Goal: Task Accomplishment & Management: Complete application form

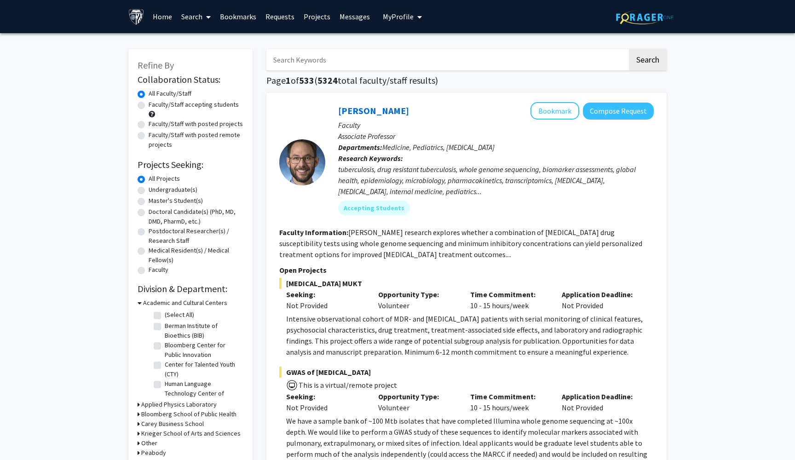
click at [149, 107] on label "Faculty/Staff accepting students" at bounding box center [194, 105] width 90 height 10
click at [149, 106] on input "Faculty/Staff accepting students" at bounding box center [152, 103] width 6 height 6
radio input "true"
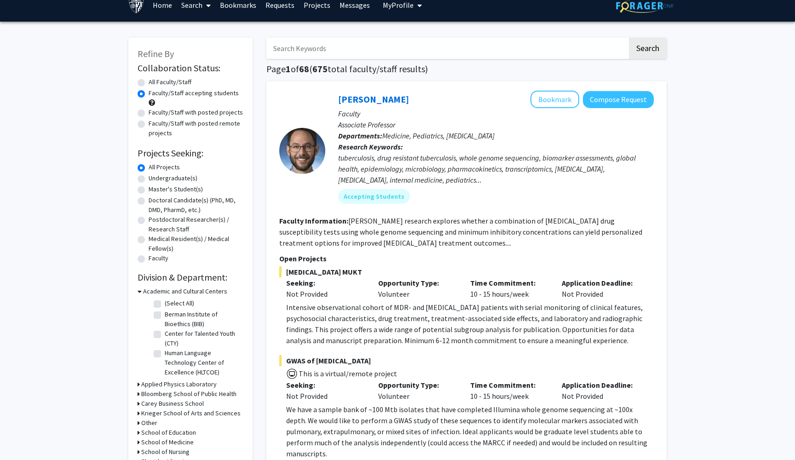
scroll to position [11, 0]
click at [149, 179] on label "Undergraduate(s)" at bounding box center [173, 178] width 49 height 10
click at [149, 179] on input "Undergraduate(s)" at bounding box center [152, 176] width 6 height 6
radio input "true"
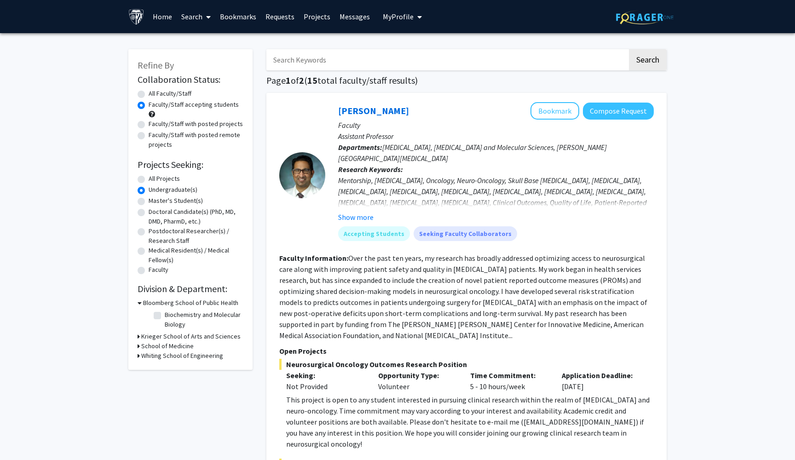
click at [149, 181] on label "All Projects" at bounding box center [164, 179] width 31 height 10
click at [149, 180] on input "All Projects" at bounding box center [152, 177] width 6 height 6
radio input "true"
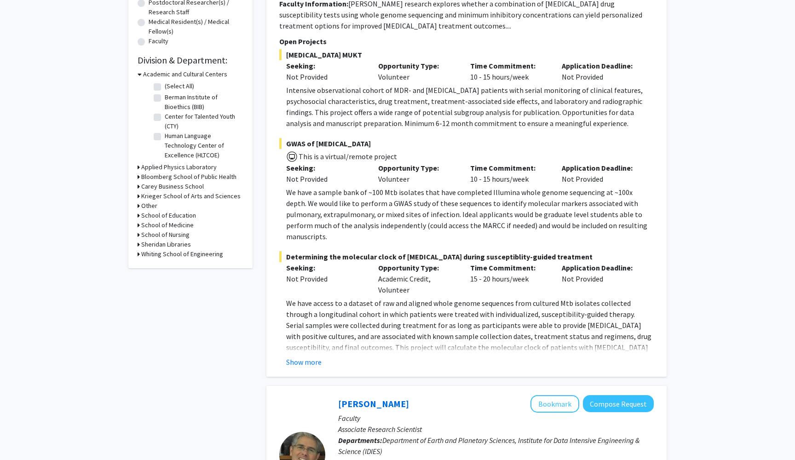
scroll to position [232, 0]
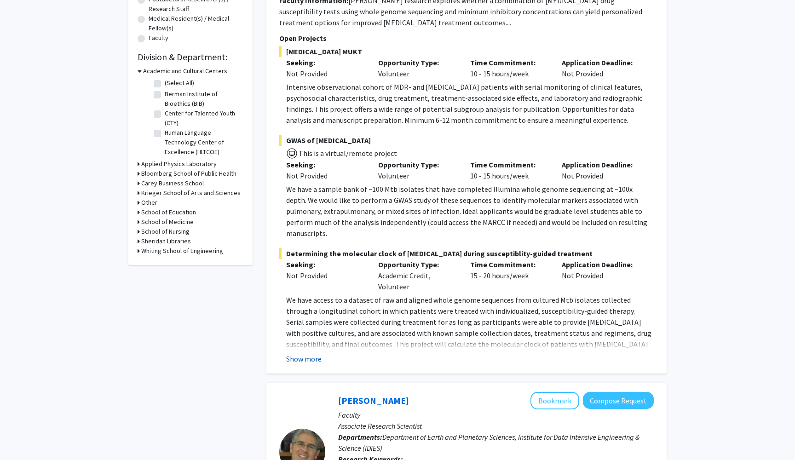
click at [317, 353] on button "Show more" at bounding box center [303, 358] width 35 height 11
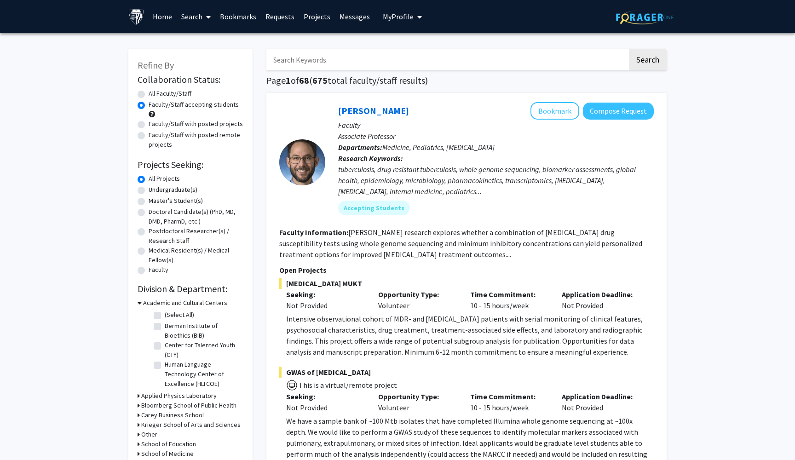
scroll to position [0, 0]
click at [549, 116] on button "Bookmark" at bounding box center [554, 110] width 49 height 17
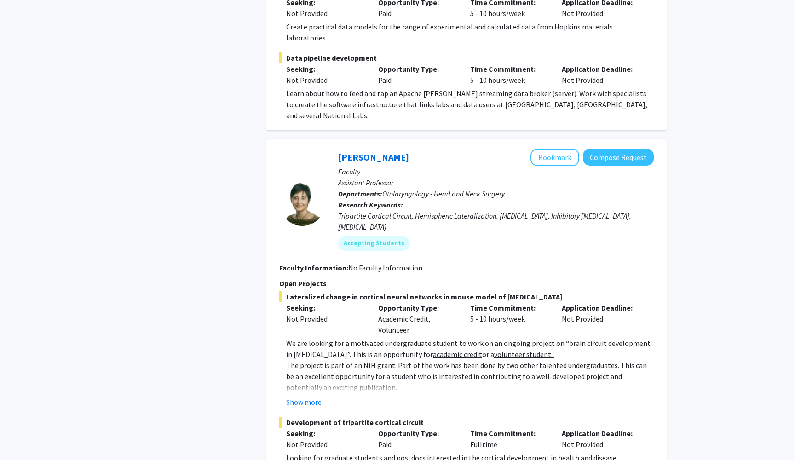
scroll to position [1036, 0]
click at [290, 396] on button "Show more" at bounding box center [303, 401] width 35 height 11
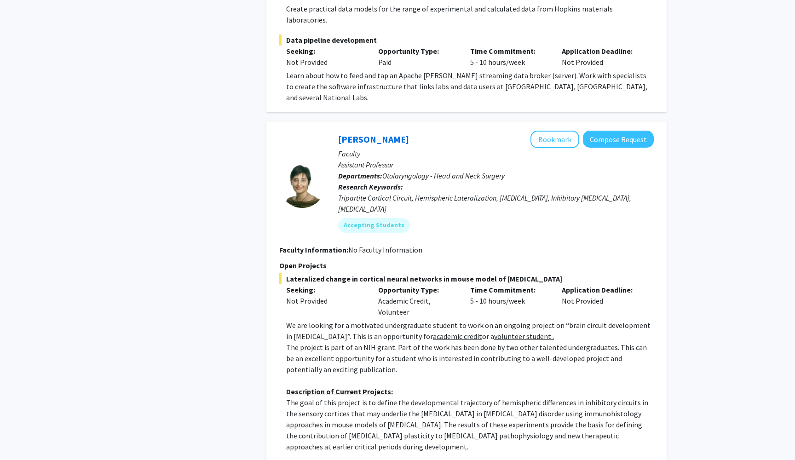
scroll to position [1042, 0]
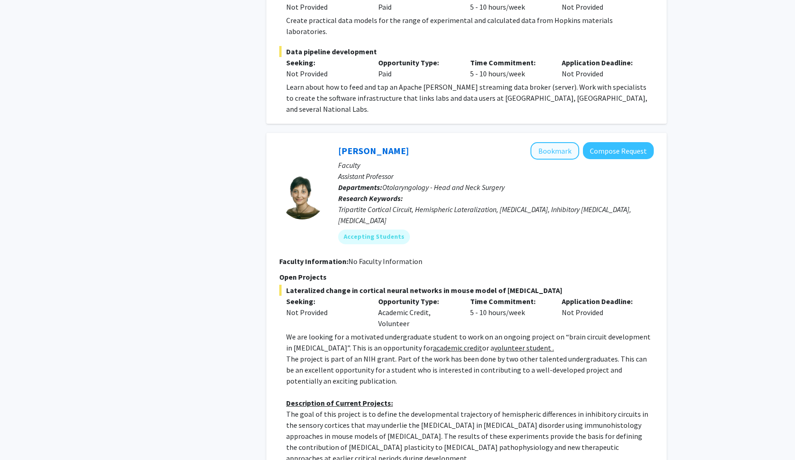
click at [554, 142] on button "Bookmark" at bounding box center [554, 150] width 49 height 17
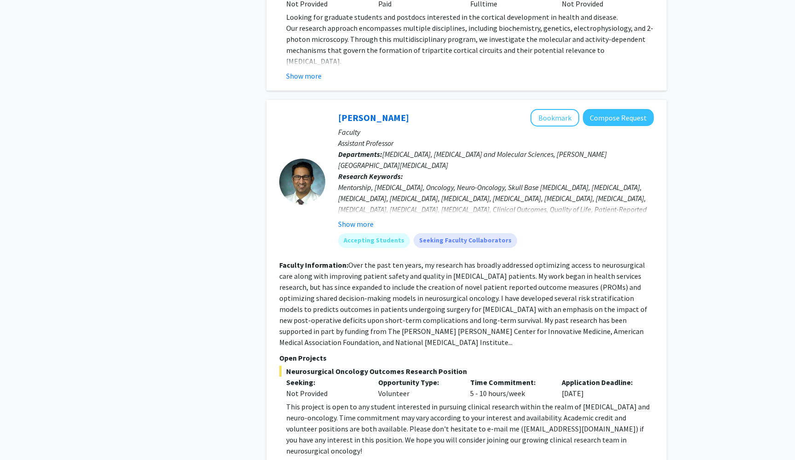
scroll to position [1721, 0]
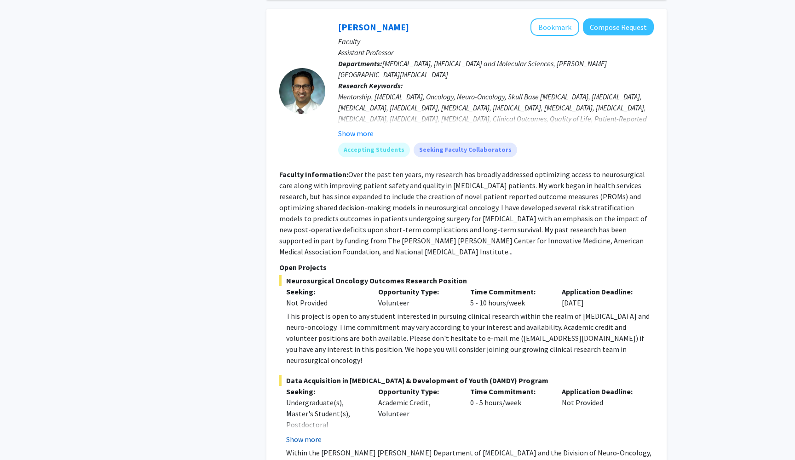
click at [310, 434] on button "Show more" at bounding box center [303, 439] width 35 height 11
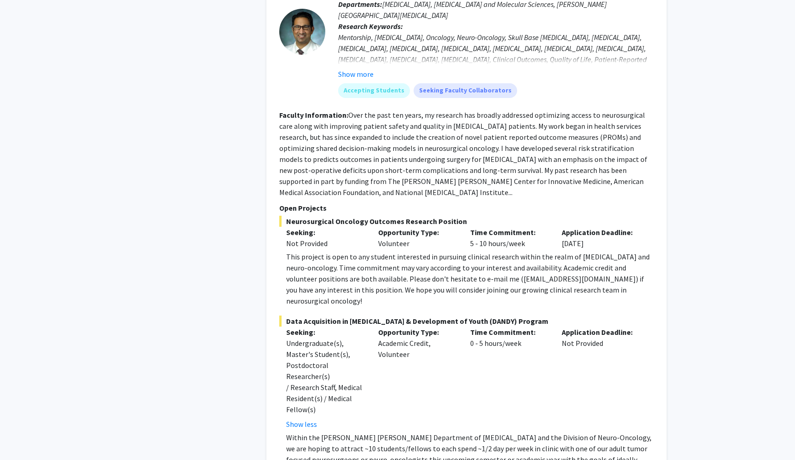
scroll to position [1782, 0]
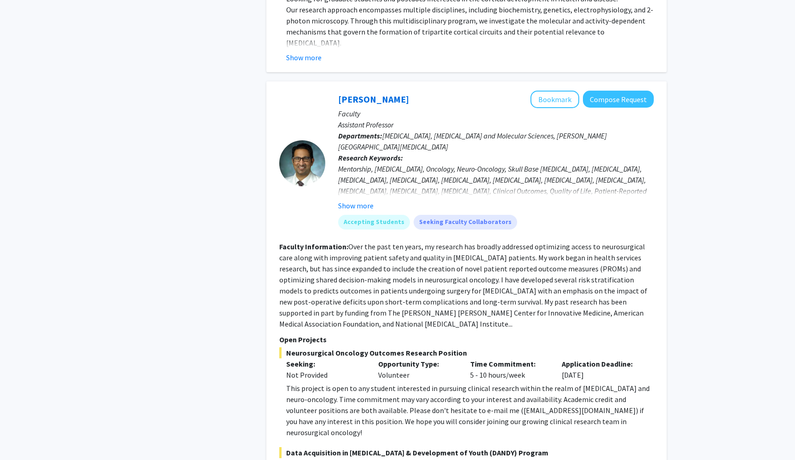
scroll to position [1583, 0]
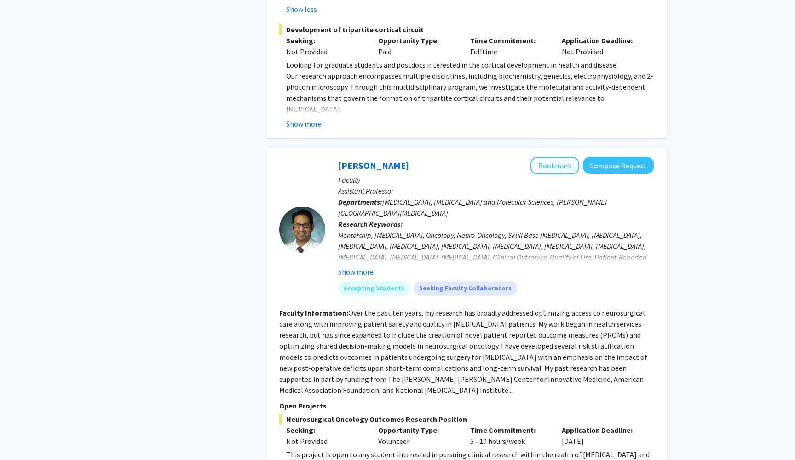
click at [552, 157] on button "Bookmark" at bounding box center [554, 165] width 49 height 17
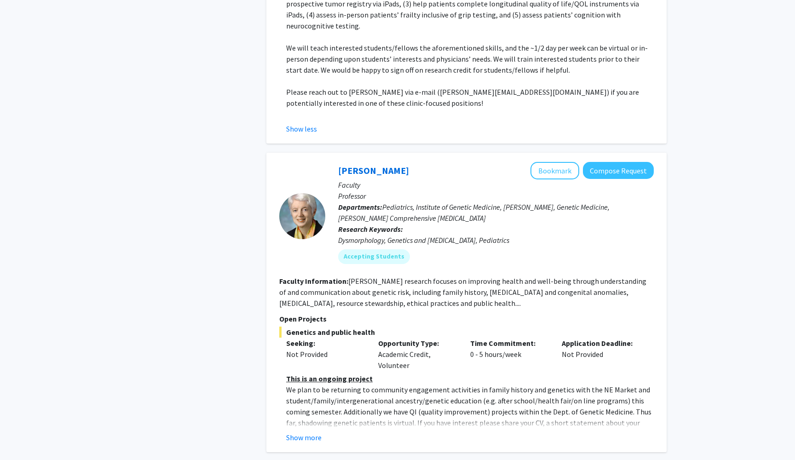
scroll to position [2269, 0]
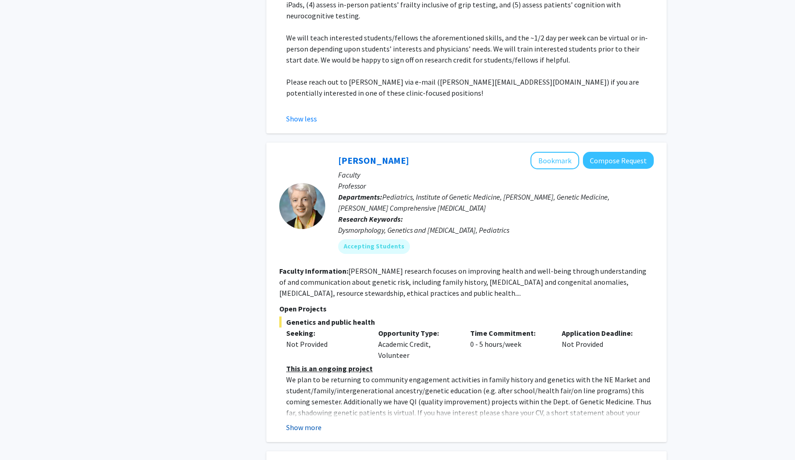
click at [294, 422] on button "Show more" at bounding box center [303, 427] width 35 height 11
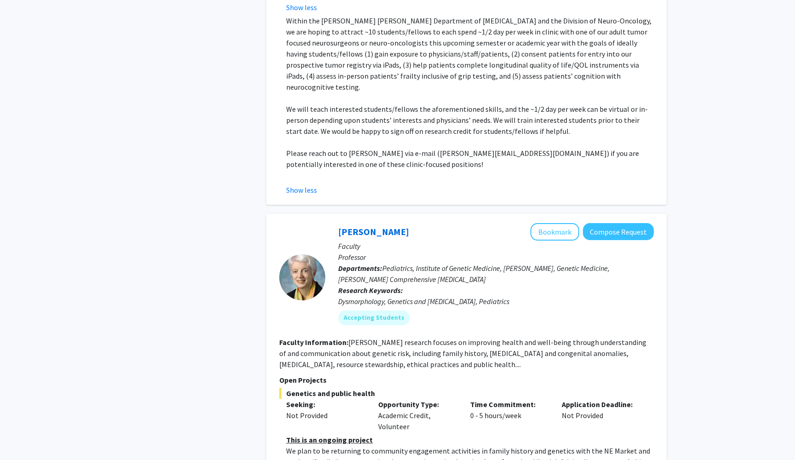
scroll to position [2201, 0]
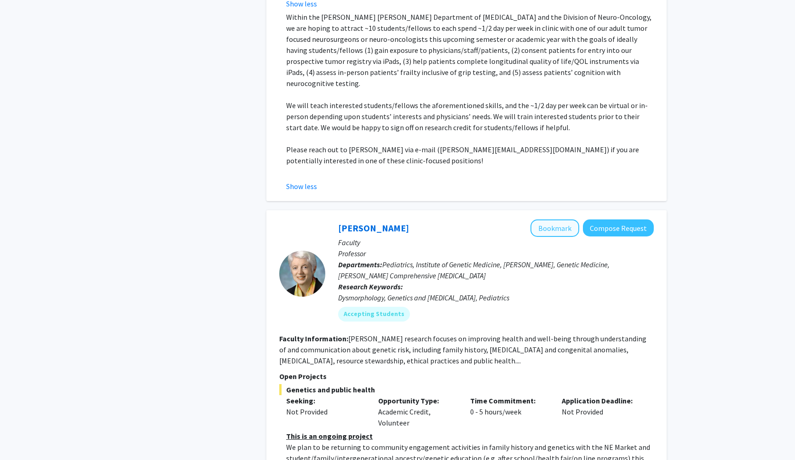
click at [565, 219] on button "Bookmark" at bounding box center [554, 227] width 49 height 17
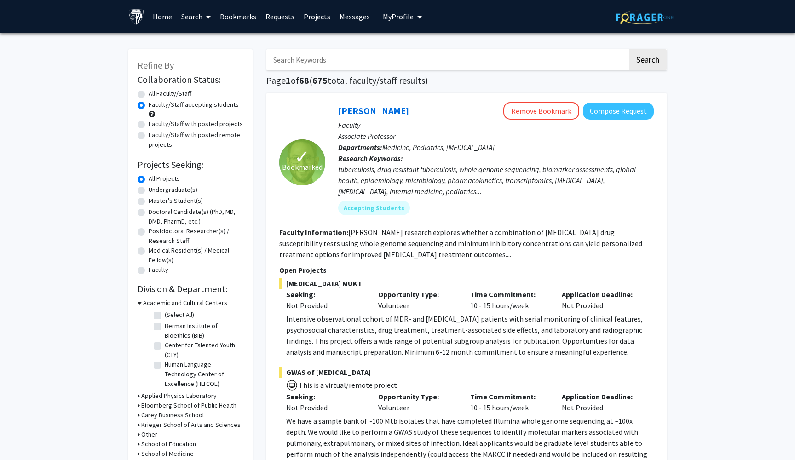
scroll to position [0, 0]
click at [250, 18] on link "Bookmarks" at bounding box center [238, 16] width 46 height 32
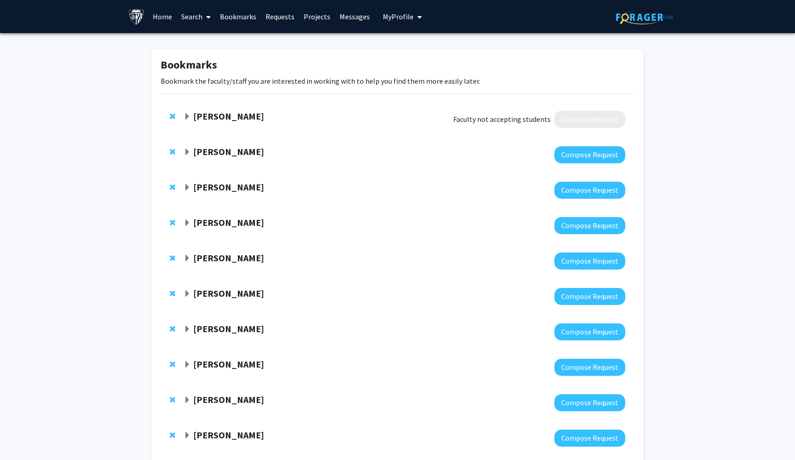
click at [288, 17] on link "Requests" at bounding box center [280, 16] width 38 height 32
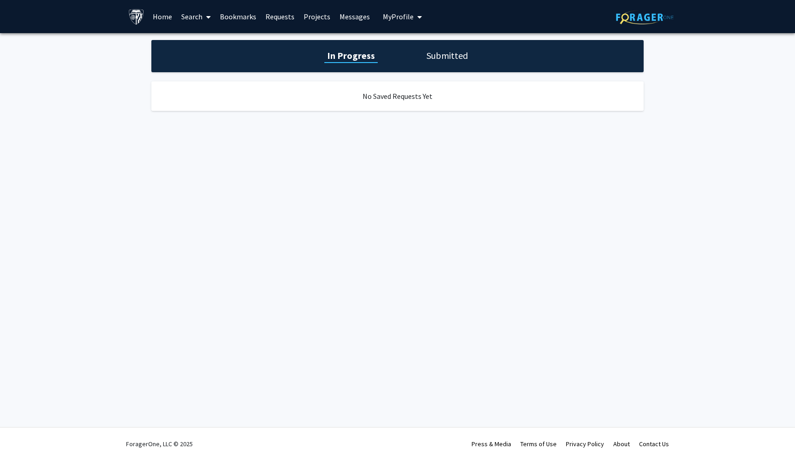
click at [439, 66] on div "In Progress Submitted" at bounding box center [397, 56] width 492 height 32
click at [442, 60] on h1 "Submitted" at bounding box center [447, 55] width 47 height 13
click at [291, 18] on link "Requests" at bounding box center [280, 16] width 38 height 32
click at [316, 18] on link "Projects" at bounding box center [317, 16] width 36 height 32
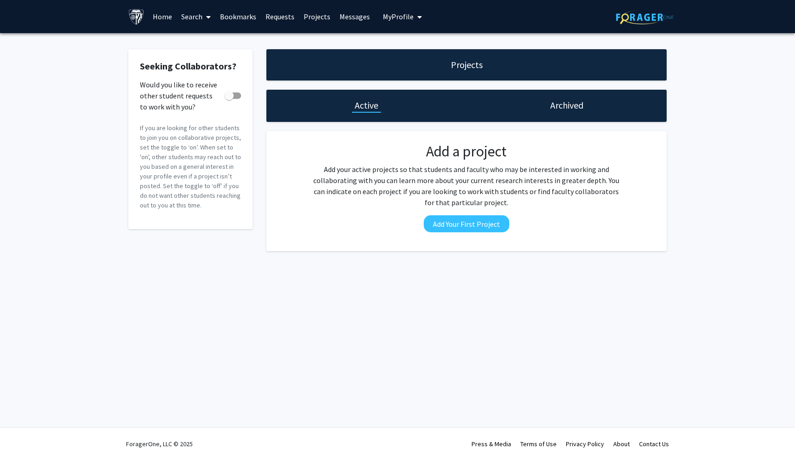
click at [337, 21] on link "Messages" at bounding box center [355, 16] width 40 height 32
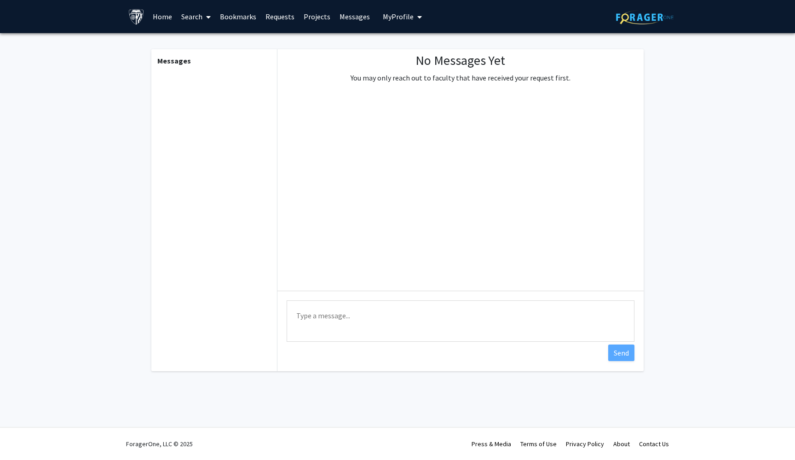
click at [345, 17] on link "Messages" at bounding box center [355, 16] width 40 height 32
click at [250, 25] on link "Bookmarks" at bounding box center [238, 16] width 46 height 32
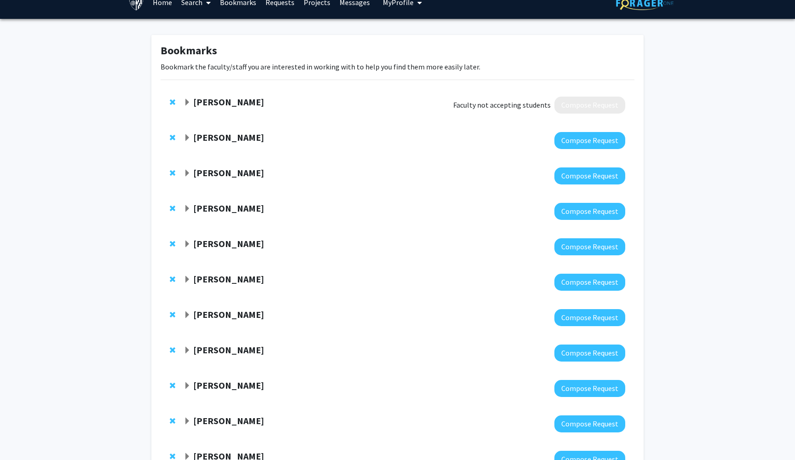
scroll to position [15, 0]
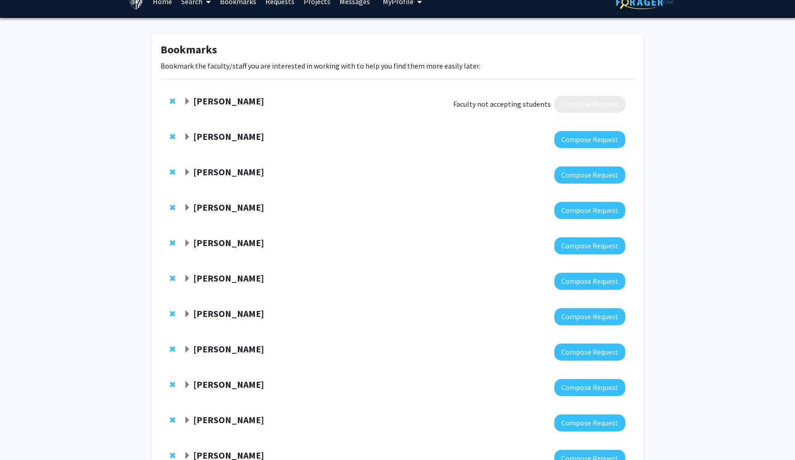
click at [172, 103] on span "Remove Kelly Mills from bookmarks" at bounding box center [173, 101] width 6 height 7
click at [192, 102] on div "Carlos Romo" at bounding box center [283, 101] width 199 height 11
click at [189, 102] on span "Expand Carlos Romo Bookmark" at bounding box center [187, 101] width 7 height 7
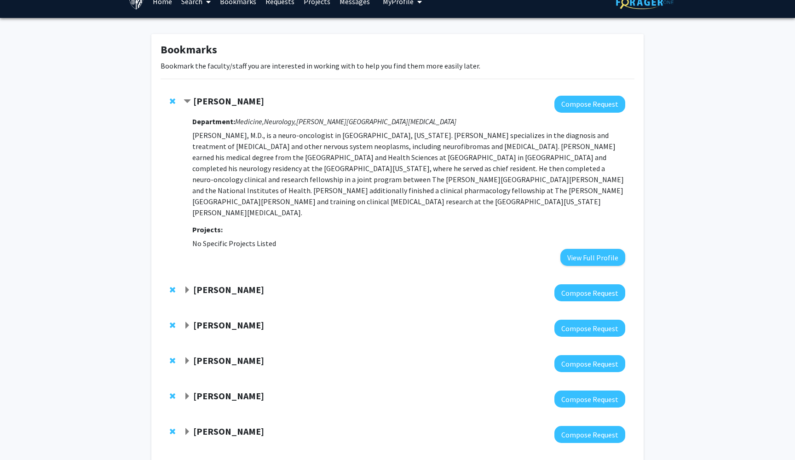
click at [171, 101] on span "Remove Carlos Romo from bookmarks" at bounding box center [173, 101] width 6 height 7
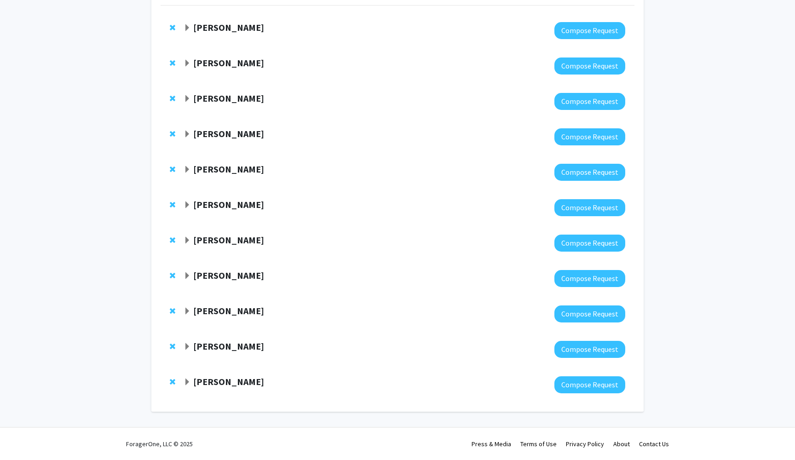
scroll to position [90, 0]
click at [221, 242] on strong "Caitlin O'Brien" at bounding box center [228, 239] width 71 height 11
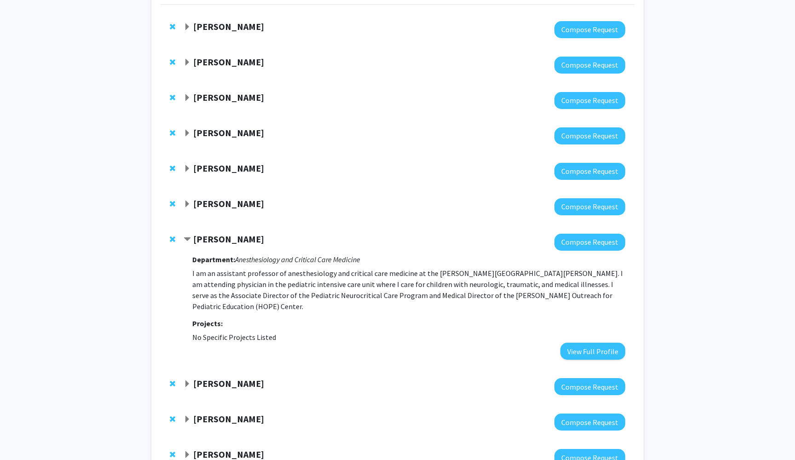
click at [221, 242] on strong "Caitlin O'Brien" at bounding box center [228, 238] width 71 height 11
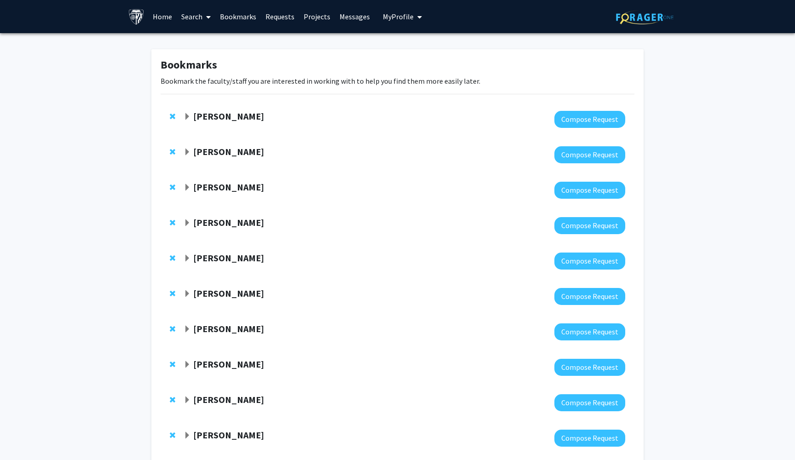
scroll to position [0, 0]
click at [219, 120] on strong "Bunmi Ogungbe" at bounding box center [228, 115] width 71 height 11
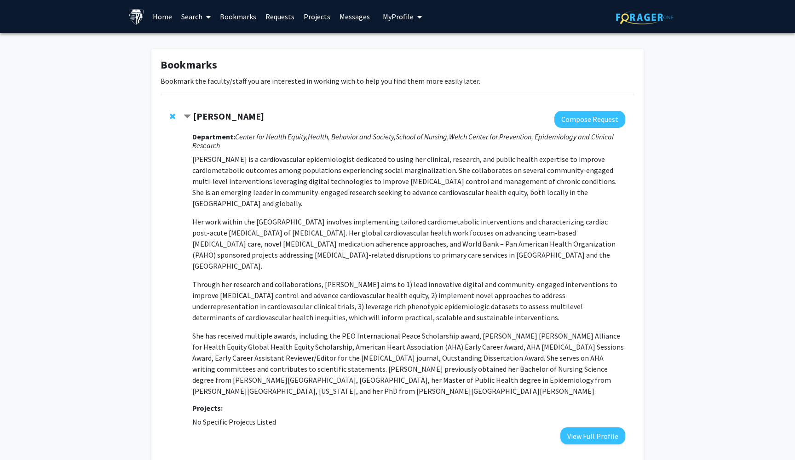
click at [169, 116] on div "Bunmi Ogungbe Compose Request Department: Center for Health Equity, Health, Beh…" at bounding box center [398, 278] width 474 height 352
click at [174, 116] on span "Remove Bunmi Ogungbe from bookmarks" at bounding box center [173, 116] width 6 height 7
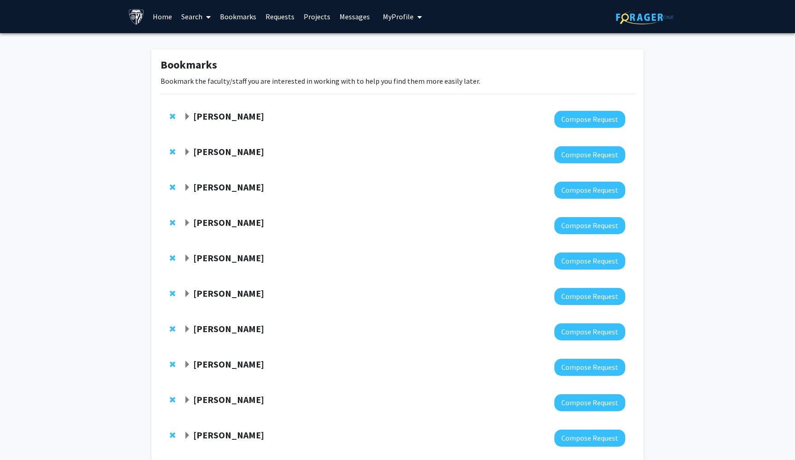
click at [172, 116] on span "Remove Harrison Bai from bookmarks" at bounding box center [173, 116] width 6 height 7
click at [172, 116] on span "Remove Yingzi Xiong from bookmarks" at bounding box center [173, 116] width 6 height 7
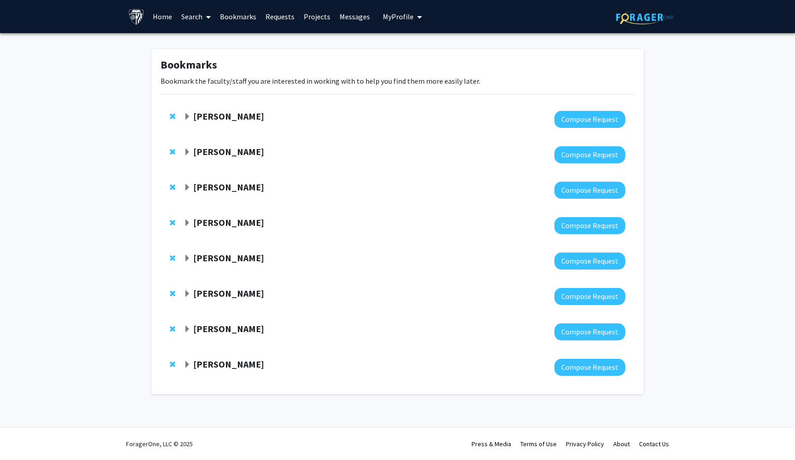
click at [172, 116] on span "Remove Arvind Pathak from bookmarks" at bounding box center [173, 116] width 6 height 7
click at [172, 116] on span "Remove Hari Easwaran from bookmarks" at bounding box center [173, 116] width 6 height 7
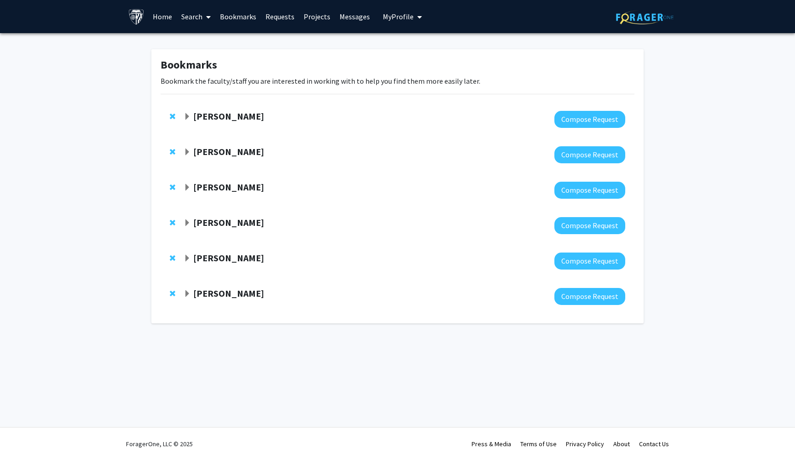
click at [172, 116] on span "Remove Ashley Kiemen from bookmarks" at bounding box center [173, 116] width 6 height 7
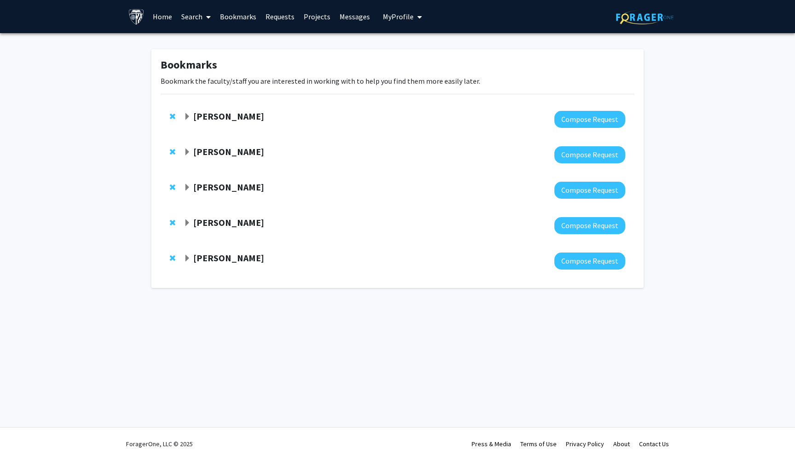
click at [172, 116] on span "Remove Caitlin O'Brien from bookmarks" at bounding box center [173, 116] width 6 height 7
click at [188, 17] on link "Search" at bounding box center [196, 16] width 39 height 32
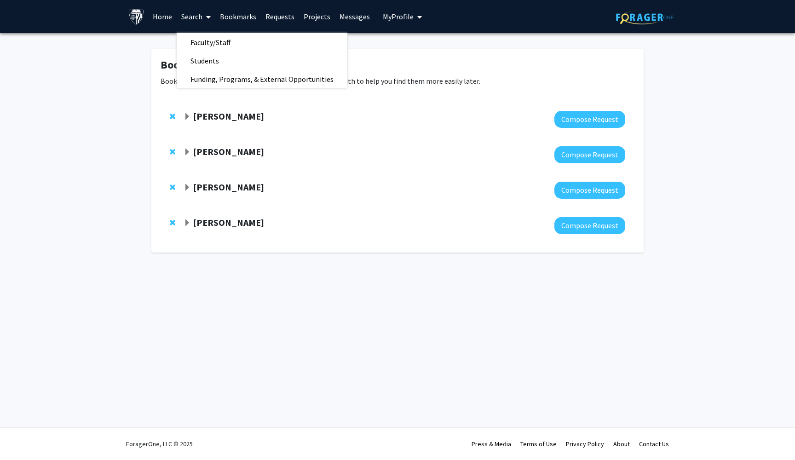
click at [169, 17] on link "Home" at bounding box center [162, 16] width 29 height 32
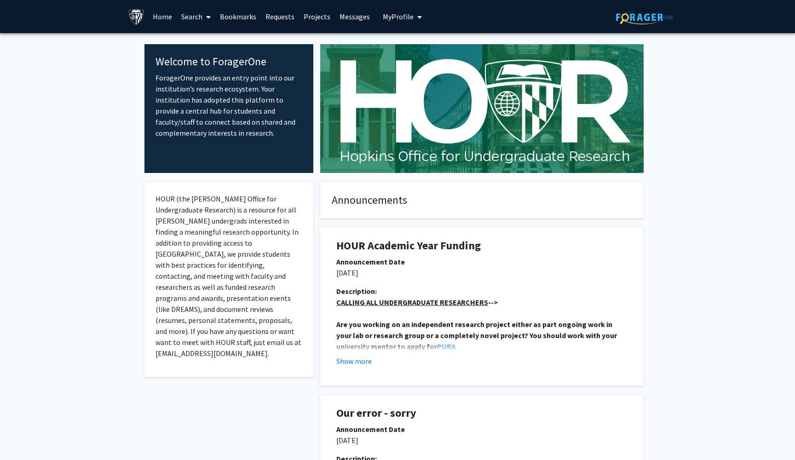
click at [322, 22] on link "Projects" at bounding box center [317, 16] width 36 height 32
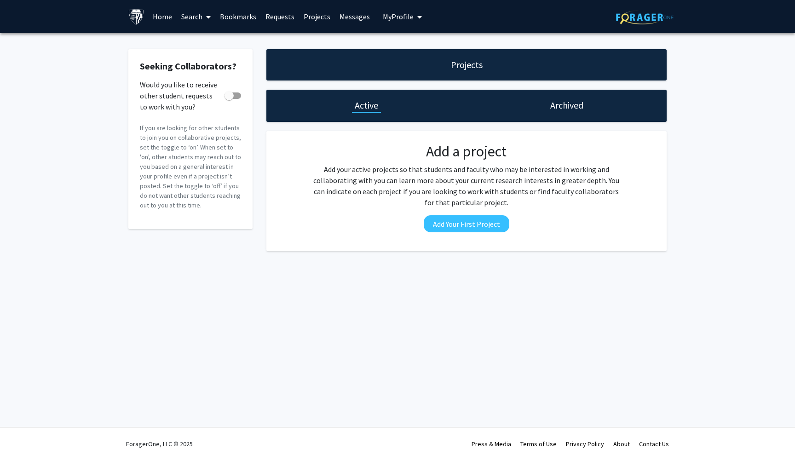
click at [261, 25] on link "Requests" at bounding box center [280, 16] width 38 height 32
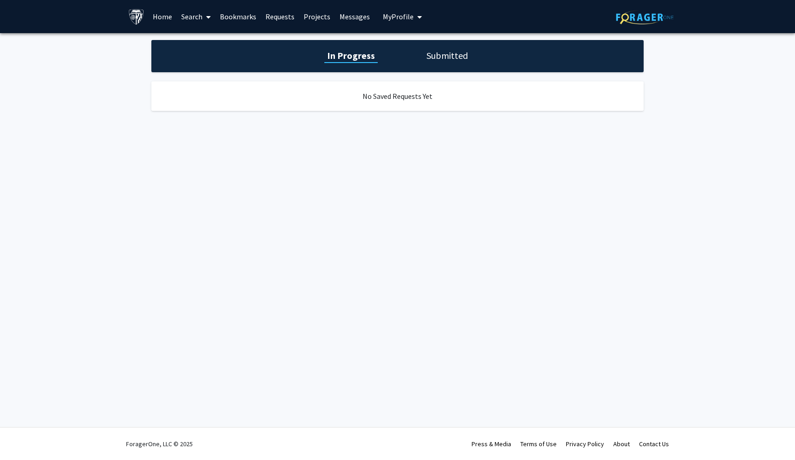
click at [274, 18] on link "Requests" at bounding box center [280, 16] width 38 height 32
click at [232, 23] on link "Bookmarks" at bounding box center [238, 16] width 46 height 32
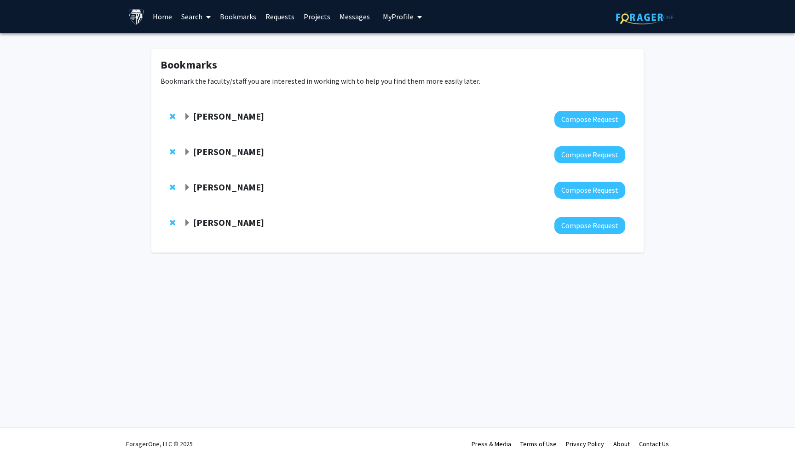
click at [202, 20] on span at bounding box center [206, 17] width 8 height 32
click at [209, 54] on span "Students" at bounding box center [205, 61] width 56 height 18
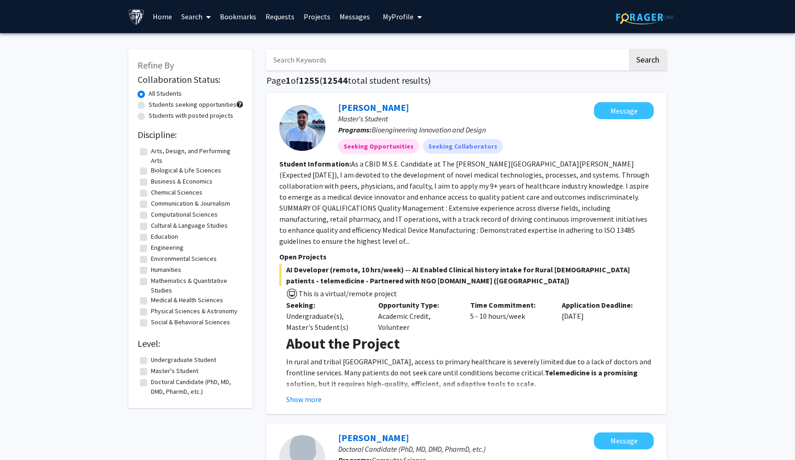
click at [201, 23] on link "Search" at bounding box center [196, 16] width 39 height 32
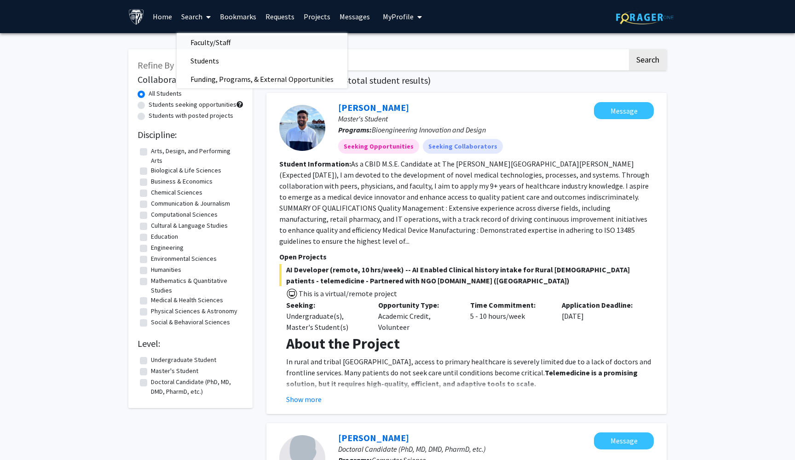
click at [210, 40] on span "Faculty/Staff" at bounding box center [211, 42] width 68 height 18
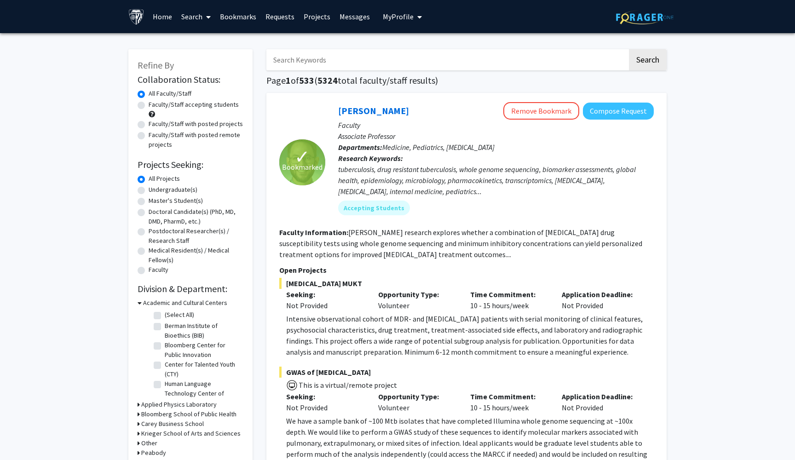
click at [196, 103] on label "Faculty/Staff accepting students" at bounding box center [194, 105] width 90 height 10
click at [155, 103] on input "Faculty/Staff accepting students" at bounding box center [152, 103] width 6 height 6
radio input "true"
click at [184, 191] on label "Undergraduate(s)" at bounding box center [173, 190] width 49 height 10
click at [155, 191] on input "Undergraduate(s)" at bounding box center [152, 188] width 6 height 6
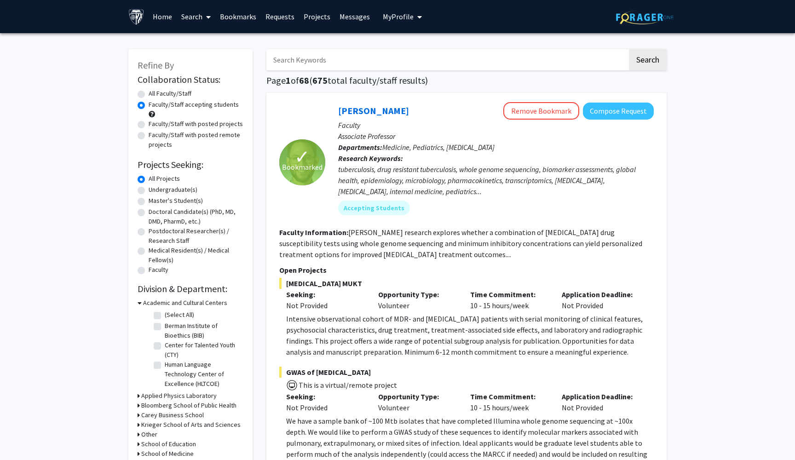
radio input "true"
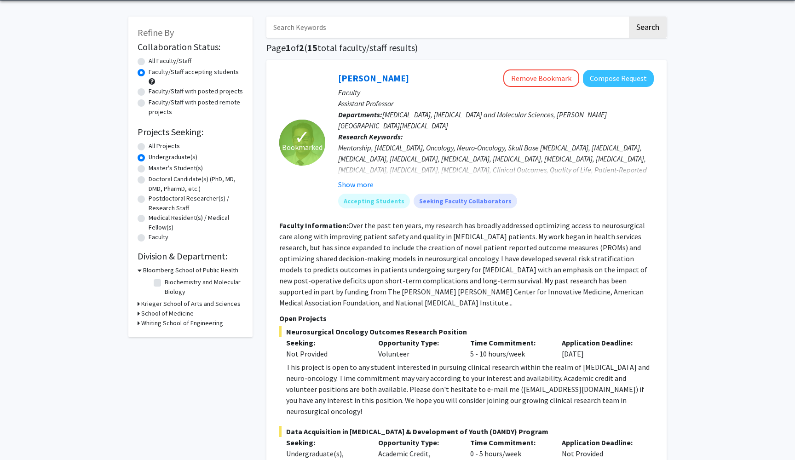
scroll to position [36, 0]
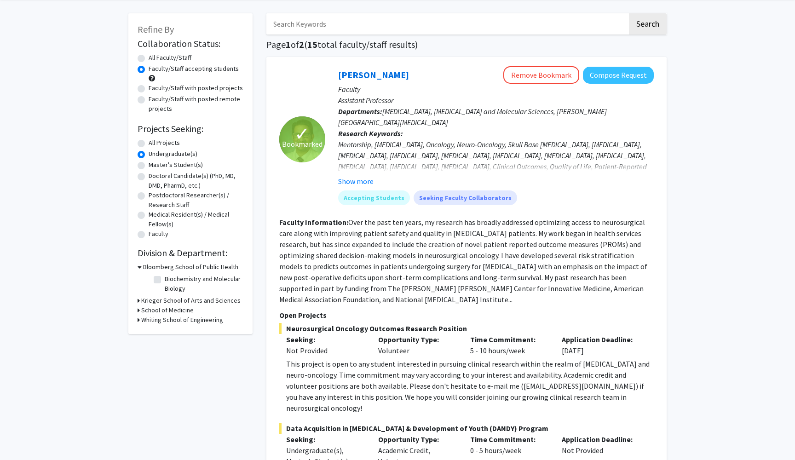
click at [173, 311] on h3 "School of Medicine" at bounding box center [167, 310] width 52 height 10
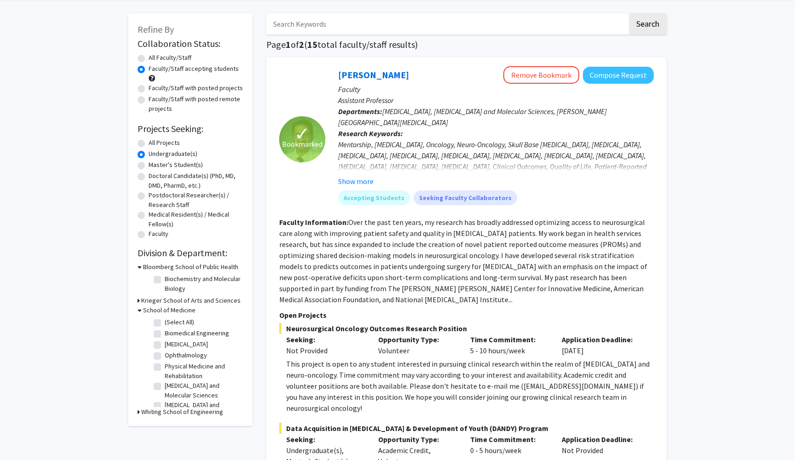
click at [169, 324] on label "(Select All)" at bounding box center [179, 322] width 29 height 10
click at [169, 323] on input "(Select All)" at bounding box center [168, 320] width 6 height 6
checkbox input "true"
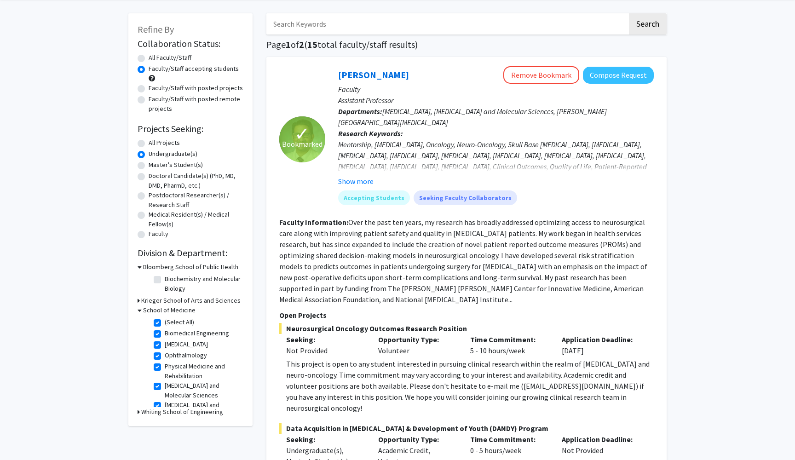
checkbox input "true"
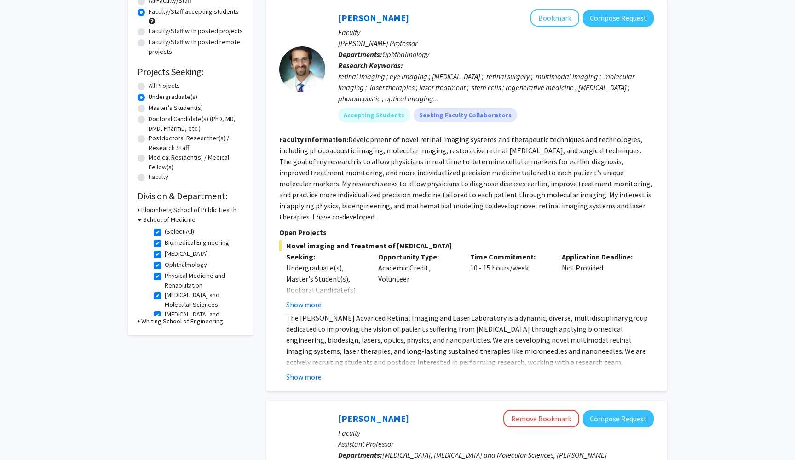
scroll to position [95, 0]
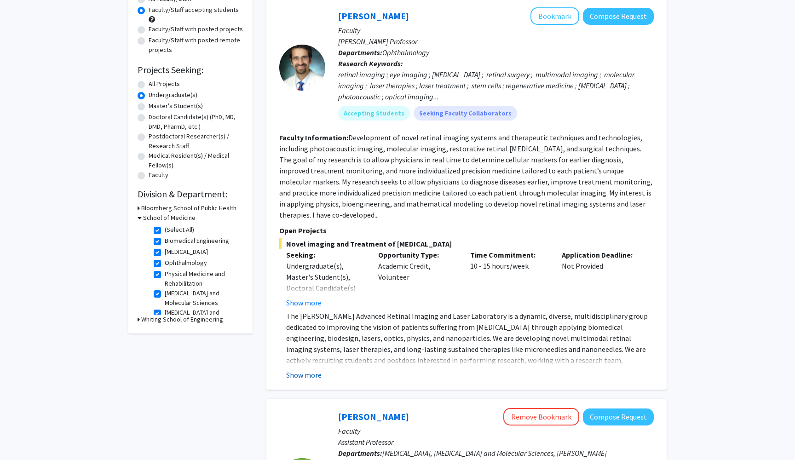
click at [313, 369] on button "Show more" at bounding box center [303, 374] width 35 height 11
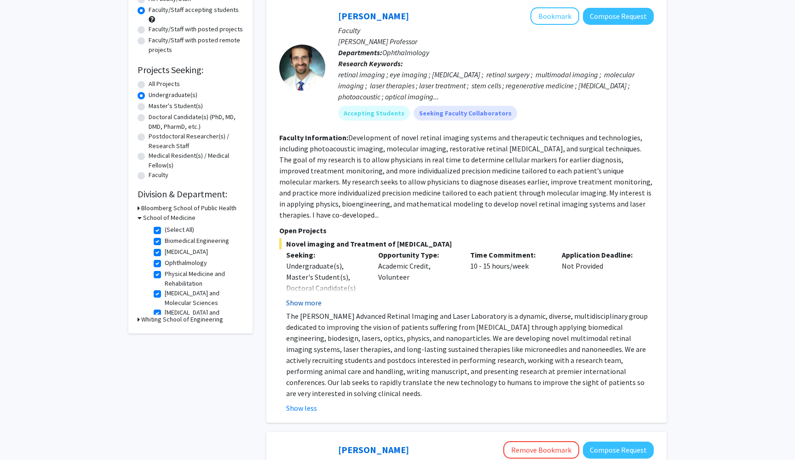
click at [311, 298] on button "Show more" at bounding box center [303, 302] width 35 height 11
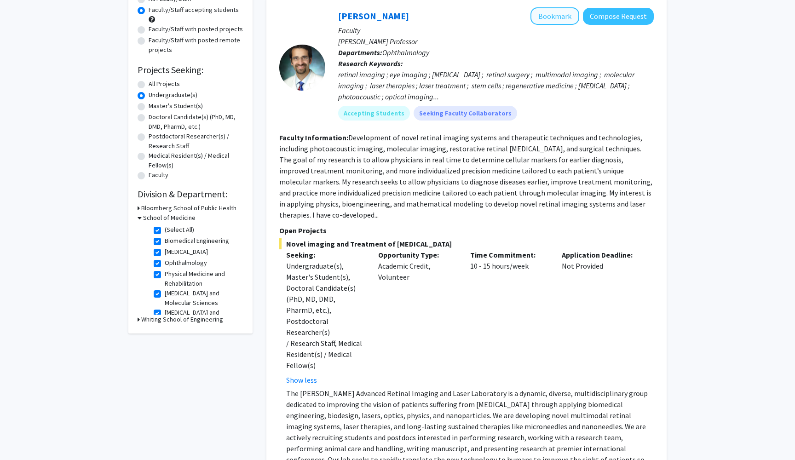
click at [545, 17] on button "Bookmark" at bounding box center [554, 15] width 49 height 17
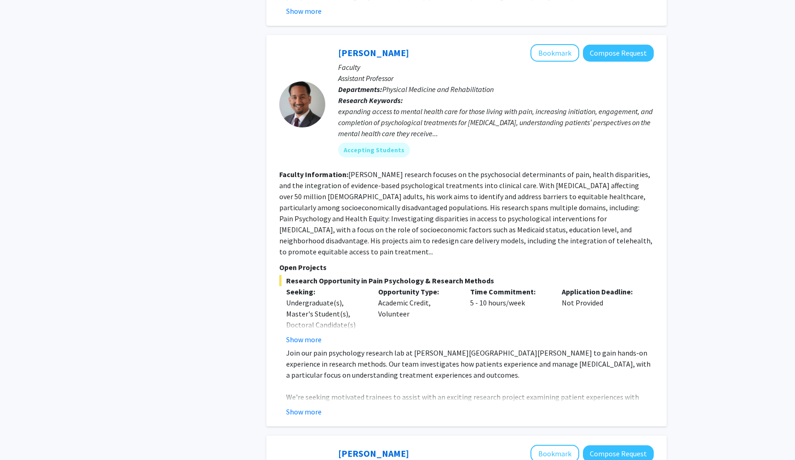
scroll to position [1094, 0]
click at [312, 408] on button "Show more" at bounding box center [303, 413] width 35 height 11
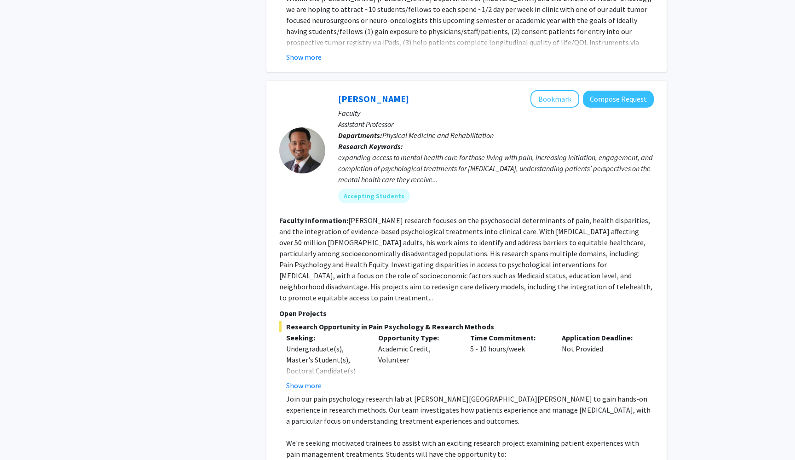
scroll to position [1045, 0]
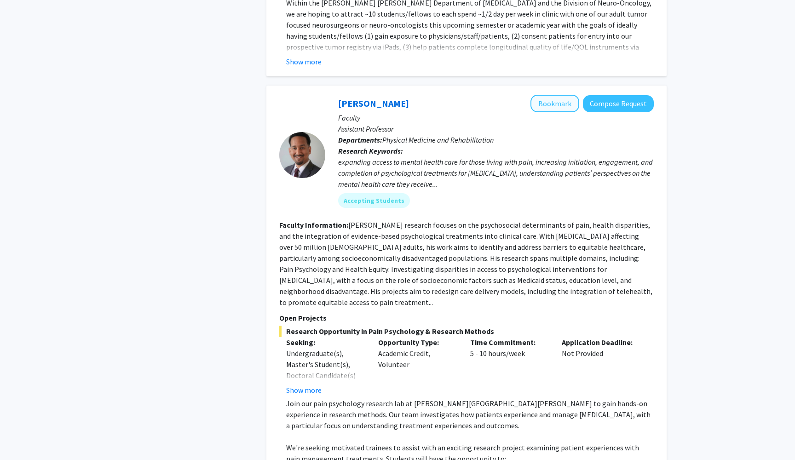
click at [559, 95] on button "Bookmark" at bounding box center [554, 103] width 49 height 17
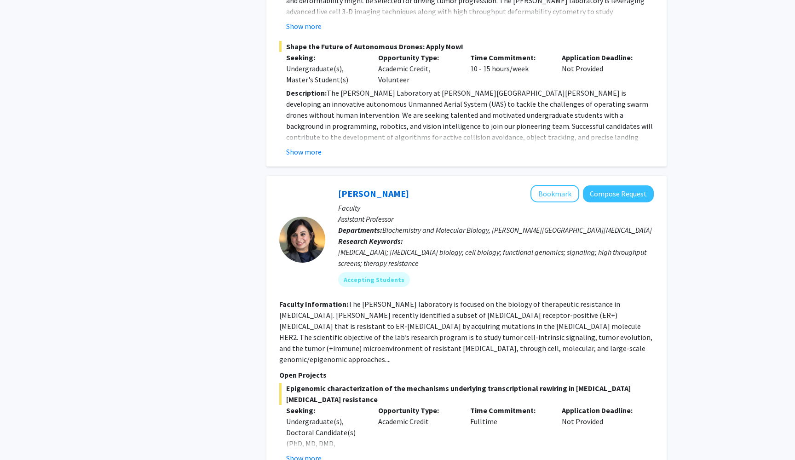
scroll to position [2423, 0]
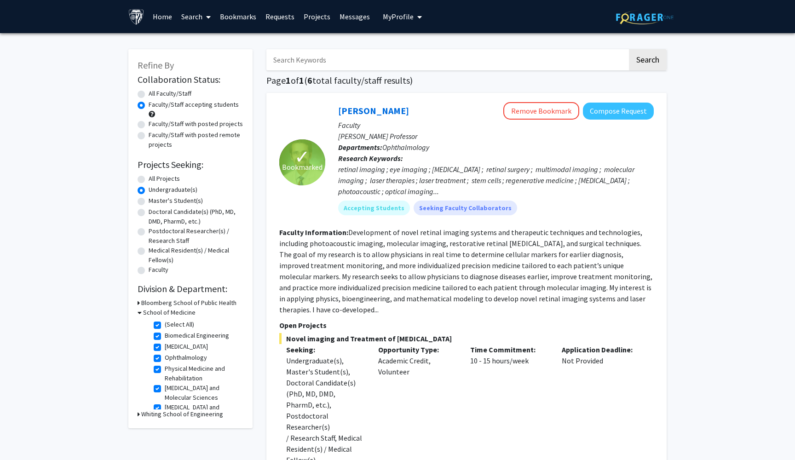
scroll to position [0, 0]
click at [145, 94] on div "All Faculty/Staff" at bounding box center [191, 94] width 106 height 11
click at [149, 95] on label "All Faculty/Staff" at bounding box center [170, 94] width 43 height 10
click at [149, 95] on input "All Faculty/Staff" at bounding box center [152, 92] width 6 height 6
radio input "true"
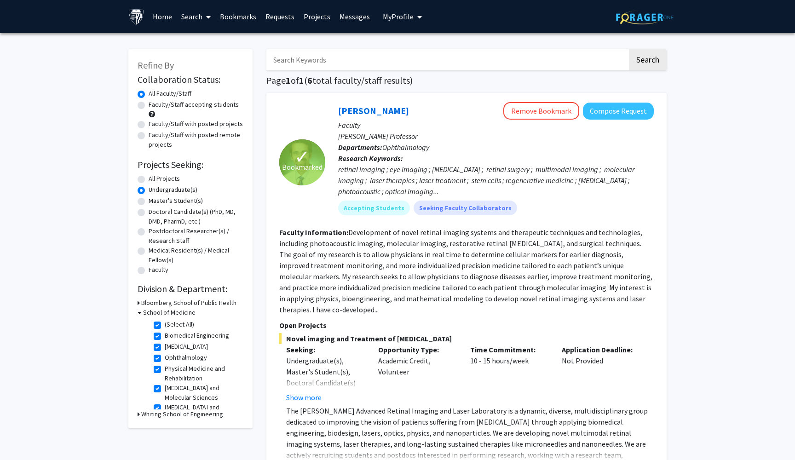
click at [298, 66] on input "Search Keywords" at bounding box center [446, 59] width 361 height 21
click at [149, 178] on label "All Projects" at bounding box center [164, 179] width 31 height 10
click at [149, 178] on input "All Projects" at bounding box center [152, 177] width 6 height 6
radio input "true"
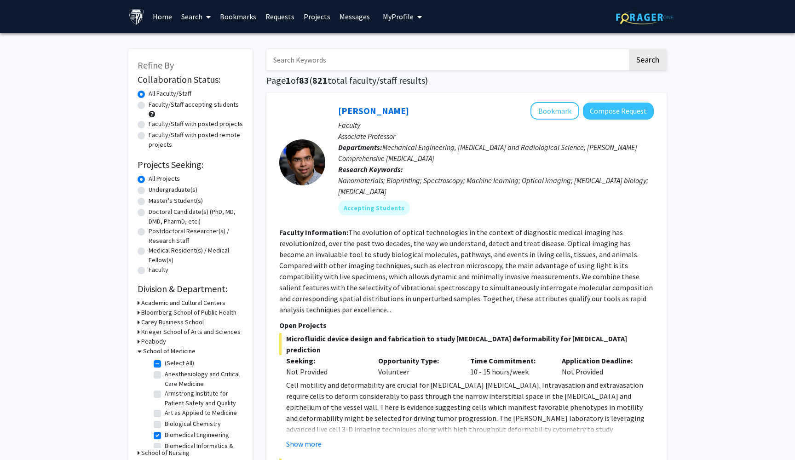
click at [317, 61] on input "Search Keywords" at bounding box center [446, 59] width 361 height 21
type input "endometriosis"
click at [647, 61] on button "Search" at bounding box center [648, 59] width 38 height 21
checkbox input "false"
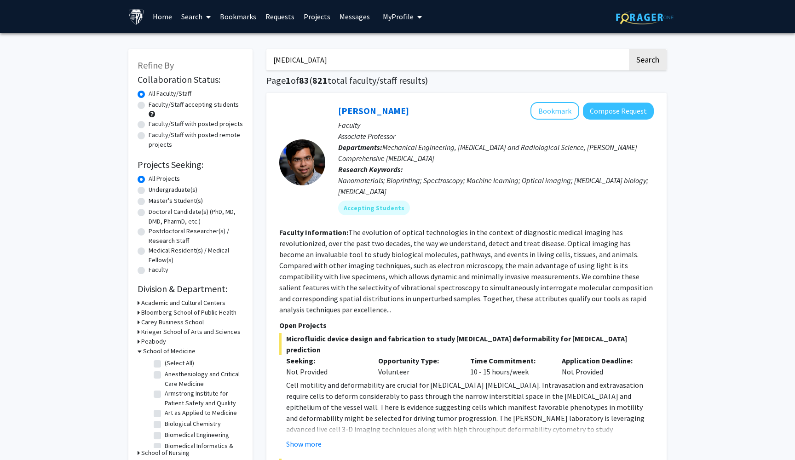
checkbox input "false"
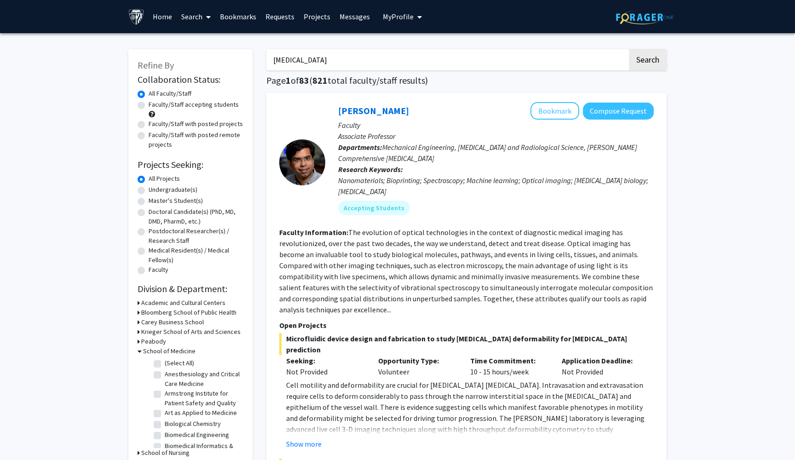
checkbox input "false"
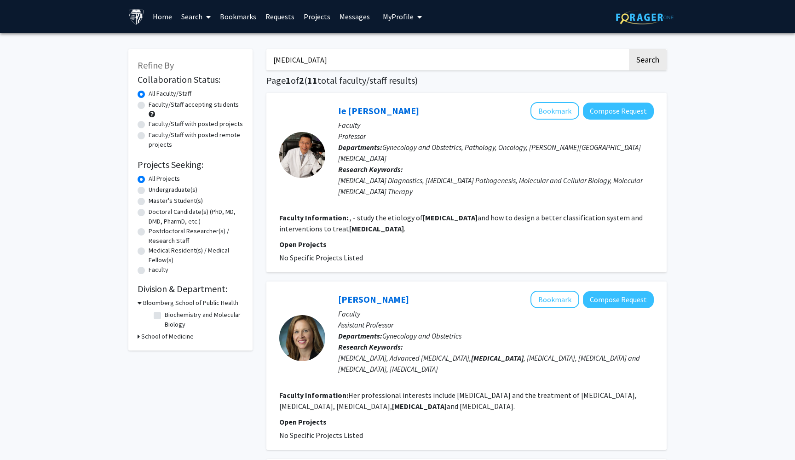
drag, startPoint x: 339, startPoint y: 63, endPoint x: 268, endPoint y: 61, distance: 71.3
click at [268, 61] on input "endometriosis" at bounding box center [446, 59] width 361 height 21
type input "s"
click at [647, 61] on button "Search" at bounding box center [648, 59] width 38 height 21
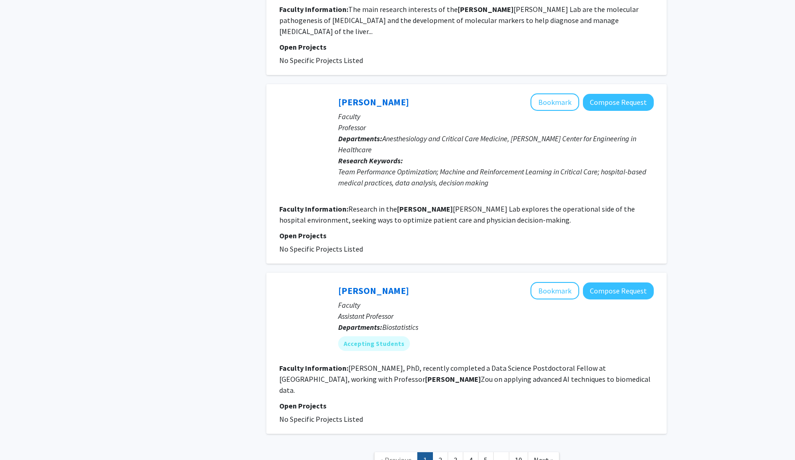
scroll to position [1373, 0]
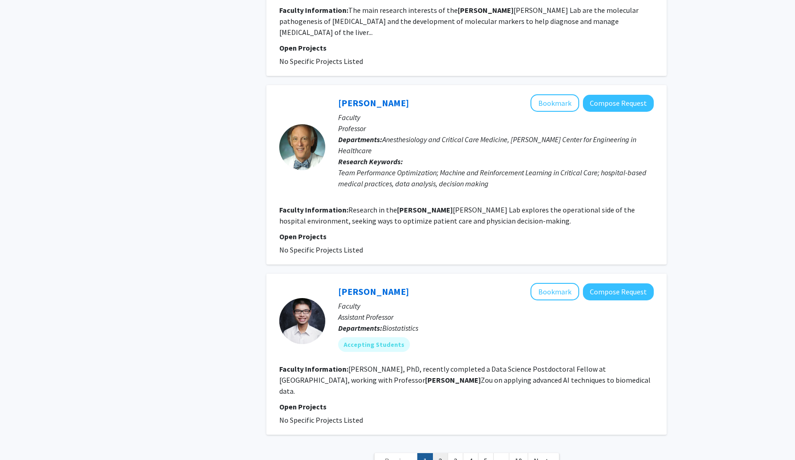
click at [439, 453] on link "2" at bounding box center [440, 461] width 16 height 16
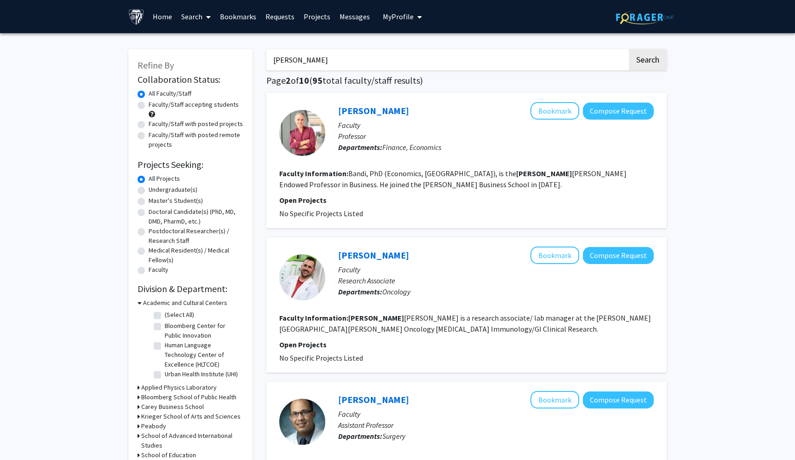
drag, startPoint x: 374, startPoint y: 57, endPoint x: 242, endPoint y: 55, distance: 132.5
type input "segars"
click at [647, 61] on button "Search" at bounding box center [648, 59] width 38 height 21
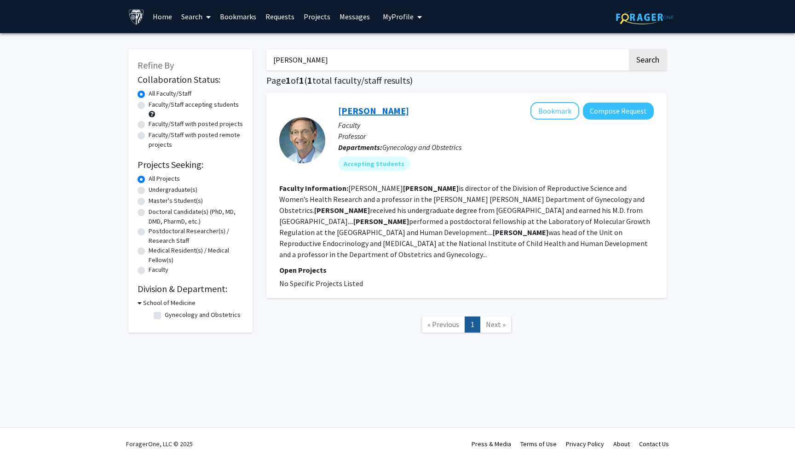
click at [376, 111] on link "James Segars" at bounding box center [373, 110] width 71 height 11
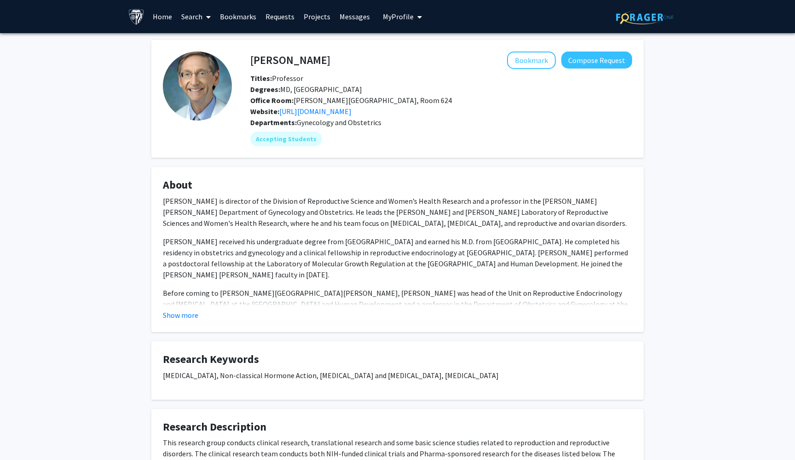
scroll to position [11, 0]
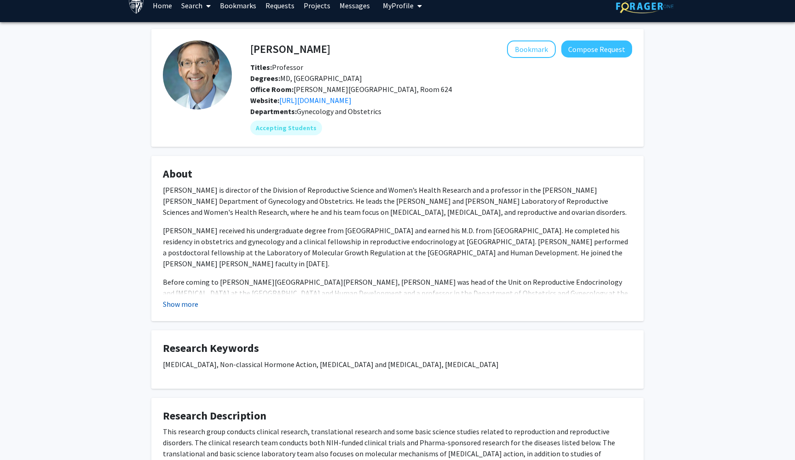
click at [188, 304] on button "Show more" at bounding box center [180, 304] width 35 height 11
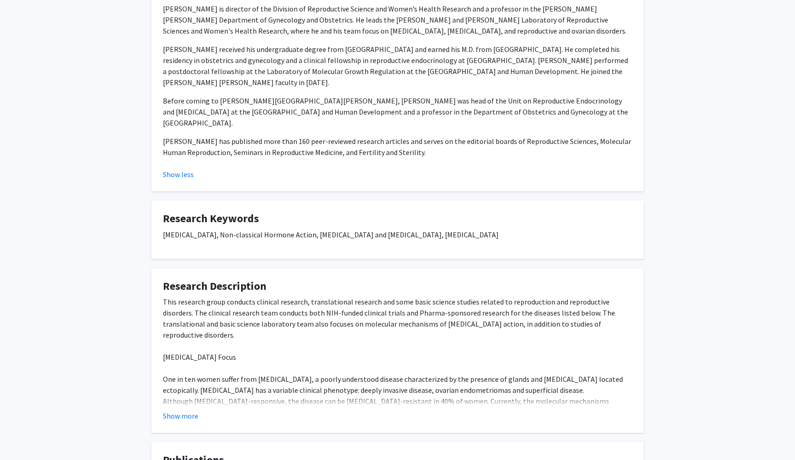
scroll to position [241, 0]
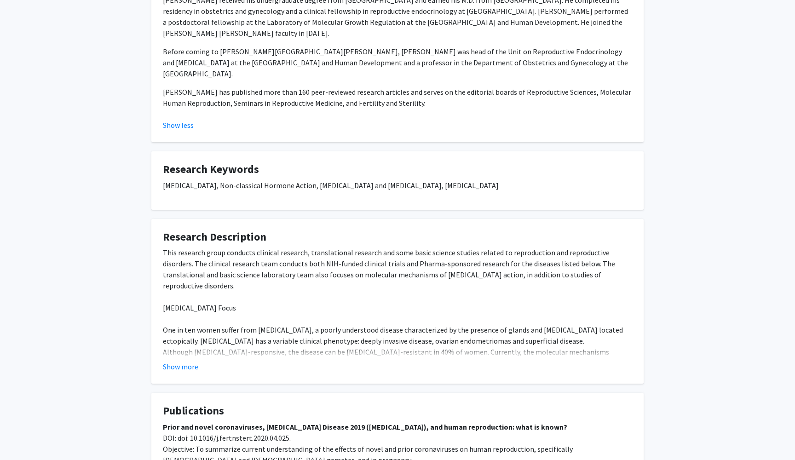
click at [176, 368] on fg-card "Research Description This research group conducts clinical research, translatio…" at bounding box center [397, 301] width 492 height 165
click at [181, 361] on button "Show more" at bounding box center [180, 366] width 35 height 11
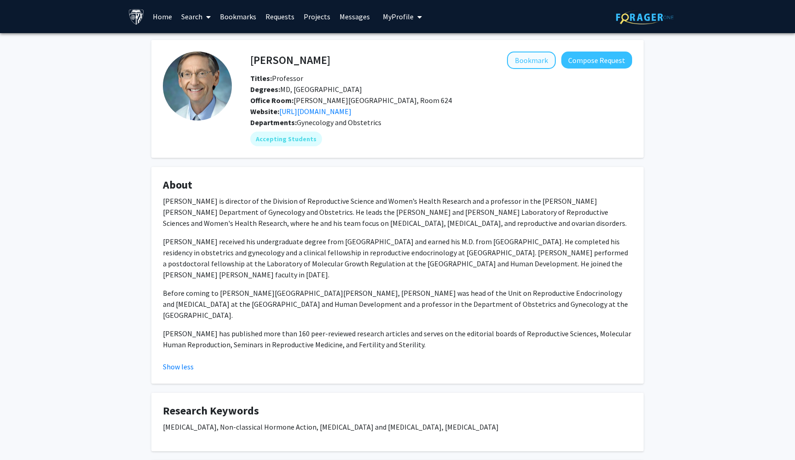
scroll to position [0, 0]
click at [525, 57] on button "Bookmark" at bounding box center [531, 60] width 49 height 17
click at [256, 19] on link "Bookmarks" at bounding box center [238, 16] width 46 height 32
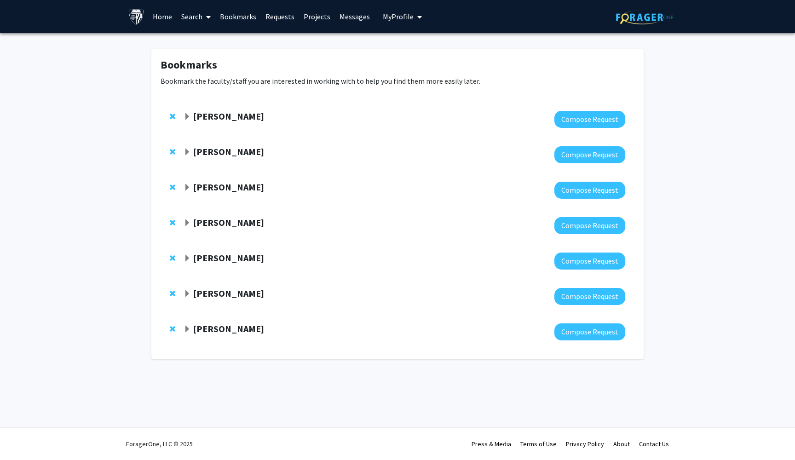
click at [241, 121] on strong "Jeffrey Tornheim" at bounding box center [228, 115] width 71 height 11
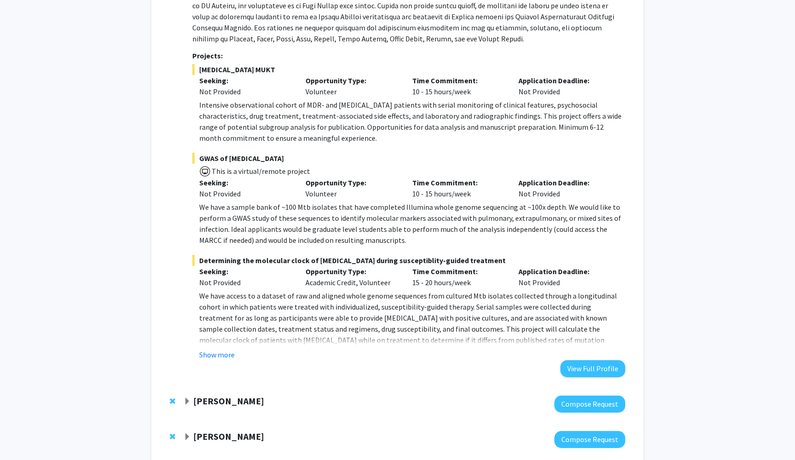
scroll to position [276, 0]
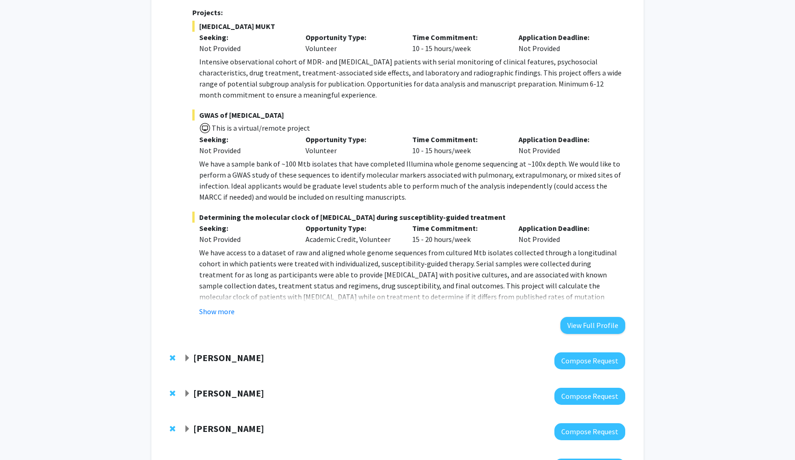
click at [239, 354] on strong "[PERSON_NAME]" at bounding box center [228, 357] width 71 height 11
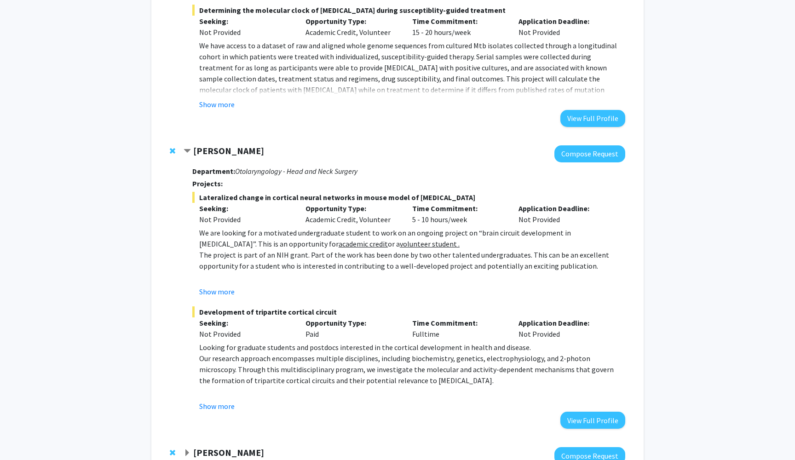
scroll to position [498, 0]
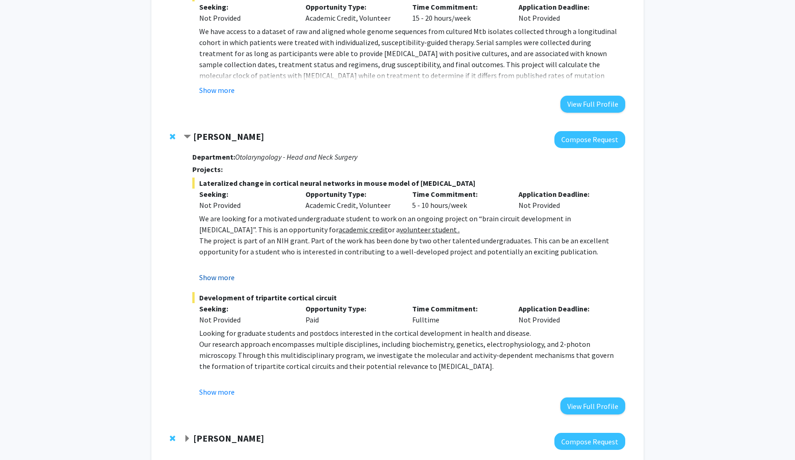
click at [214, 280] on button "Show more" at bounding box center [216, 277] width 35 height 11
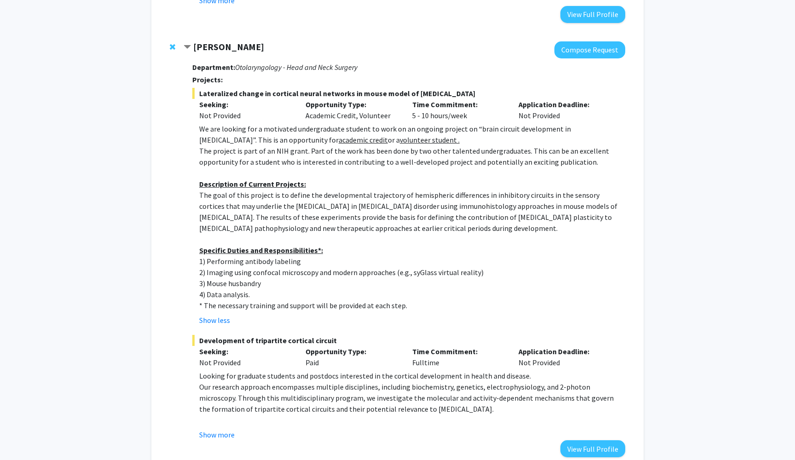
scroll to position [578, 0]
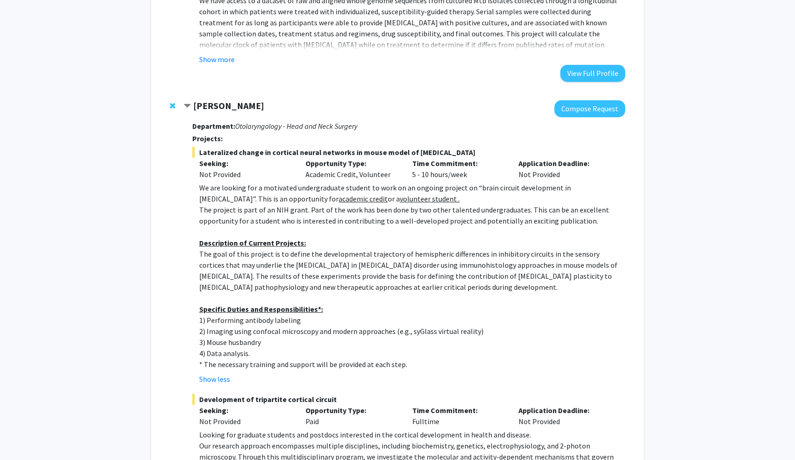
click at [233, 104] on strong "[PERSON_NAME]" at bounding box center [228, 105] width 71 height 11
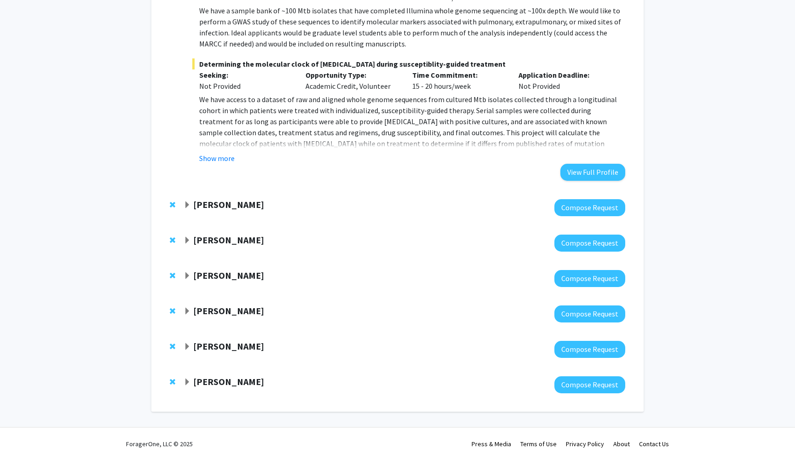
click at [233, 104] on p "We have access to a dataset of raw and aligned whole genome sequences from cult…" at bounding box center [412, 138] width 426 height 88
click at [212, 204] on strong "[PERSON_NAME]" at bounding box center [228, 204] width 71 height 11
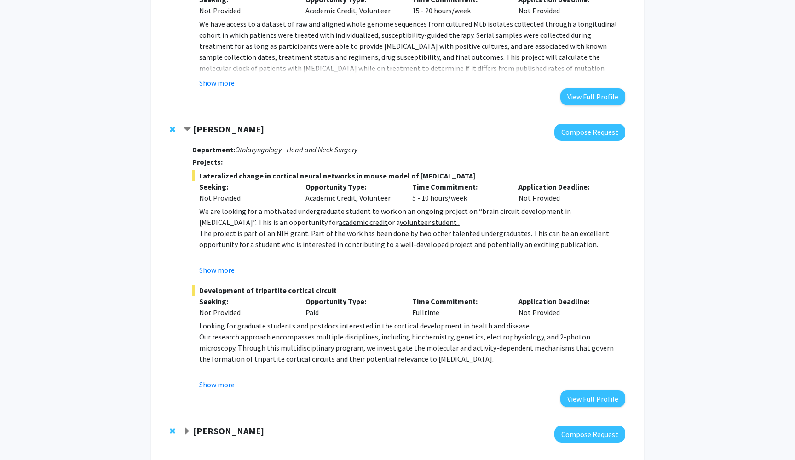
scroll to position [516, 0]
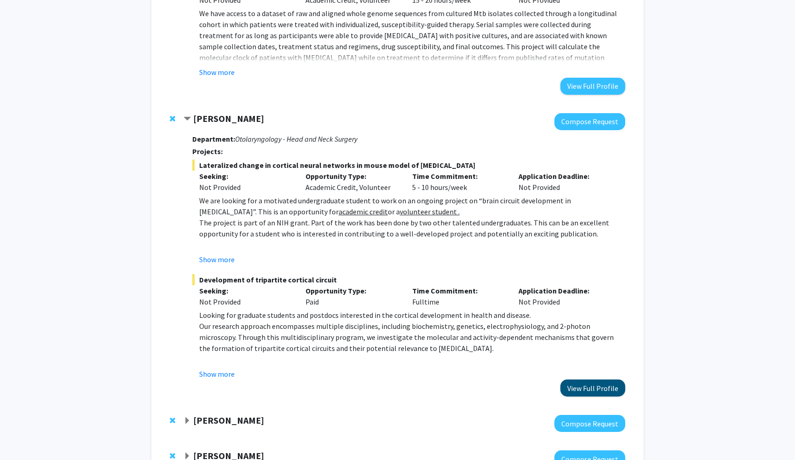
click at [575, 388] on button "View Full Profile" at bounding box center [592, 387] width 65 height 17
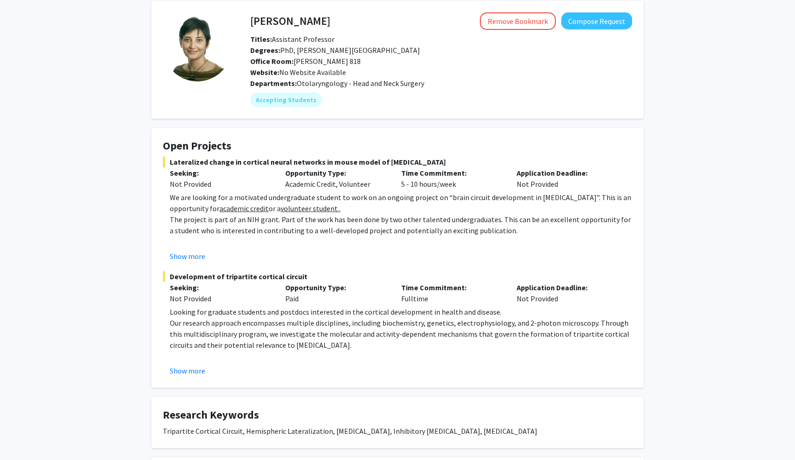
scroll to position [42, 0]
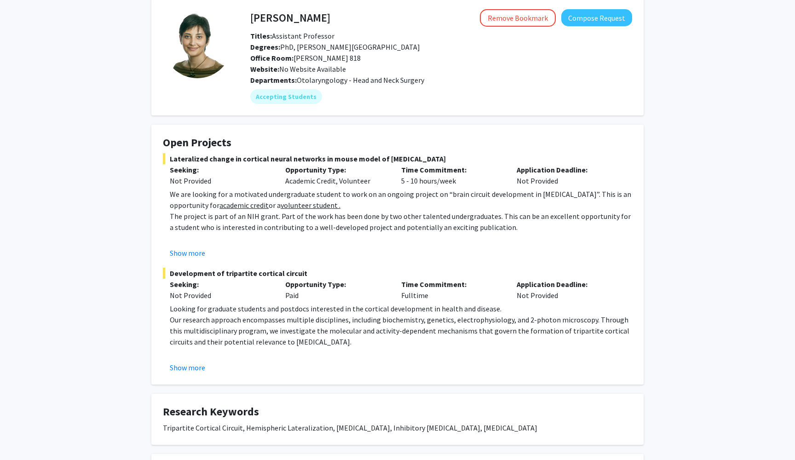
click at [190, 375] on fg-card "Open Projects Lateralized change in cortical neural networks in mouse model of …" at bounding box center [397, 255] width 492 height 260
click at [191, 373] on button "Show more" at bounding box center [187, 367] width 35 height 11
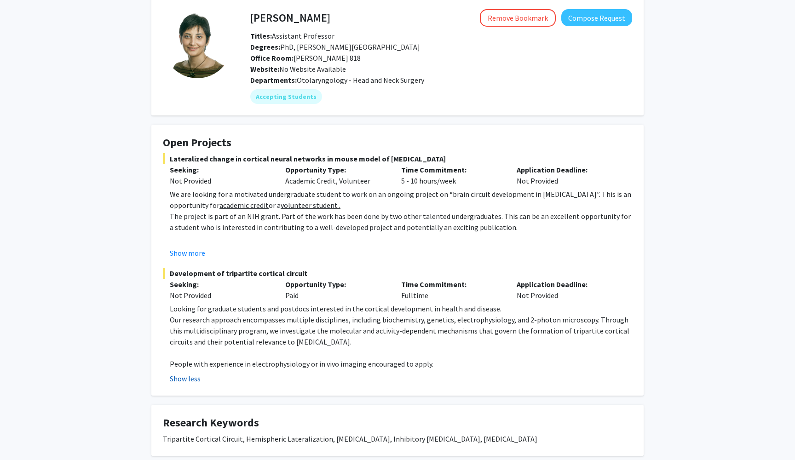
scroll to position [74, 0]
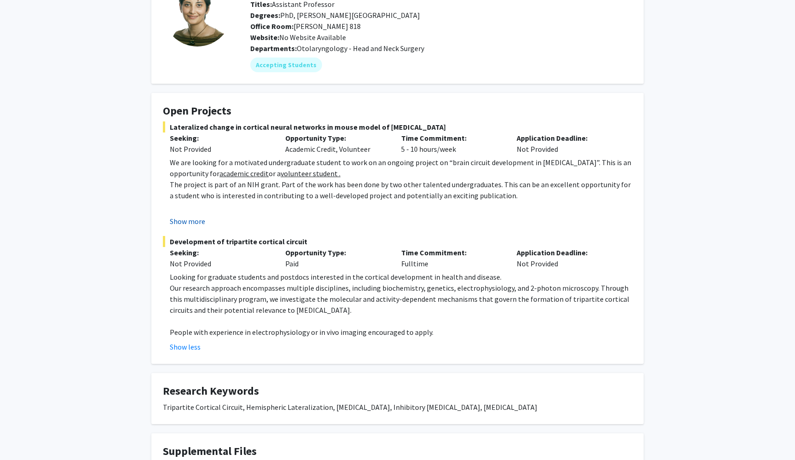
click at [198, 222] on button "Show more" at bounding box center [187, 221] width 35 height 11
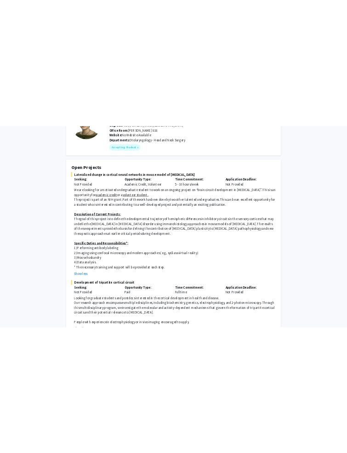
scroll to position [98, 0]
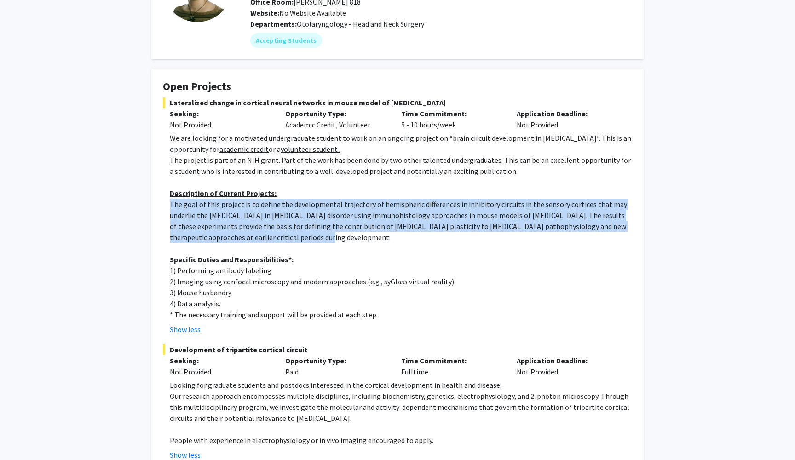
drag, startPoint x: 171, startPoint y: 204, endPoint x: 303, endPoint y: 241, distance: 136.9
click at [303, 241] on p "The goal of this project is to define the developmental trajectory of hemispher…" at bounding box center [401, 221] width 462 height 44
copy p "The goal of this project is to define the developmental trajectory of hemispher…"
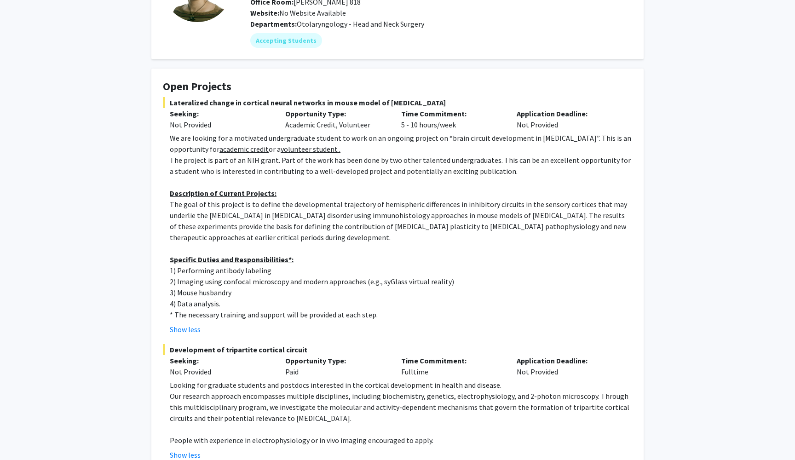
click at [528, 158] on p "The project is part of an NIH grant. Part of the work has been done by two othe…" at bounding box center [401, 166] width 462 height 22
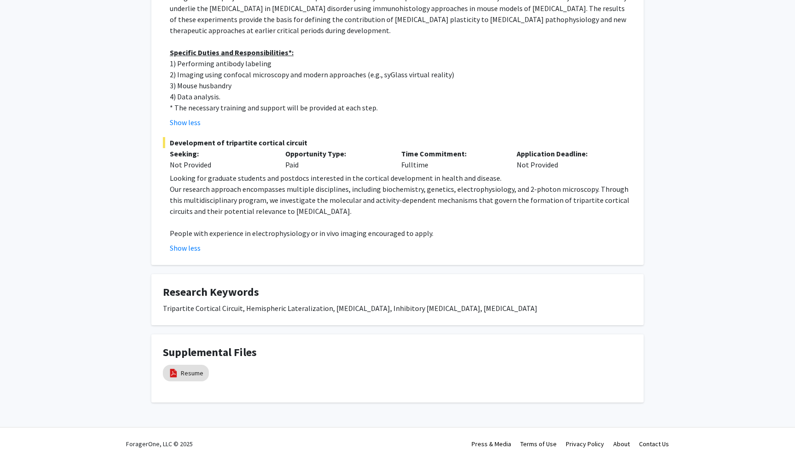
scroll to position [306, 0]
click at [187, 377] on link "Resume" at bounding box center [192, 373] width 23 height 10
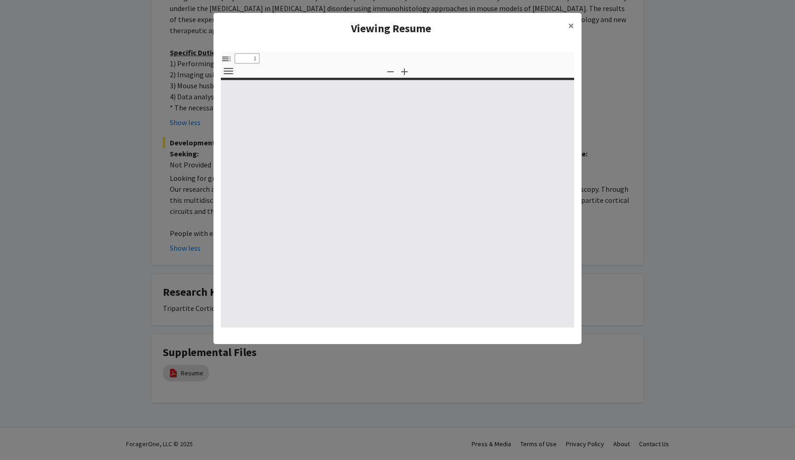
select select "custom"
type input "0"
select select "custom"
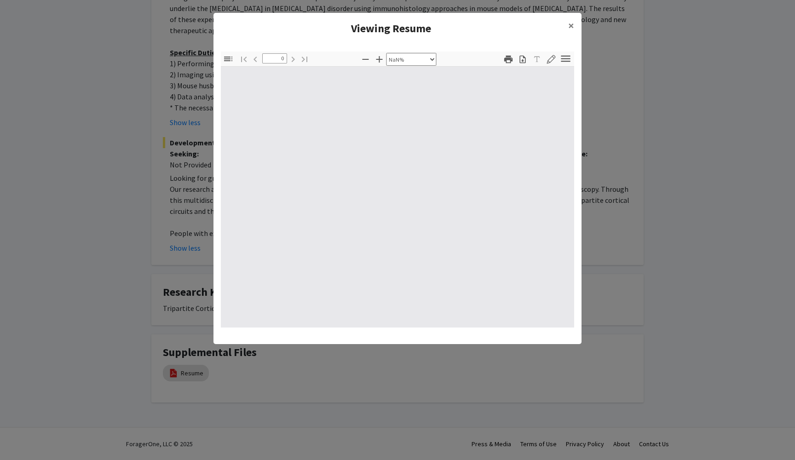
type input "1"
select select "auto"
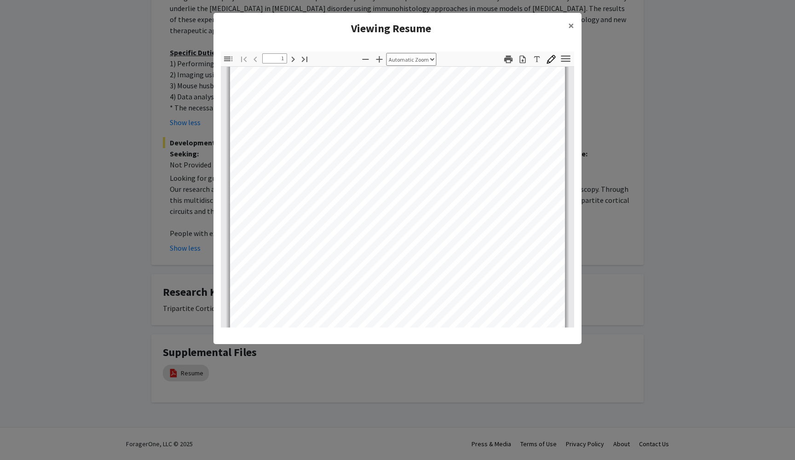
scroll to position [6, 0]
click at [574, 23] on span "×" at bounding box center [571, 25] width 6 height 14
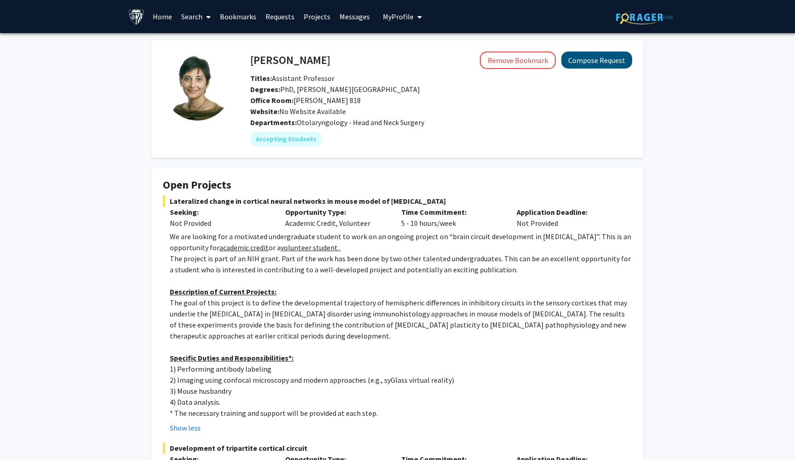
scroll to position [0, 0]
click at [575, 67] on button "Compose Request" at bounding box center [596, 60] width 71 height 17
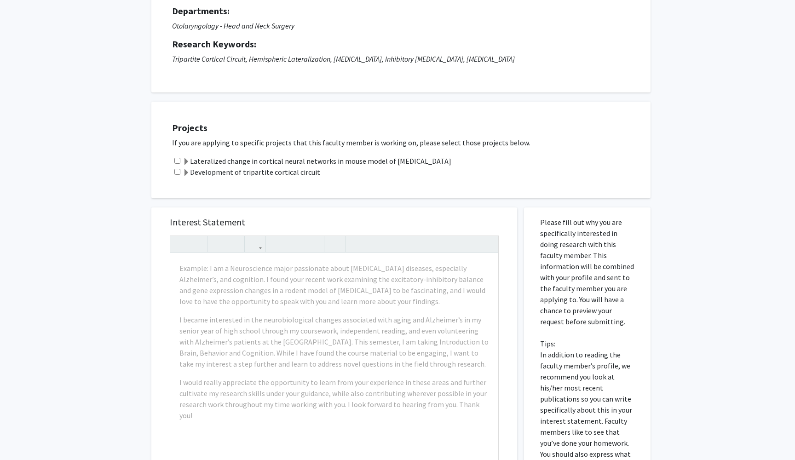
scroll to position [92, 0]
click at [293, 161] on label "Lateralized change in cortical neural networks in mouse model of [MEDICAL_DATA]" at bounding box center [317, 160] width 269 height 11
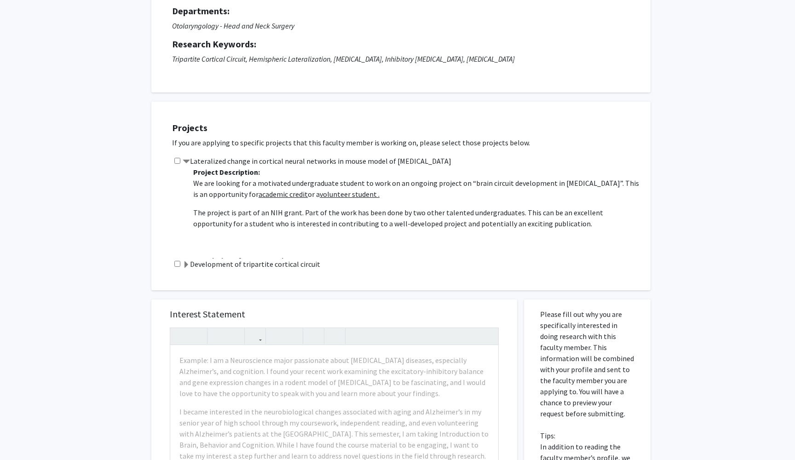
click at [255, 166] on label "Lateralized change in cortical neural networks in mouse model of [MEDICAL_DATA]" at bounding box center [317, 160] width 269 height 11
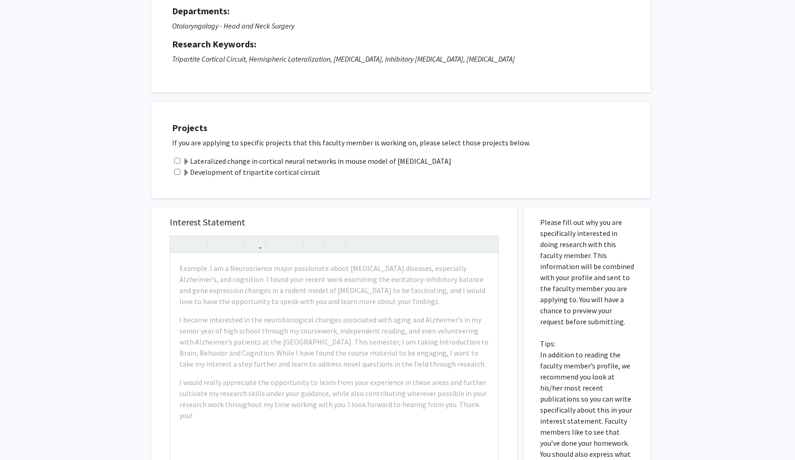
click at [178, 161] on input "checkbox" at bounding box center [177, 161] width 6 height 6
checkbox input "true"
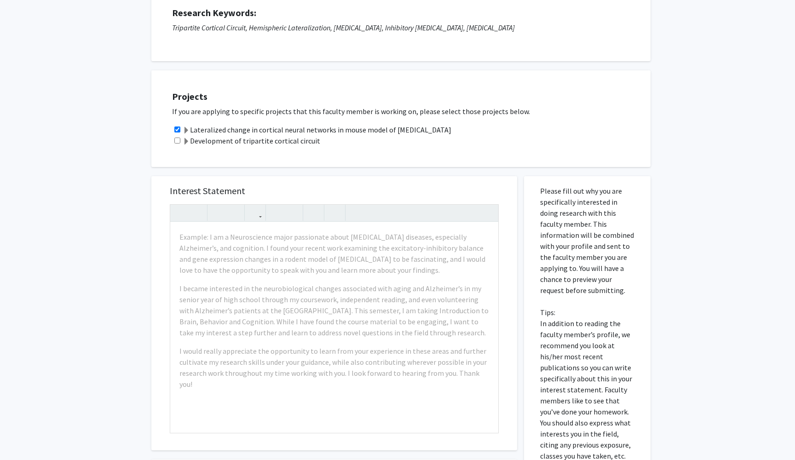
scroll to position [124, 0]
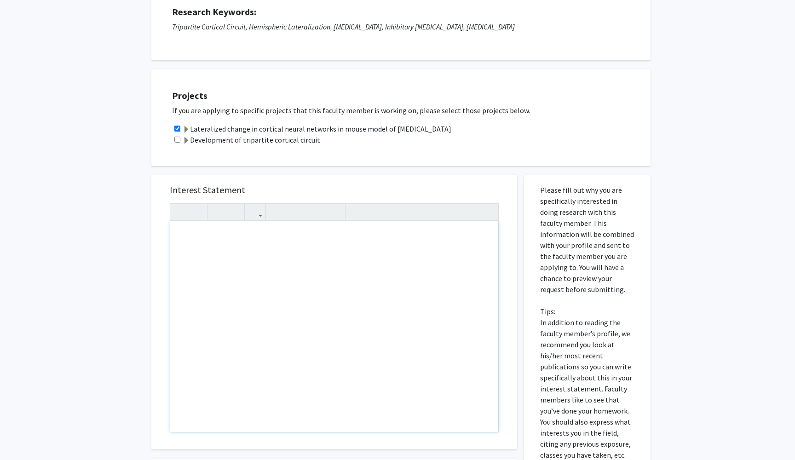
click at [312, 281] on div "Note to users with screen readers: Please press Alt+0 or Option+0 to deactivate…" at bounding box center [334, 326] width 328 height 211
click at [377, 138] on div "Development of tripartite cortical circuit" at bounding box center [406, 139] width 469 height 11
paste div "Note to users with screen readers: Please press Alt+0 or Option+0 to deactivate…"
type textarea "<p>Dear [PERSON_NAME], </p> <p>My name is [PERSON_NAME], and I'm an undergradua…"
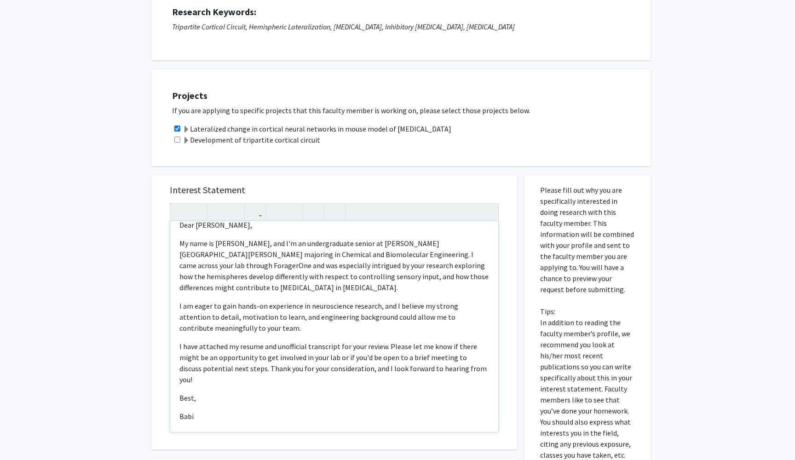
scroll to position [13, 0]
drag, startPoint x: 176, startPoint y: 257, endPoint x: 173, endPoint y: 222, distance: 35.1
click at [173, 222] on div "<p>Dear [PERSON_NAME], </p> <p>My name is [PERSON_NAME], and I'm an undergradua…" at bounding box center [334, 317] width 329 height 229
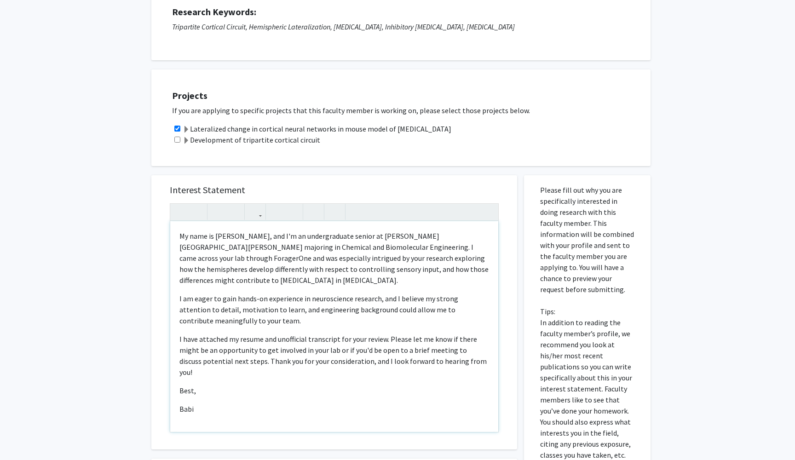
scroll to position [21, 0]
click at [222, 269] on div "My name is [PERSON_NAME], and I'm an undergraduate senior at [PERSON_NAME][GEOG…" at bounding box center [334, 326] width 328 height 211
click at [206, 324] on div "My name is [PERSON_NAME], and I'm an undergraduate senior at [PERSON_NAME][GEOG…" at bounding box center [334, 326] width 328 height 211
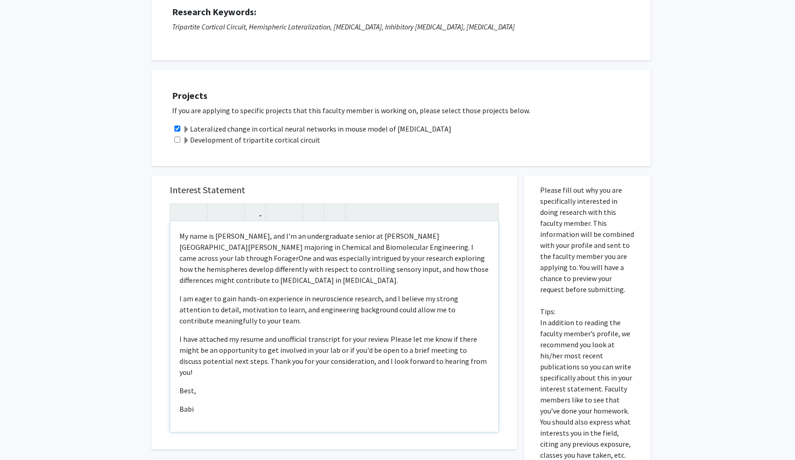
click at [189, 398] on div "My name is [PERSON_NAME], and I'm an undergraduate senior at [PERSON_NAME][GEOG…" at bounding box center [334, 326] width 328 height 211
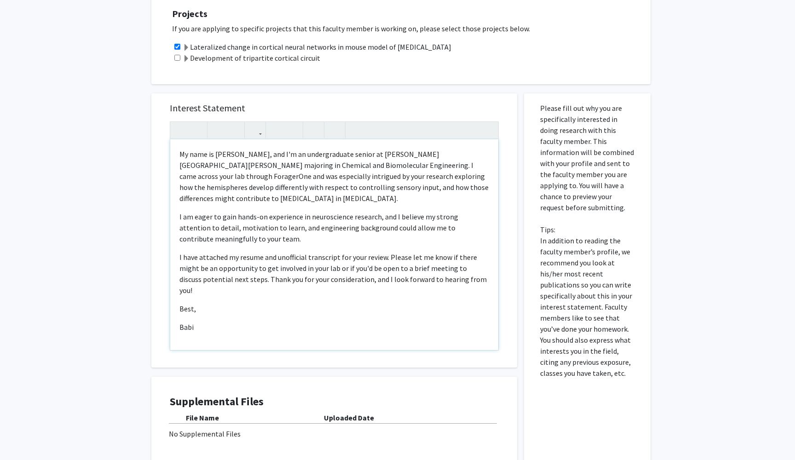
scroll to position [207, 0]
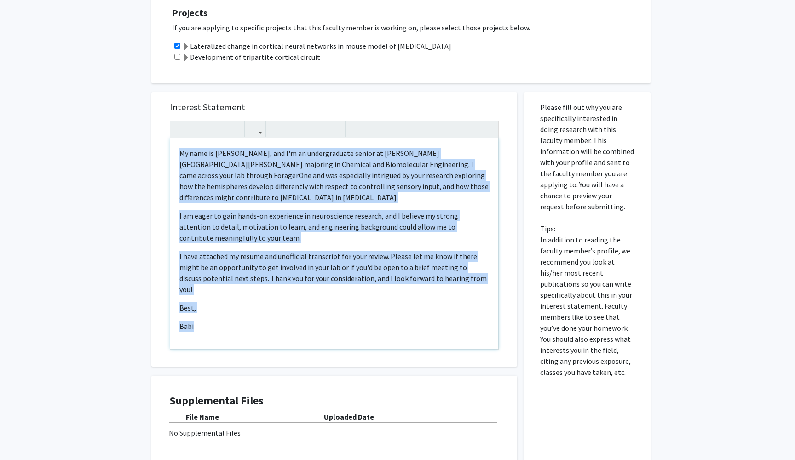
drag, startPoint x: 219, startPoint y: 330, endPoint x: 177, endPoint y: 157, distance: 178.1
click at [177, 157] on div "My name is [PERSON_NAME], and I'm an undergraduate senior at [PERSON_NAME][GEOG…" at bounding box center [334, 243] width 328 height 211
copy div "My name is [PERSON_NAME], and I'm an undergraduate senior at [PERSON_NAME][GEOG…"
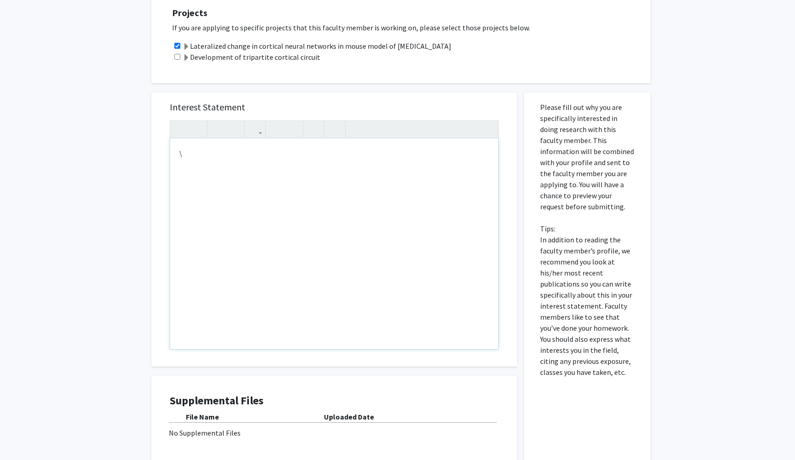
type textarea "<p>\</p>"
click at [230, 90] on div "Interest Statement Insert link Remove link Supplemental Files File Name Uploade…" at bounding box center [333, 291] width 379 height 416
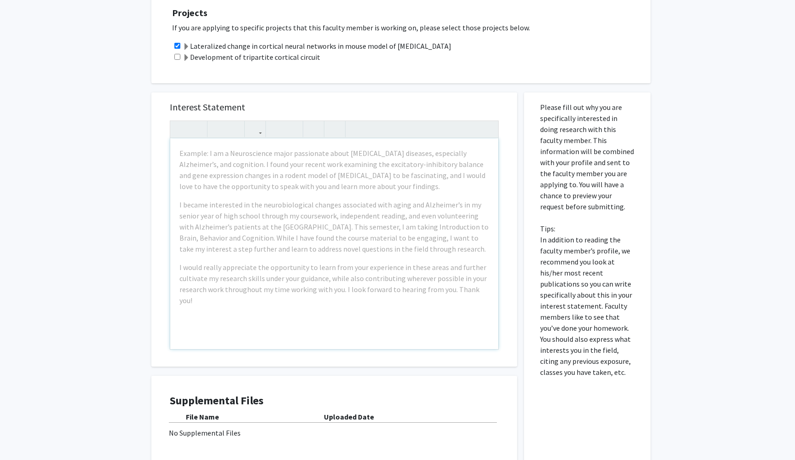
click at [234, 198] on div "Example: I am a Neuroscience major passionate about [MEDICAL_DATA] diseases, es…" at bounding box center [334, 243] width 328 height 211
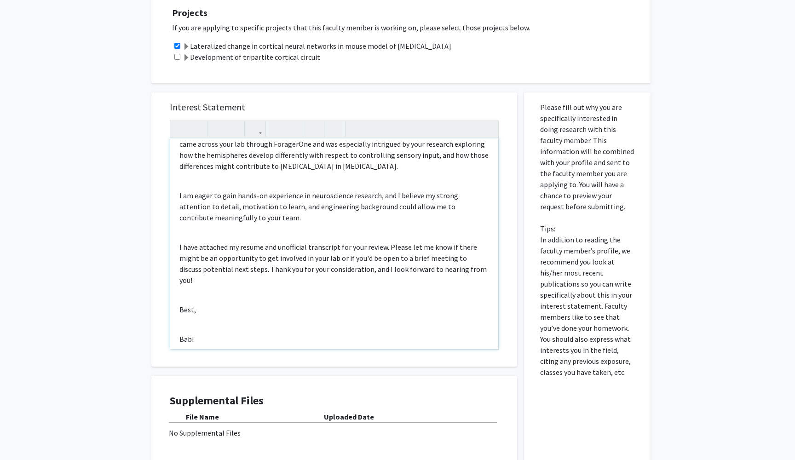
scroll to position [38, 0]
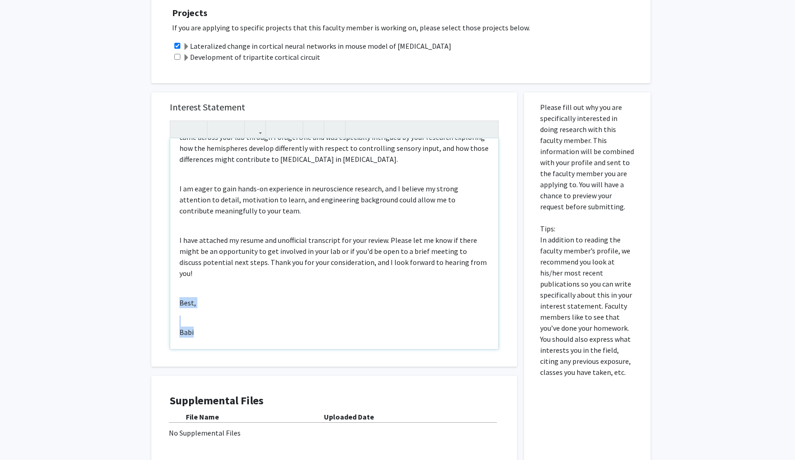
drag, startPoint x: 210, startPoint y: 335, endPoint x: 177, endPoint y: 293, distance: 54.0
click at [177, 293] on div "My name is [PERSON_NAME], and I'm an undergraduate senior at [PERSON_NAME][GEOG…" at bounding box center [334, 243] width 328 height 211
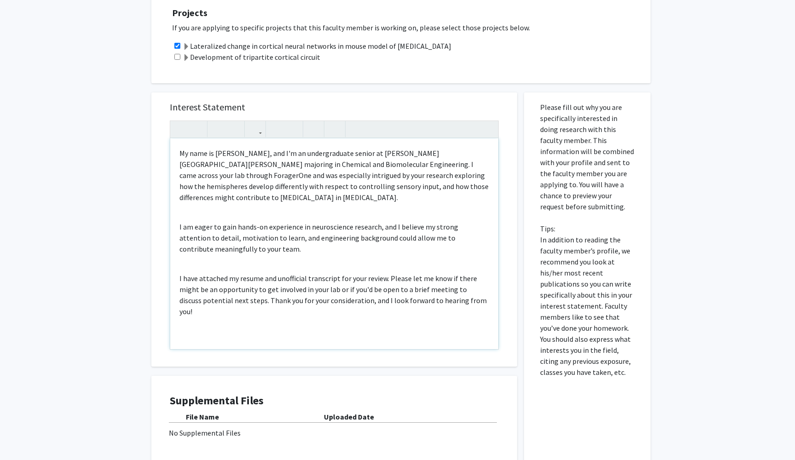
click at [194, 323] on div "My name is [PERSON_NAME], and I'm an undergraduate senior at [PERSON_NAME][GEOG…" at bounding box center [334, 243] width 328 height 211
click at [255, 269] on div "My name is [PERSON_NAME], and I'm an undergraduate senior at [PERSON_NAME][GEOG…" at bounding box center [334, 243] width 328 height 211
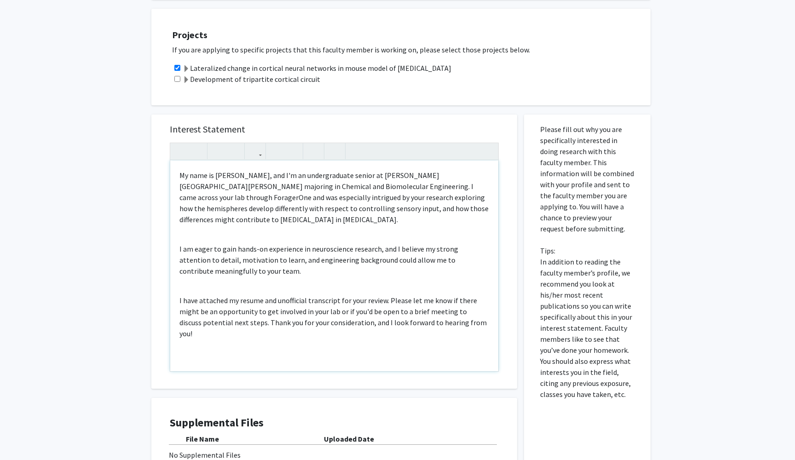
scroll to position [176, 0]
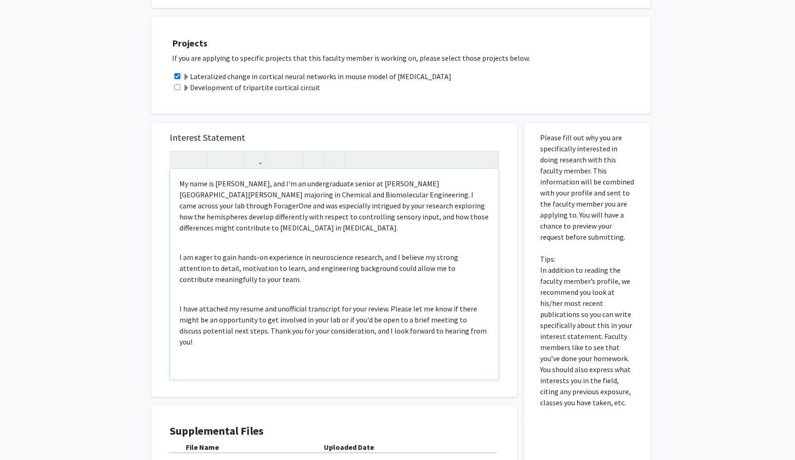
drag, startPoint x: 179, startPoint y: 349, endPoint x: 188, endPoint y: 350, distance: 9.3
click at [188, 350] on div "My name is [PERSON_NAME], and I'm an undergraduate senior at [PERSON_NAME][GEOG…" at bounding box center [334, 274] width 328 height 211
click at [230, 365] on div "My name is [PERSON_NAME], and I'm an undergraduate senior at [PERSON_NAME][GEOG…" at bounding box center [334, 274] width 328 height 211
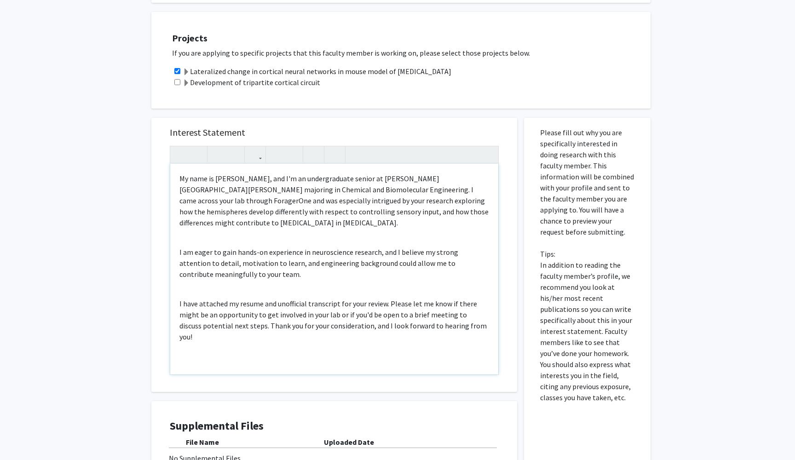
click at [240, 243] on div "My name is [PERSON_NAME], and I'm an undergraduate senior at [PERSON_NAME][GEOG…" at bounding box center [334, 269] width 328 height 211
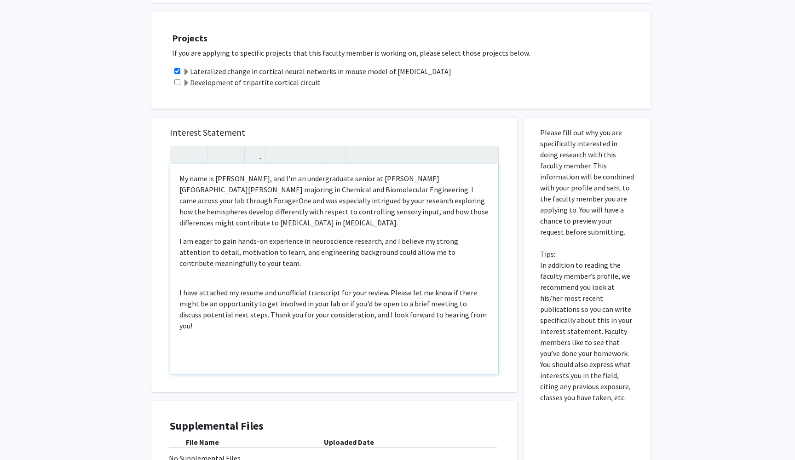
click at [218, 280] on div "My name is [PERSON_NAME], and I'm an undergraduate senior at [PERSON_NAME][GEOG…" at bounding box center [334, 269] width 328 height 211
type textarea "<p>My name is [PERSON_NAME], and I'm an undergraduate senior at [PERSON_NAME][G…"
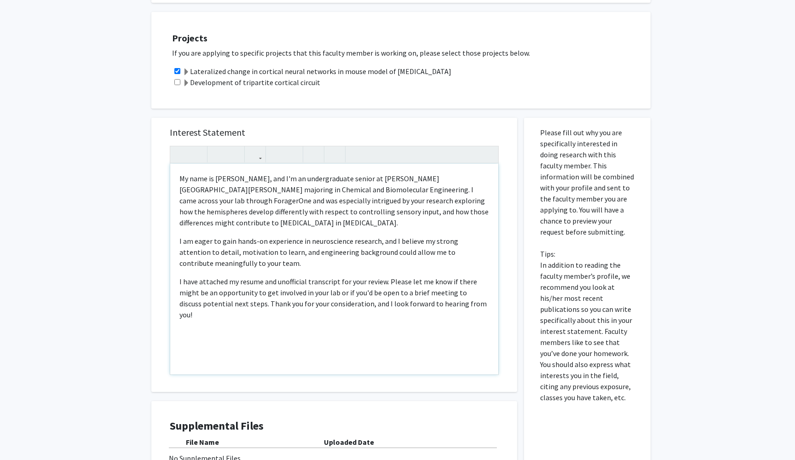
drag, startPoint x: 196, startPoint y: 351, endPoint x: 171, endPoint y: 339, distance: 28.6
click at [171, 339] on div "My name is [PERSON_NAME], and I'm an undergraduate senior at [PERSON_NAME][GEOG…" at bounding box center [334, 269] width 328 height 211
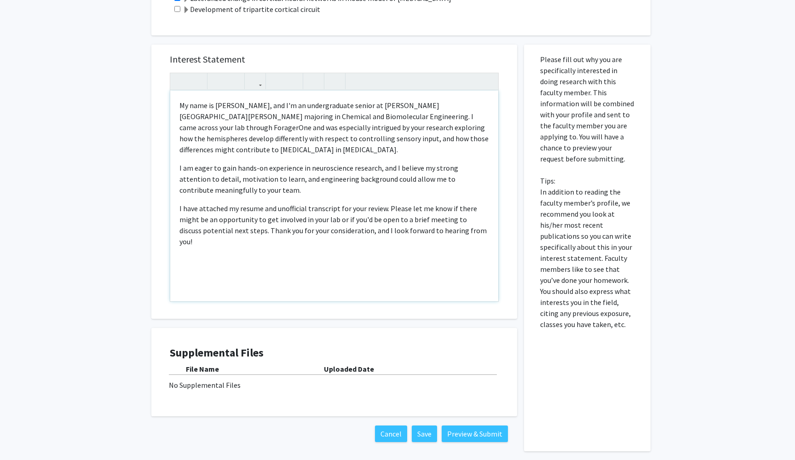
scroll to position [263, 0]
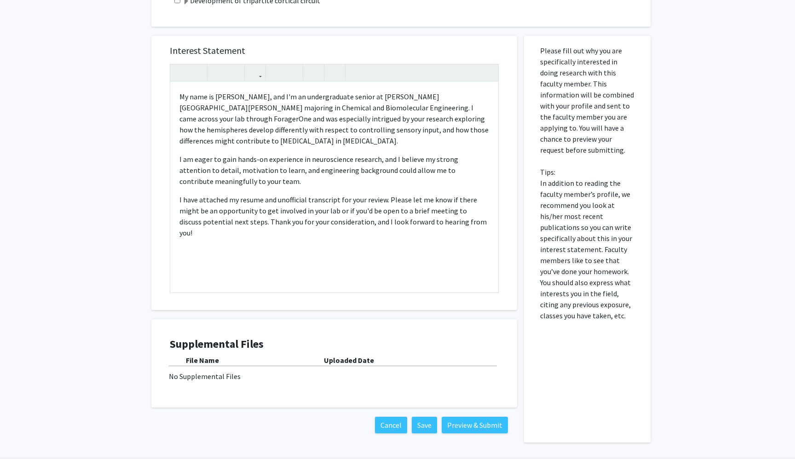
click at [237, 369] on div "File Name Uploaded Date No Supplemental Files" at bounding box center [334, 368] width 329 height 27
click at [431, 424] on button "Save" at bounding box center [424, 425] width 25 height 17
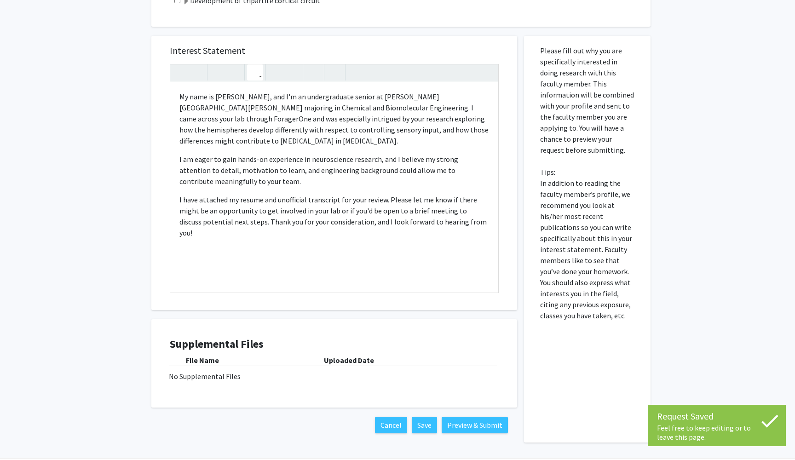
click at [259, 75] on button "button" at bounding box center [255, 72] width 16 height 16
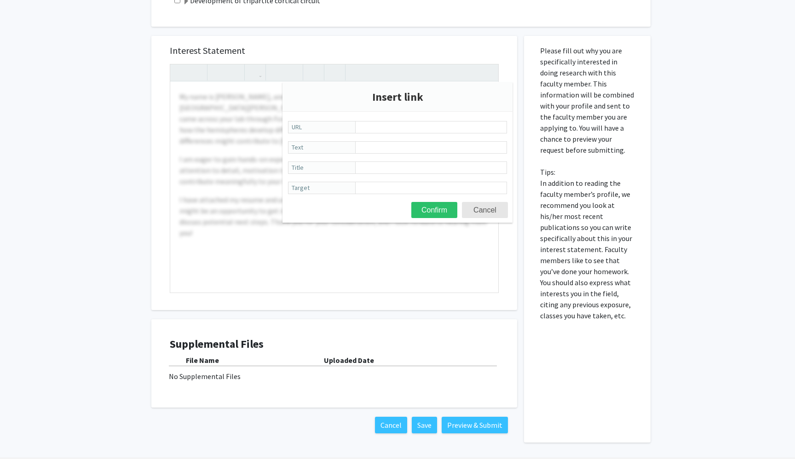
click at [266, 94] on div "<p>My name is [PERSON_NAME], and I'm an undergraduate senior at [PERSON_NAME][G…" at bounding box center [334, 178] width 329 height 229
click at [489, 209] on button "Cancel" at bounding box center [485, 210] width 46 height 16
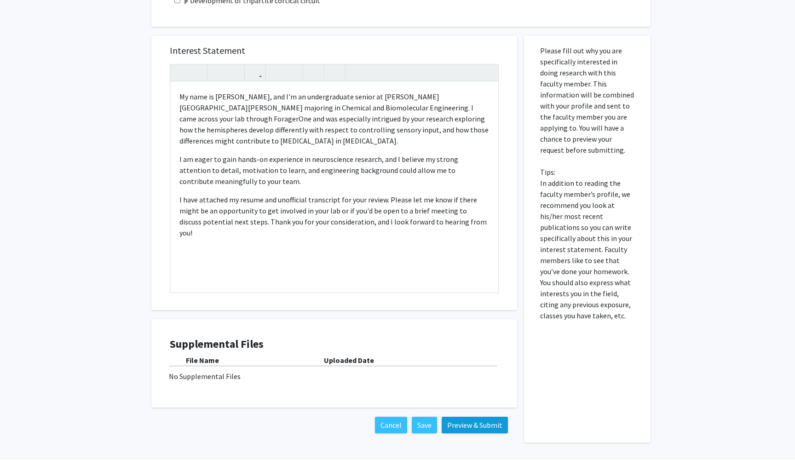
click at [466, 424] on button "Preview & Submit" at bounding box center [475, 425] width 66 height 17
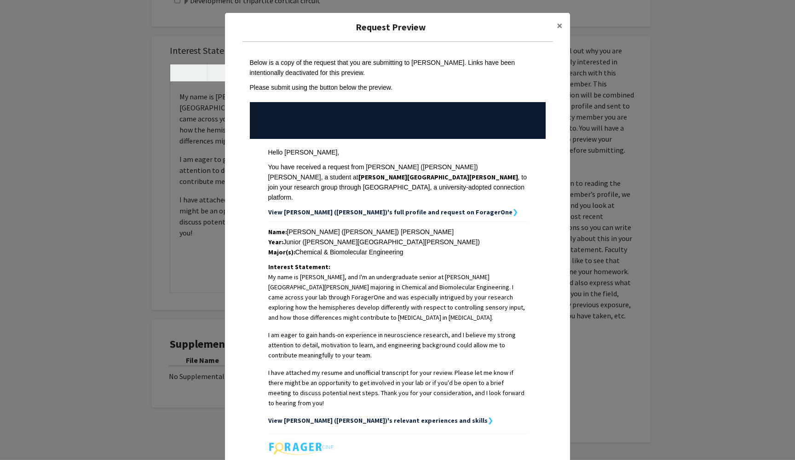
scroll to position [0, 0]
click at [559, 29] on span "×" at bounding box center [560, 25] width 6 height 14
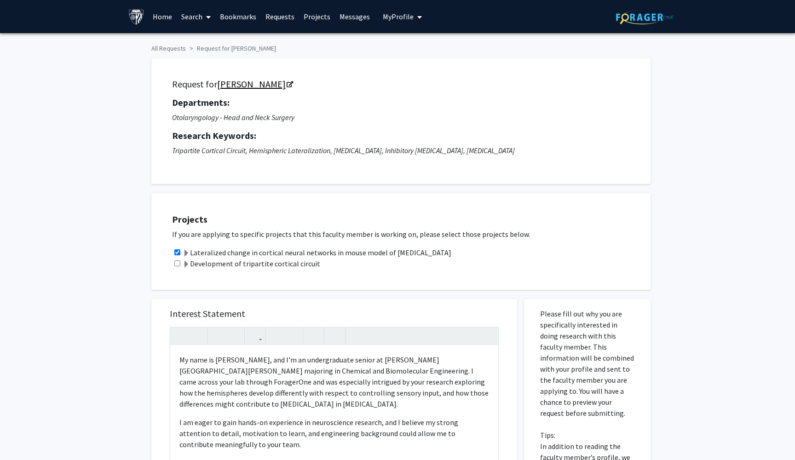
click at [287, 85] on icon "Opens in a new tab" at bounding box center [290, 85] width 6 height 6
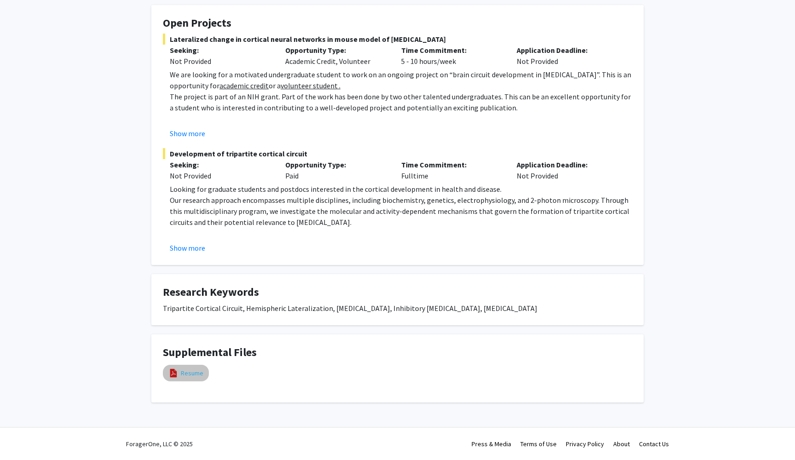
scroll to position [162, 0]
click at [189, 369] on link "Resume" at bounding box center [192, 373] width 23 height 10
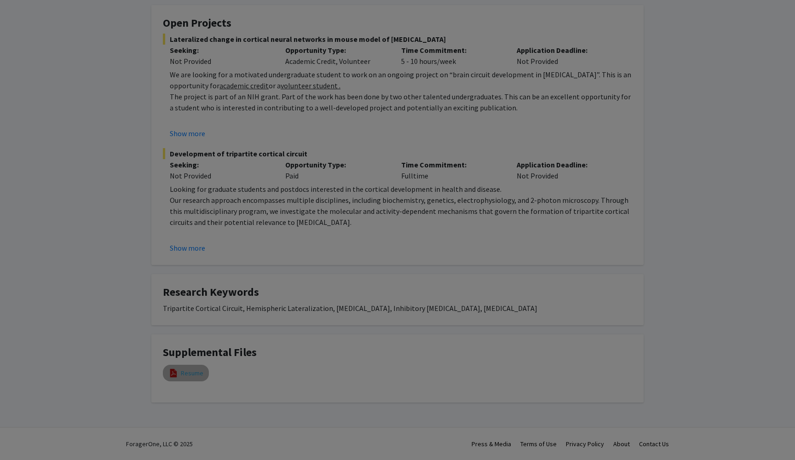
select select "custom"
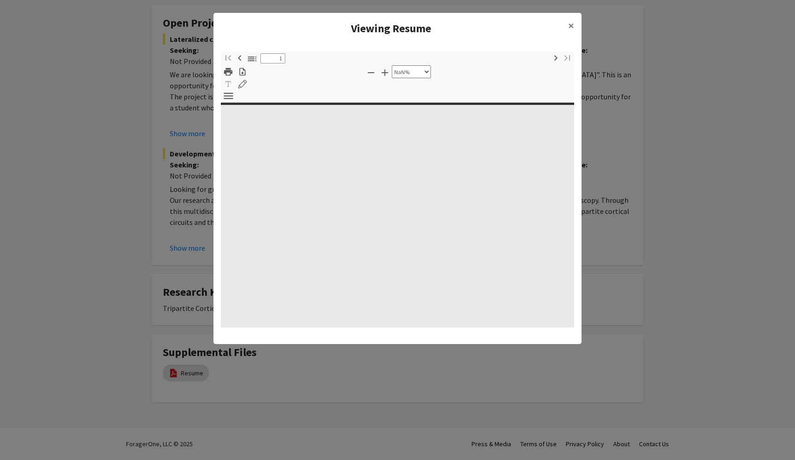
type input "0"
select select "custom"
type input "1"
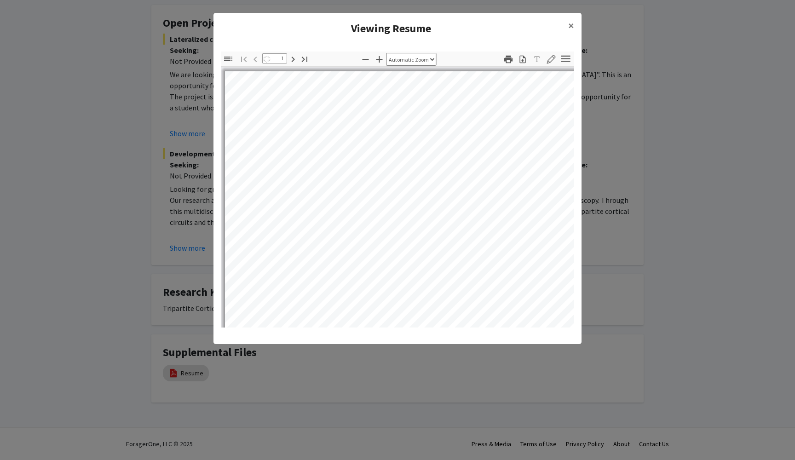
select select "auto"
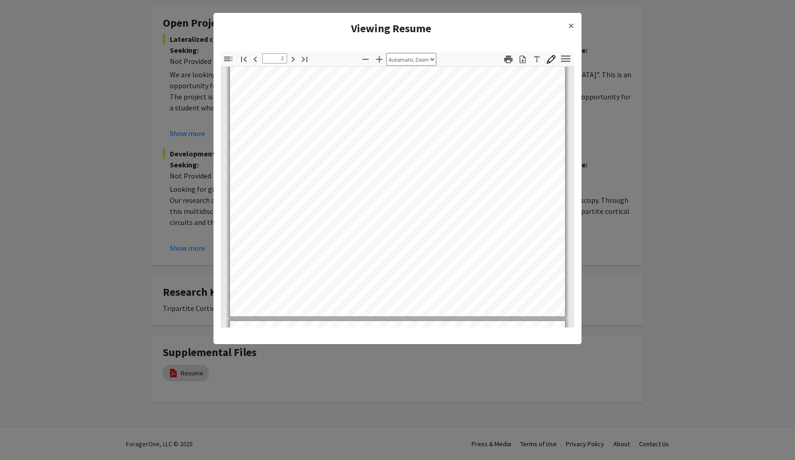
scroll to position [635, 0]
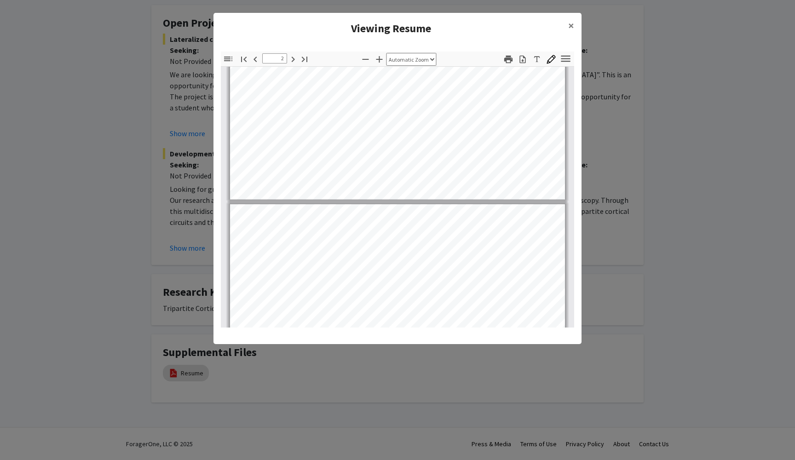
type input "3"
click at [567, 23] on button "×" at bounding box center [571, 26] width 21 height 26
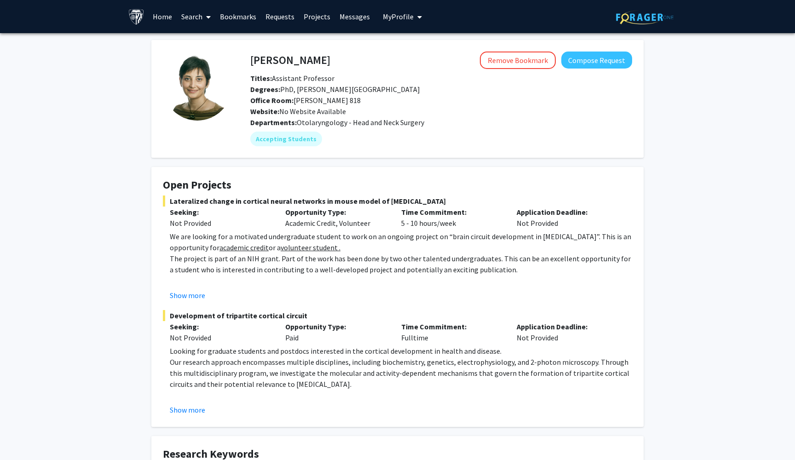
scroll to position [0, 0]
click at [391, 21] on span "My Profile" at bounding box center [398, 16] width 31 height 9
click at [342, 18] on link "Messages" at bounding box center [355, 16] width 40 height 32
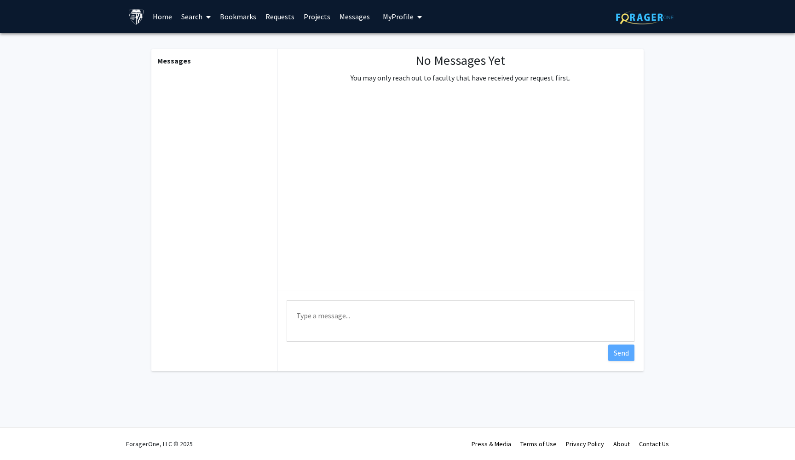
click at [302, 17] on link "Projects" at bounding box center [317, 16] width 36 height 32
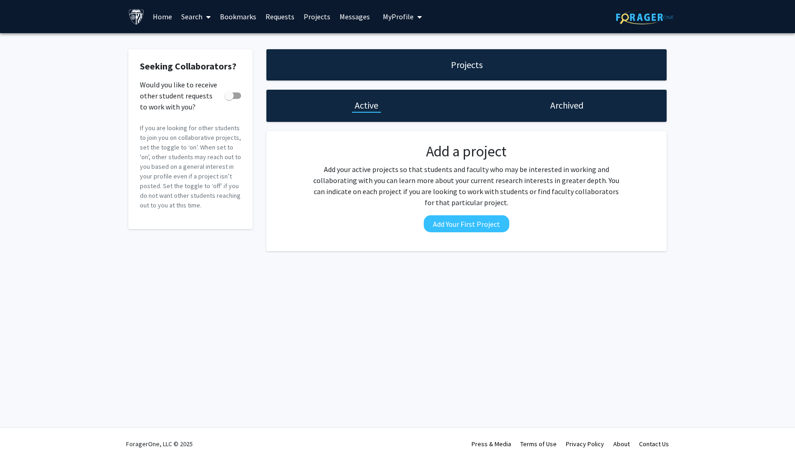
click at [281, 17] on link "Requests" at bounding box center [280, 16] width 38 height 32
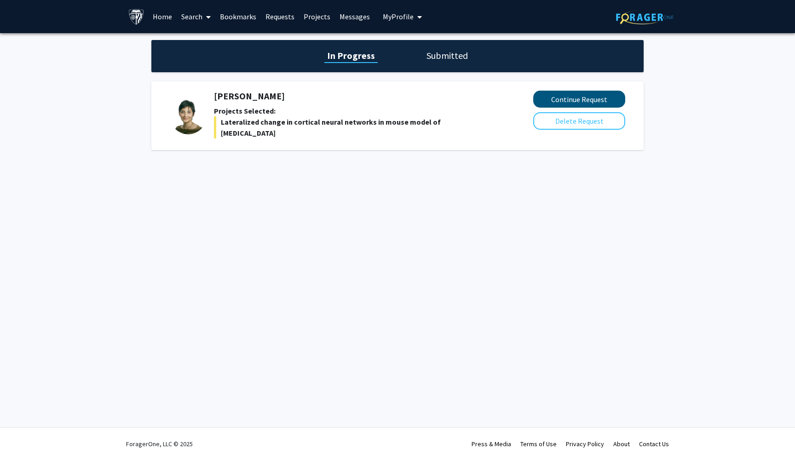
click at [546, 101] on button "Continue Request" at bounding box center [579, 99] width 92 height 17
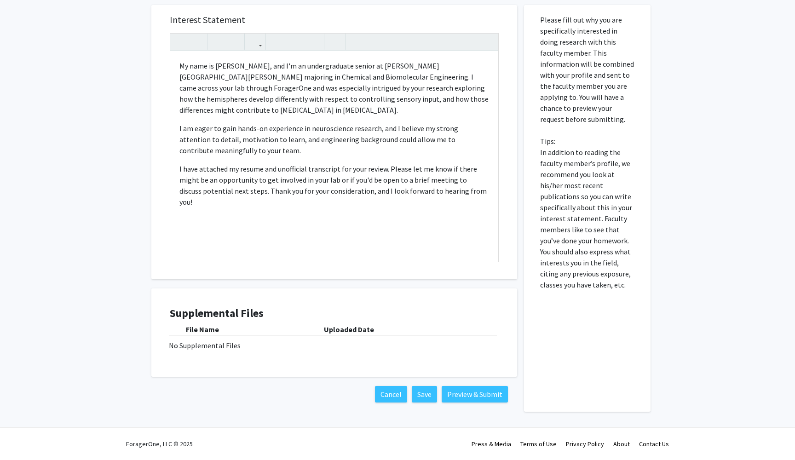
scroll to position [295, 0]
click at [222, 350] on div "No Supplemental Files" at bounding box center [334, 345] width 331 height 11
click at [223, 346] on div "No Supplemental Files" at bounding box center [334, 345] width 331 height 11
click at [218, 337] on div "File Name Uploaded Date No Supplemental Files" at bounding box center [334, 337] width 329 height 27
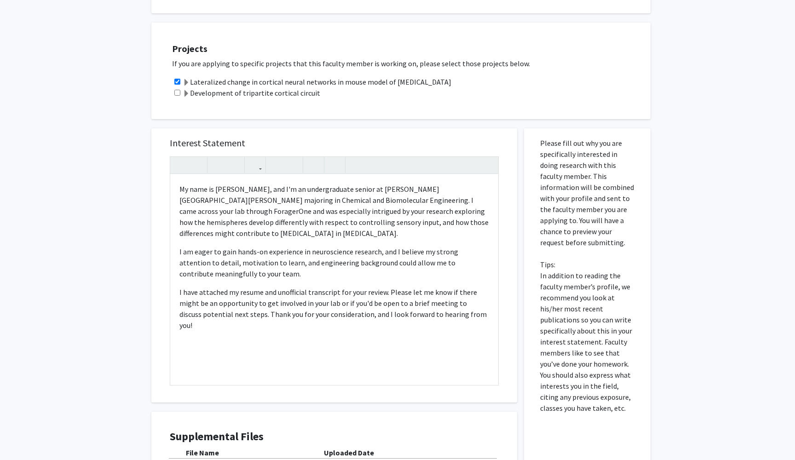
scroll to position [179, 0]
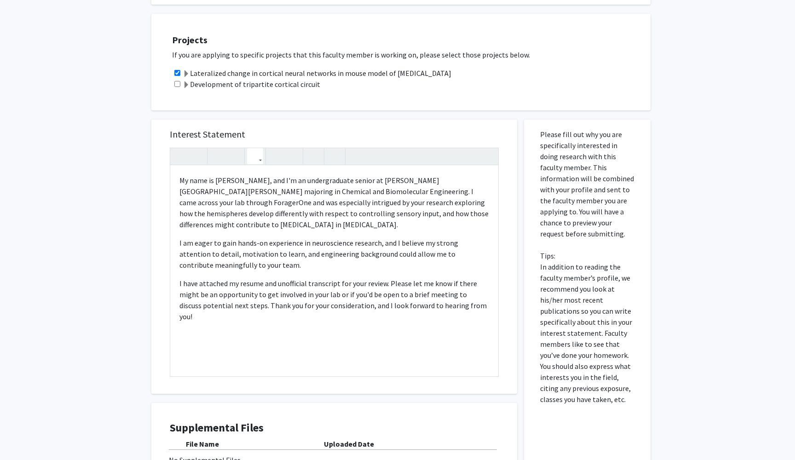
click at [251, 149] on use "button" at bounding box center [251, 149] width 0 height 0
click at [264, 170] on div "My name is Babi Marques Jones, and I'm an undergraduate senior at Johns Hopkins…" at bounding box center [334, 262] width 329 height 229
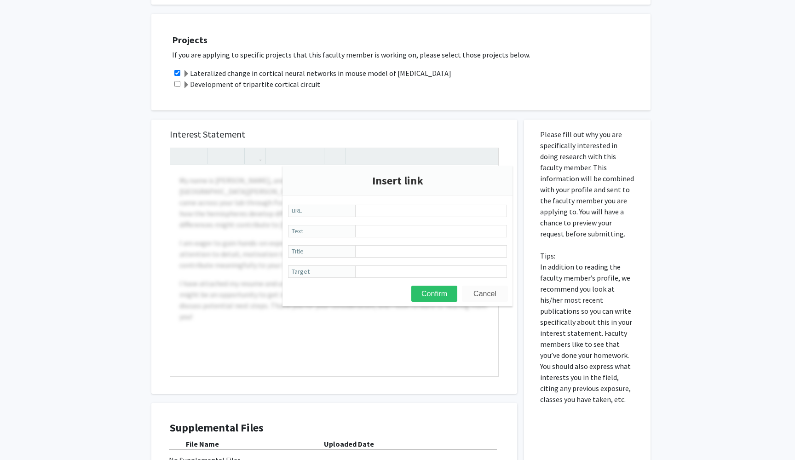
click at [481, 294] on button "Cancel" at bounding box center [485, 294] width 46 height 16
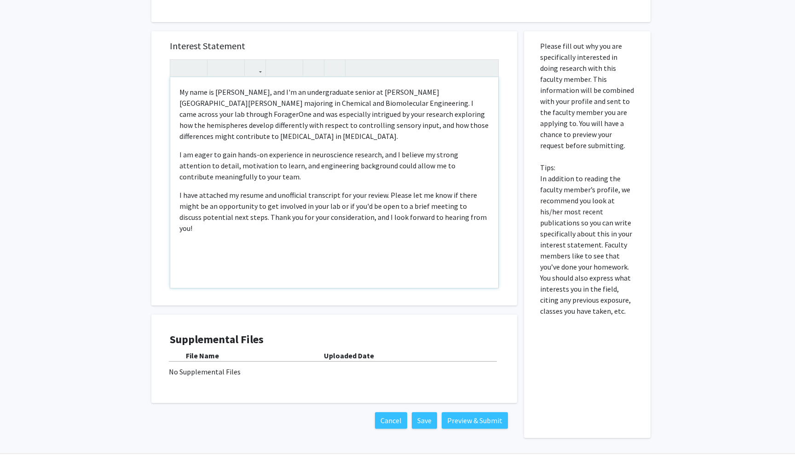
scroll to position [292, 0]
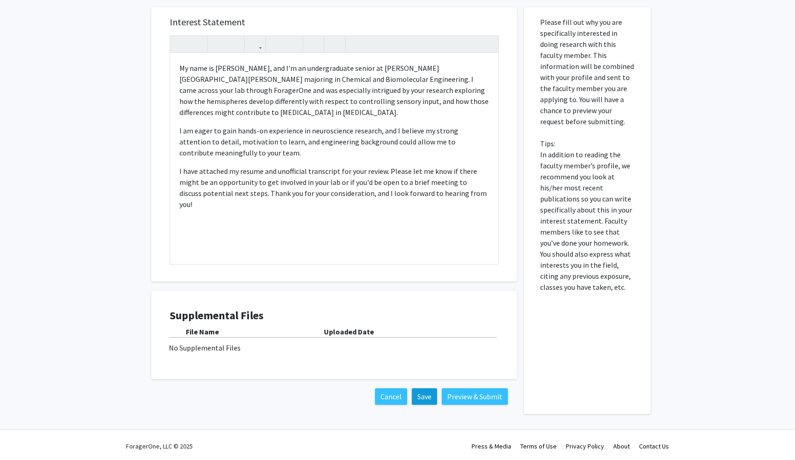
click at [424, 401] on button "Save" at bounding box center [424, 396] width 25 height 17
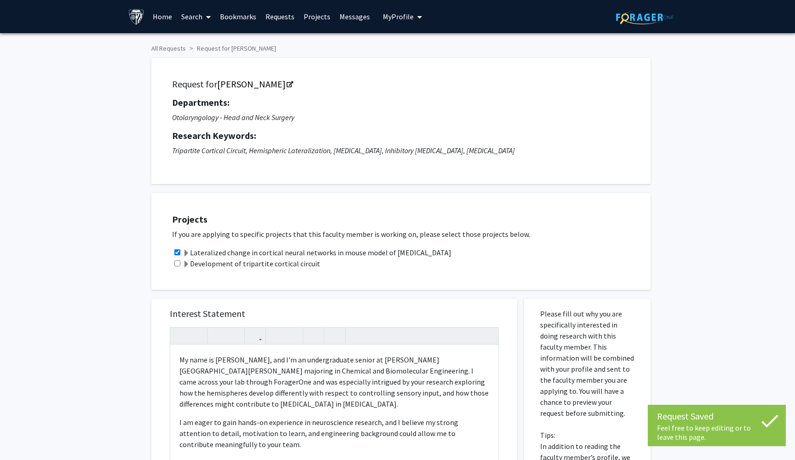
scroll to position [0, 0]
click at [323, 19] on link "Projects" at bounding box center [317, 16] width 36 height 32
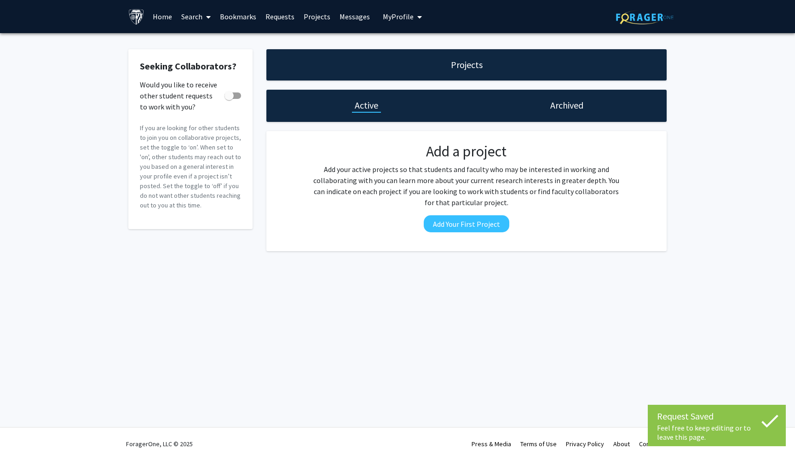
click at [383, 20] on span "My Profile" at bounding box center [398, 16] width 31 height 9
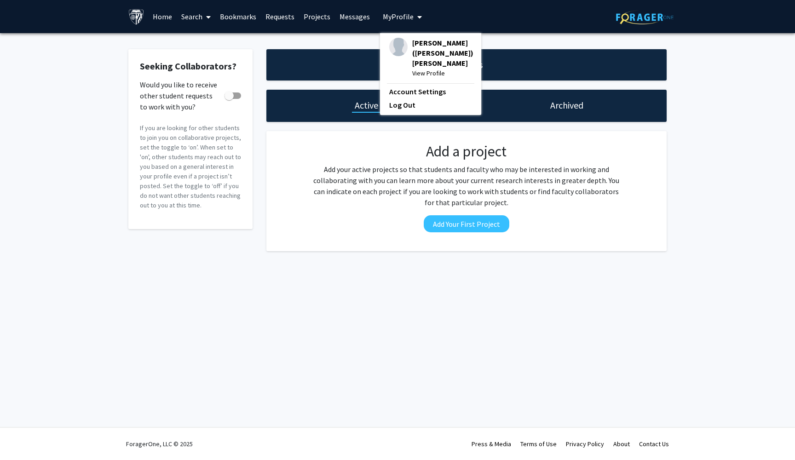
click at [408, 76] on div "Gabriela (Babi) Marques Jones View Profile Account Settings Log Out" at bounding box center [430, 74] width 101 height 82
click at [407, 86] on link "Account Settings" at bounding box center [430, 91] width 83 height 11
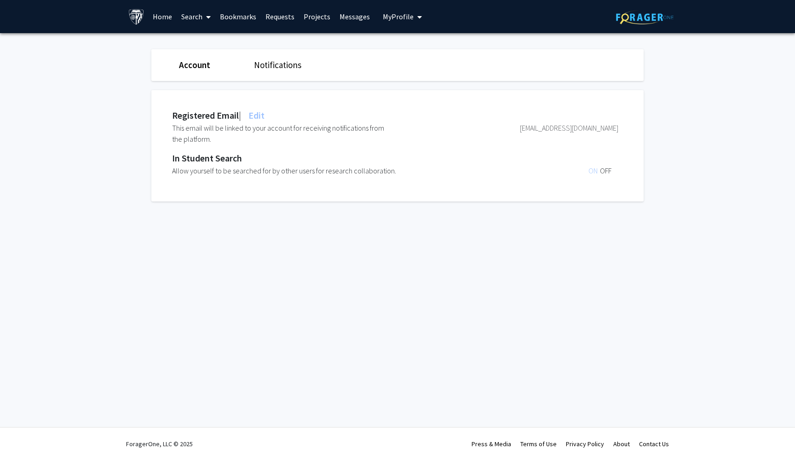
click at [287, 65] on link "Notifications" at bounding box center [277, 64] width 47 height 11
click at [380, 16] on button "My Profile" at bounding box center [402, 16] width 45 height 33
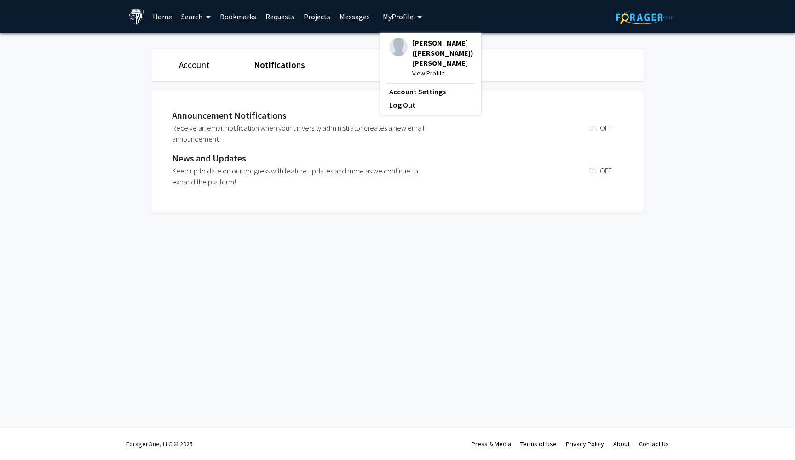
click at [361, 17] on link "Messages" at bounding box center [355, 16] width 40 height 32
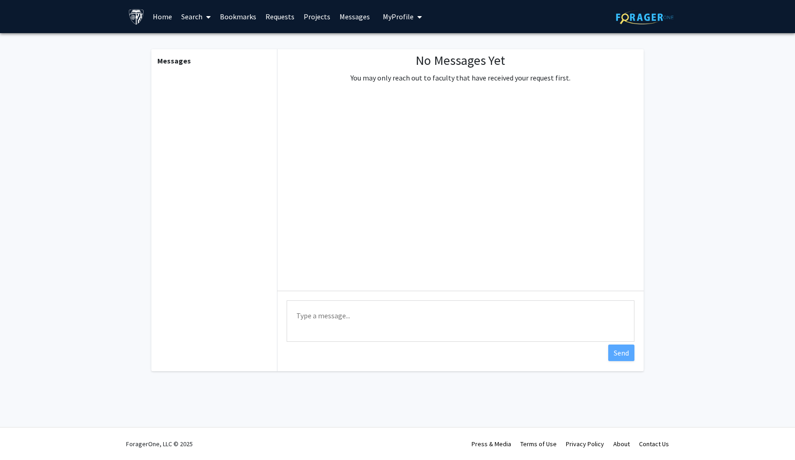
click at [301, 22] on link "Projects" at bounding box center [317, 16] width 36 height 32
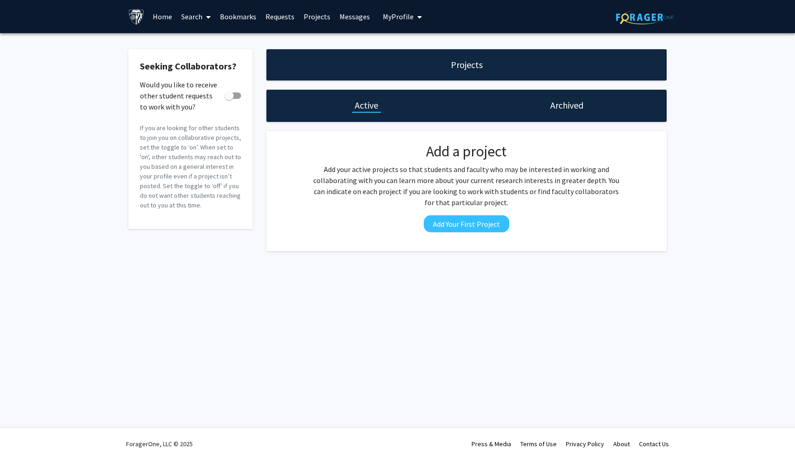
click at [271, 16] on link "Requests" at bounding box center [280, 16] width 38 height 32
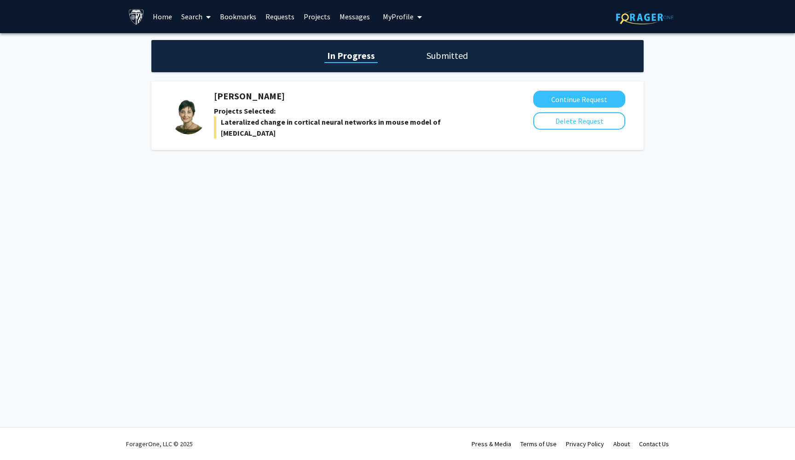
click at [246, 15] on link "Bookmarks" at bounding box center [238, 16] width 46 height 32
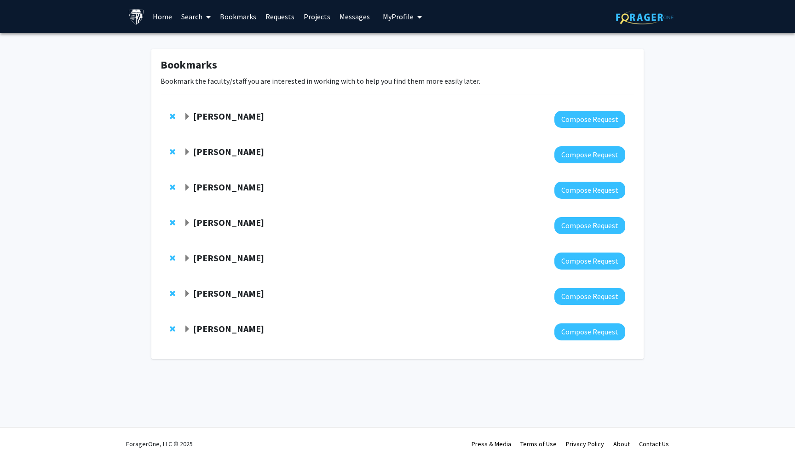
click at [222, 20] on link "Bookmarks" at bounding box center [238, 16] width 46 height 32
click at [189, 24] on link "Search" at bounding box center [196, 16] width 39 height 32
click at [166, 20] on link "Home" at bounding box center [162, 16] width 29 height 32
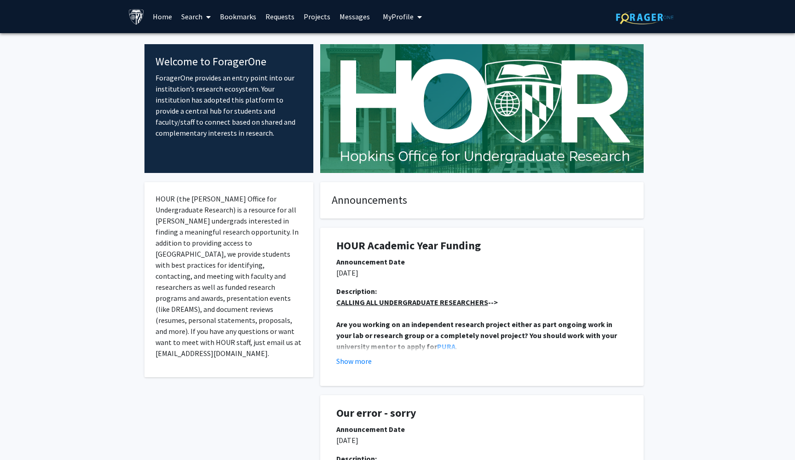
click at [325, 23] on link "Projects" at bounding box center [317, 16] width 36 height 32
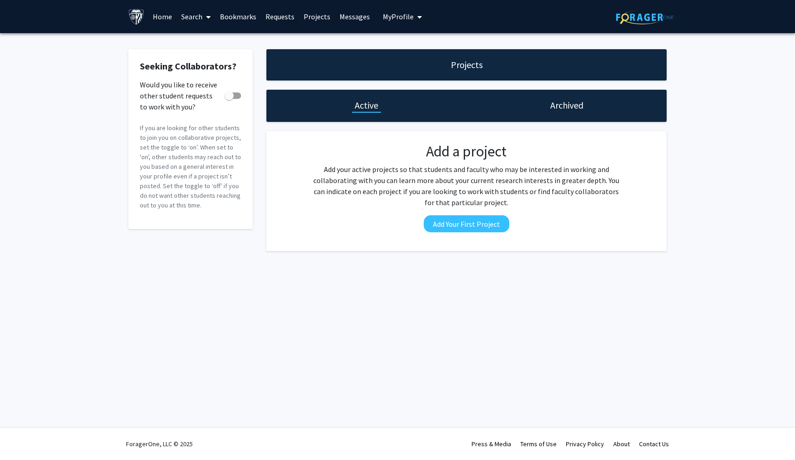
click at [349, 24] on link "Messages" at bounding box center [355, 16] width 40 height 32
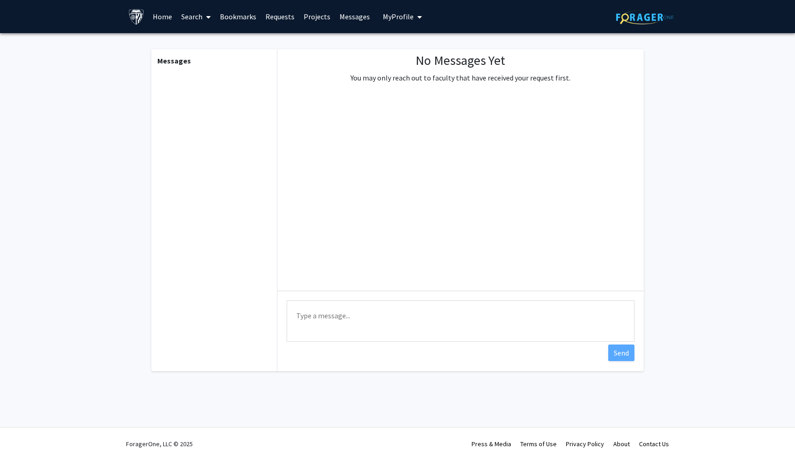
click at [290, 19] on link "Requests" at bounding box center [280, 16] width 38 height 32
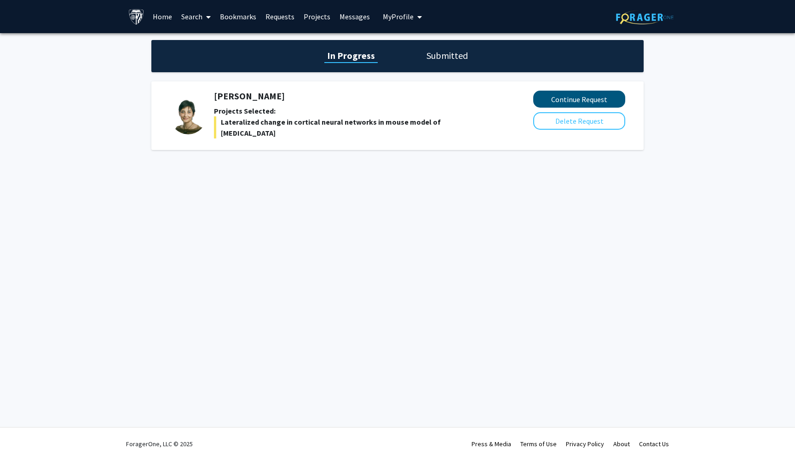
click at [563, 98] on button "Continue Request" at bounding box center [579, 99] width 92 height 17
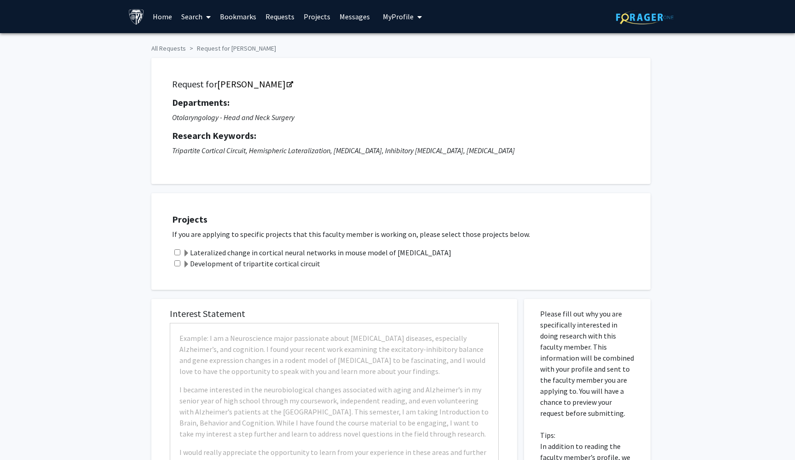
checkbox input "true"
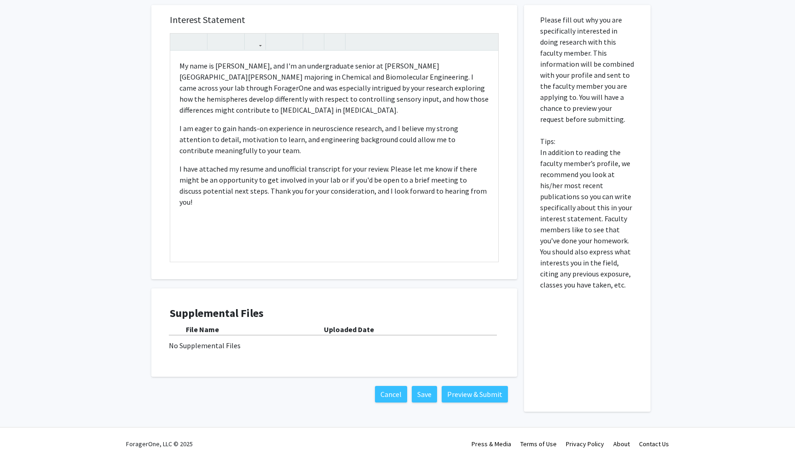
scroll to position [295, 0]
click at [199, 340] on div "No Supplemental Files" at bounding box center [334, 345] width 331 height 11
click at [207, 309] on h4 "Supplemental Files" at bounding box center [334, 313] width 329 height 13
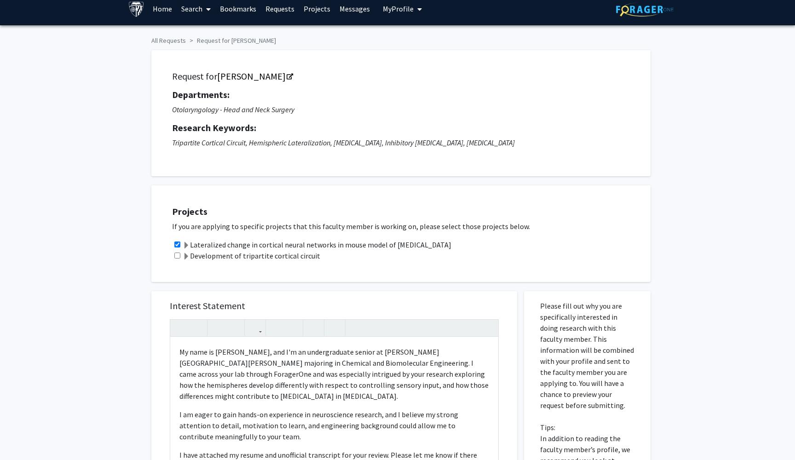
scroll to position [7, 0]
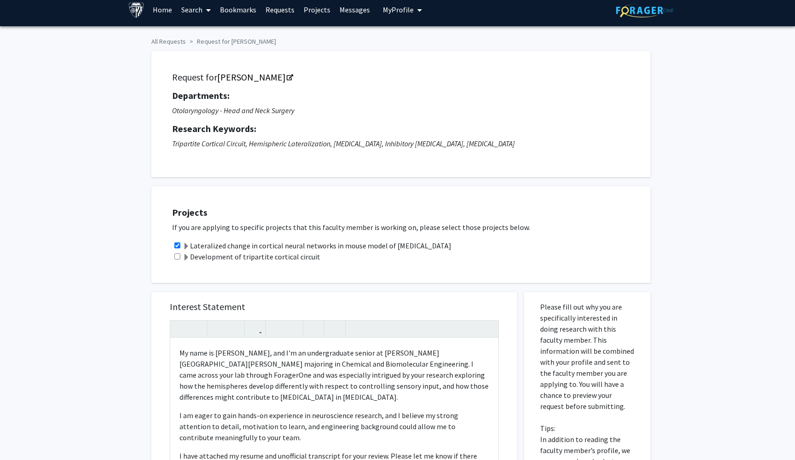
click at [390, 16] on button "My Profile" at bounding box center [402, 9] width 45 height 33
click at [417, 42] on span "[PERSON_NAME] ([PERSON_NAME]) [PERSON_NAME]" at bounding box center [442, 46] width 61 height 30
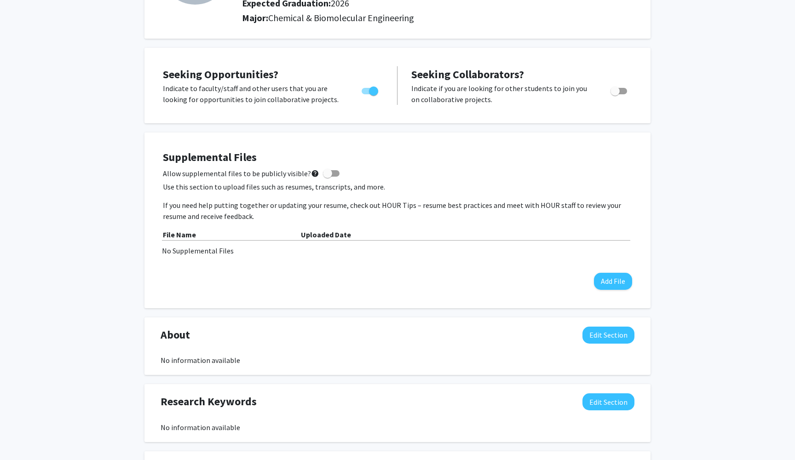
scroll to position [105, 0]
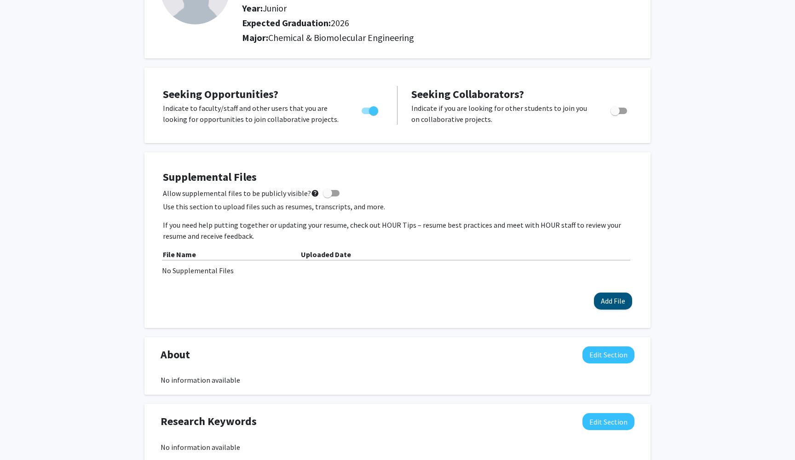
click at [612, 308] on button "Add File" at bounding box center [613, 301] width 38 height 17
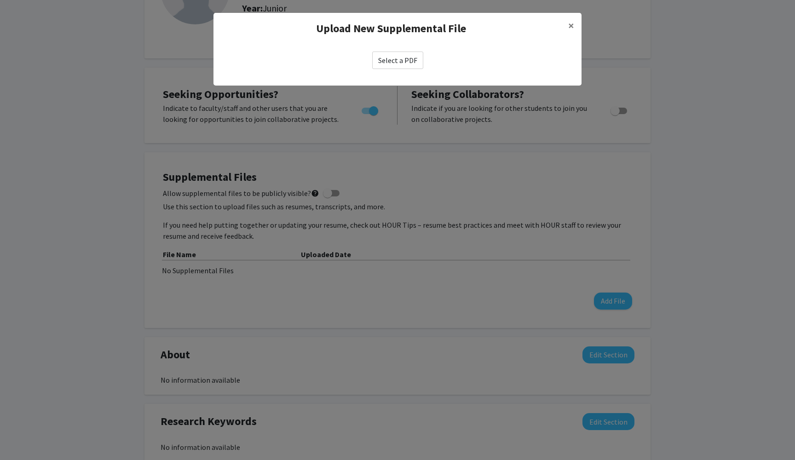
click at [400, 65] on label "Select a PDF" at bounding box center [397, 60] width 51 height 17
click at [0, 0] on input "Select a PDF" at bounding box center [0, 0] width 0 height 0
select select "custom"
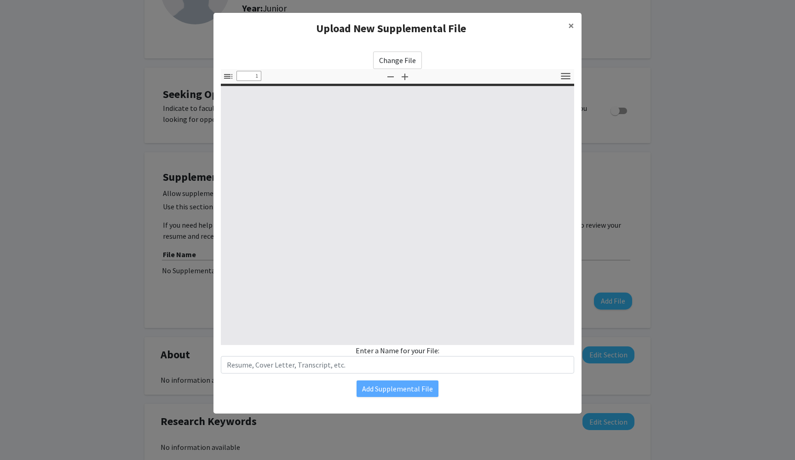
type input "0"
select select "custom"
type input "1"
select select "auto"
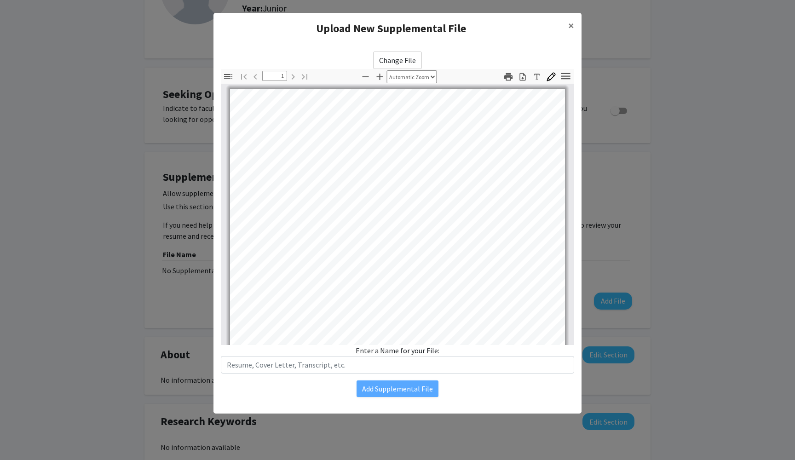
scroll to position [0, 0]
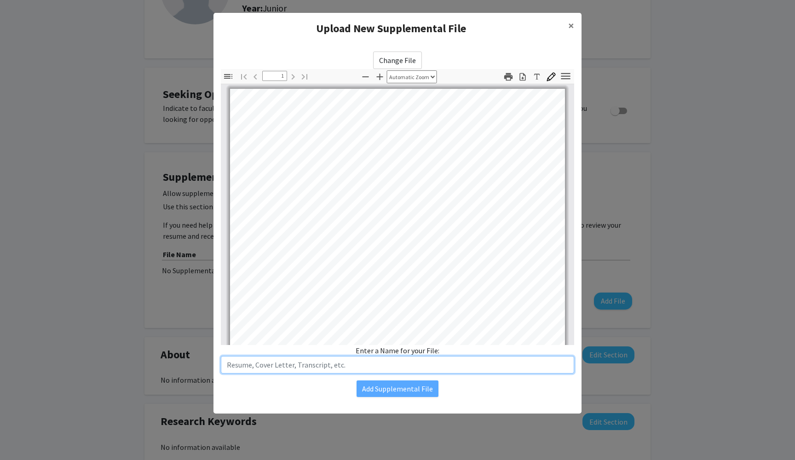
click at [375, 369] on input "text" at bounding box center [397, 364] width 353 height 17
type input "Resume"
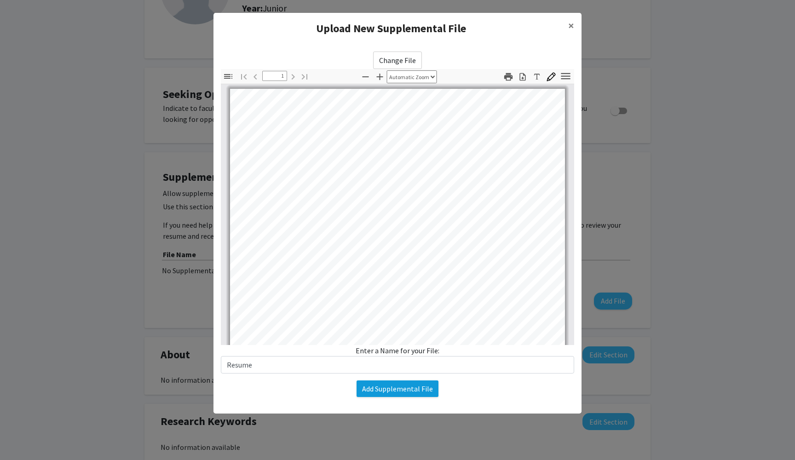
click at [390, 392] on button "Add Supplemental File" at bounding box center [397, 388] width 82 height 17
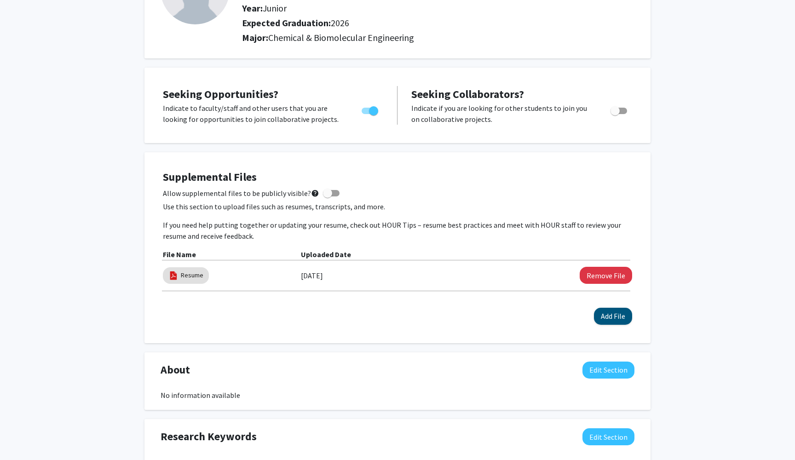
click at [603, 319] on button "Add File" at bounding box center [613, 316] width 38 height 17
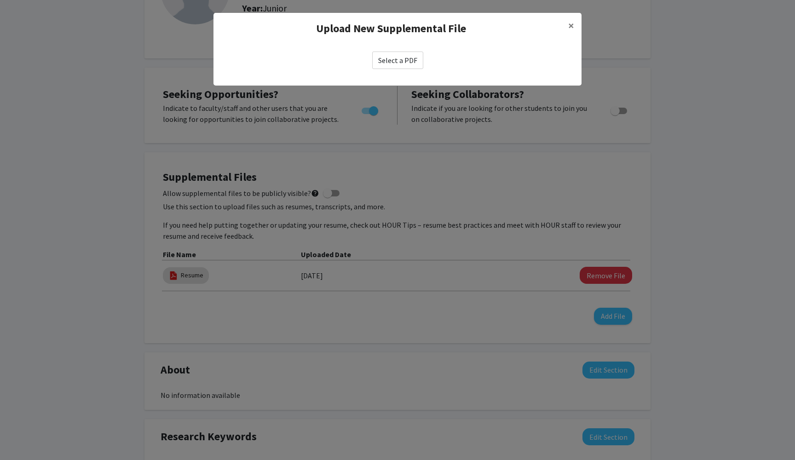
click at [393, 63] on label "Select a PDF" at bounding box center [397, 60] width 51 height 17
click at [0, 0] on input "Select a PDF" at bounding box center [0, 0] width 0 height 0
select select "custom"
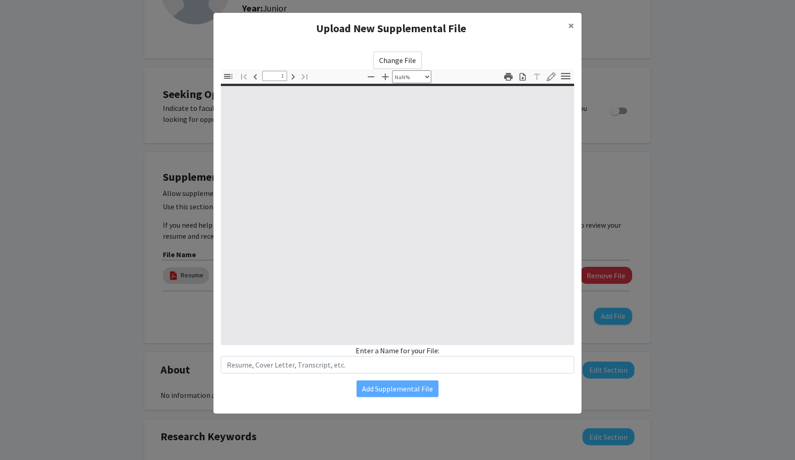
type input "0"
select select "custom"
type input "1"
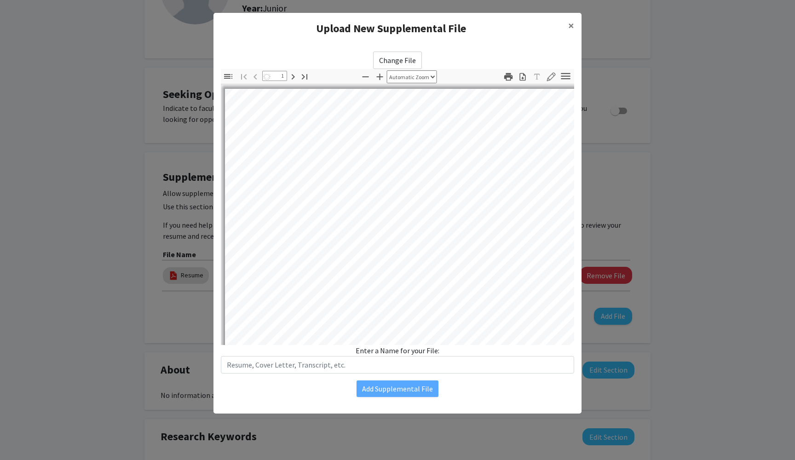
select select "auto"
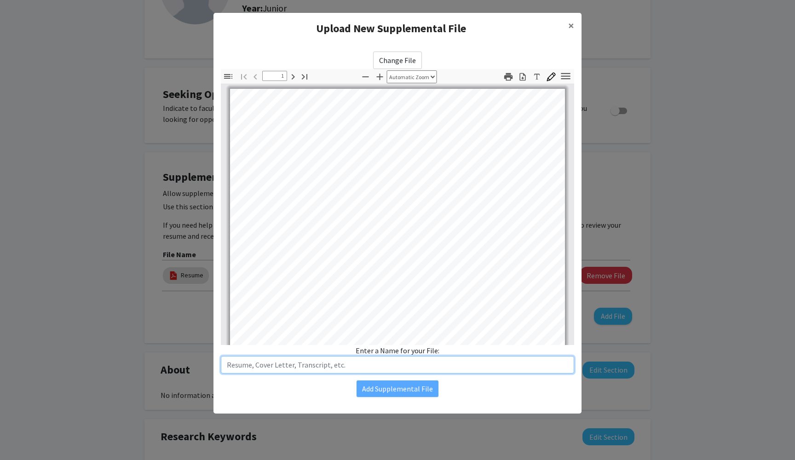
click at [372, 368] on input "text" at bounding box center [397, 364] width 353 height 17
type input "Unofficial Transcript"
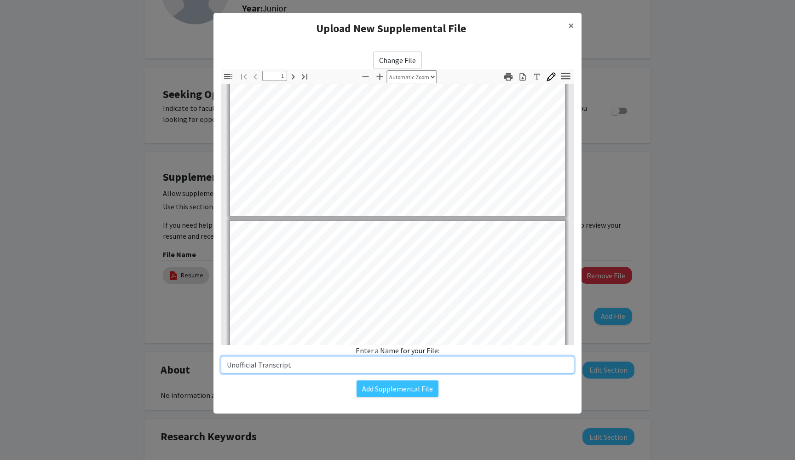
type input "2"
type input "Unofficial Transcript"
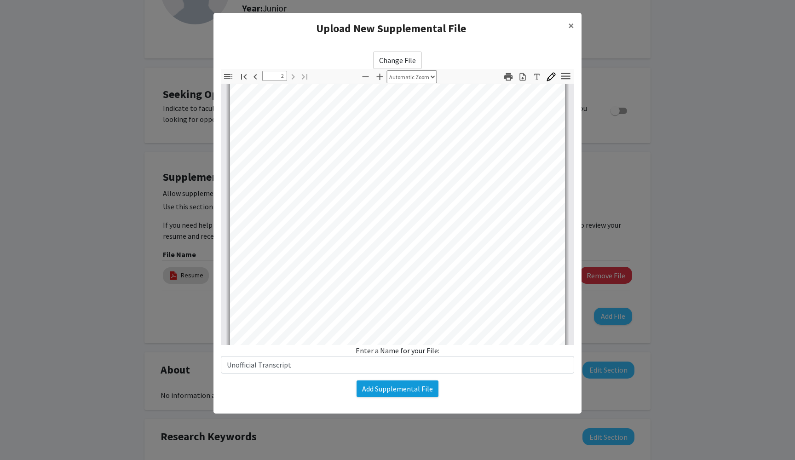
click at [373, 382] on button "Add Supplemental File" at bounding box center [397, 388] width 82 height 17
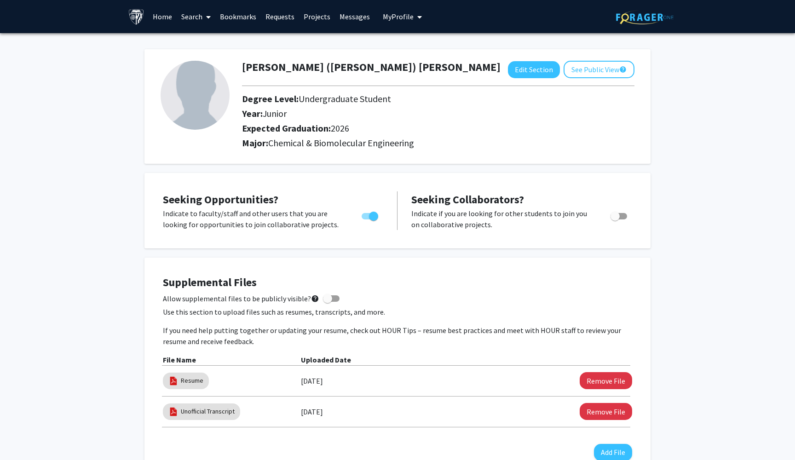
scroll to position [0, 0]
click at [317, 15] on link "Projects" at bounding box center [317, 16] width 36 height 32
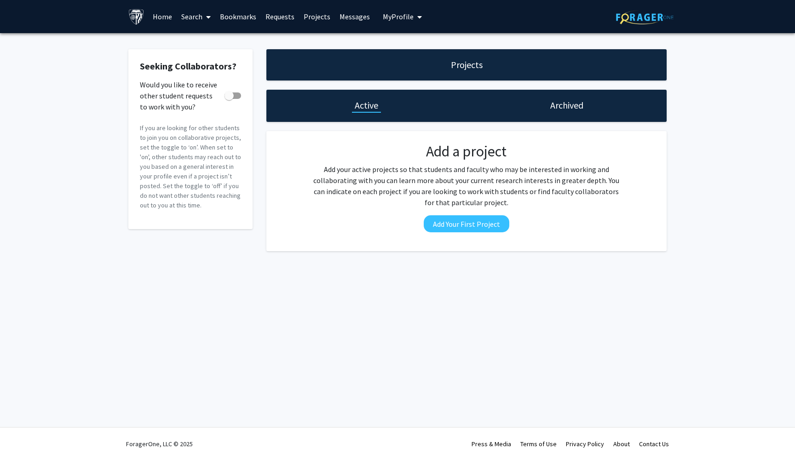
click at [294, 16] on link "Requests" at bounding box center [280, 16] width 38 height 32
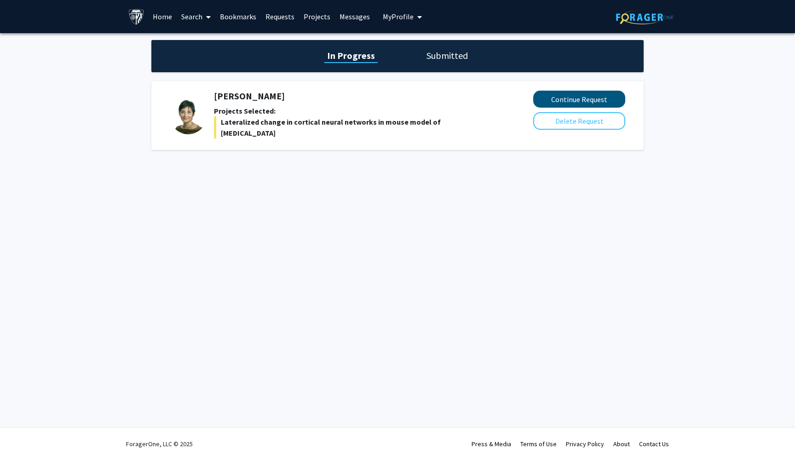
click at [555, 103] on button "Continue Request" at bounding box center [579, 99] width 92 height 17
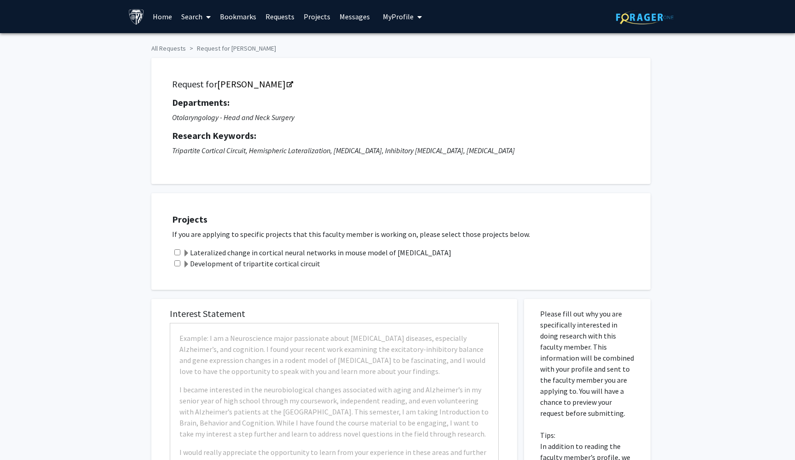
checkbox input "true"
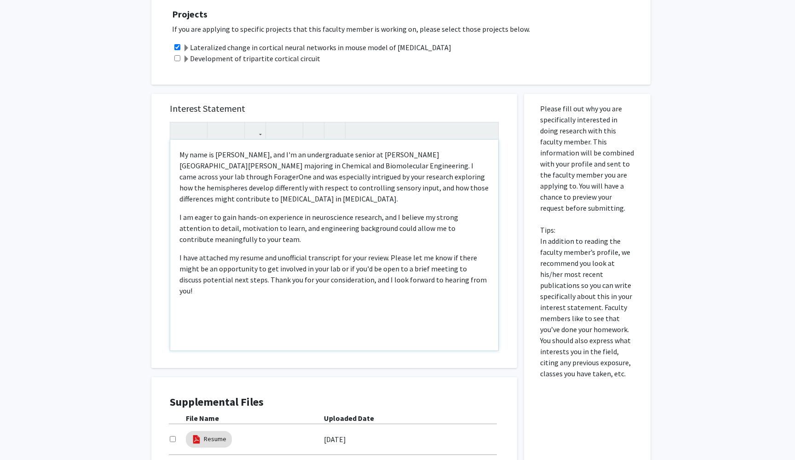
scroll to position [289, 0]
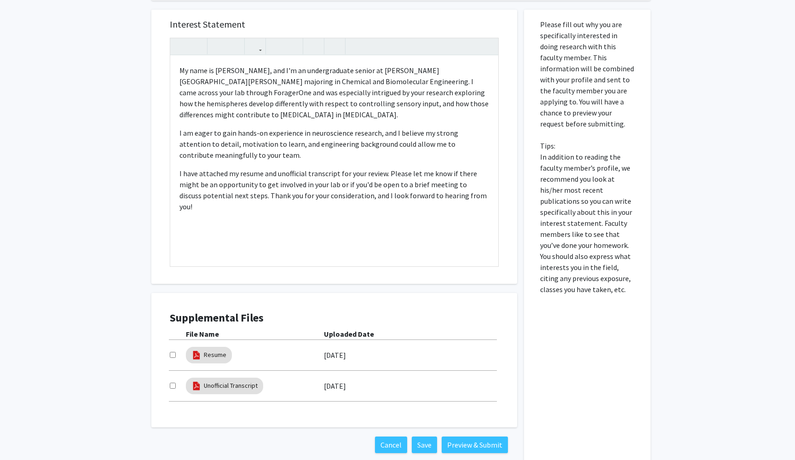
click at [173, 358] on input "checkbox" at bounding box center [173, 355] width 6 height 6
checkbox input "true"
click at [172, 387] on input "checkbox" at bounding box center [173, 386] width 6 height 6
checkbox input "true"
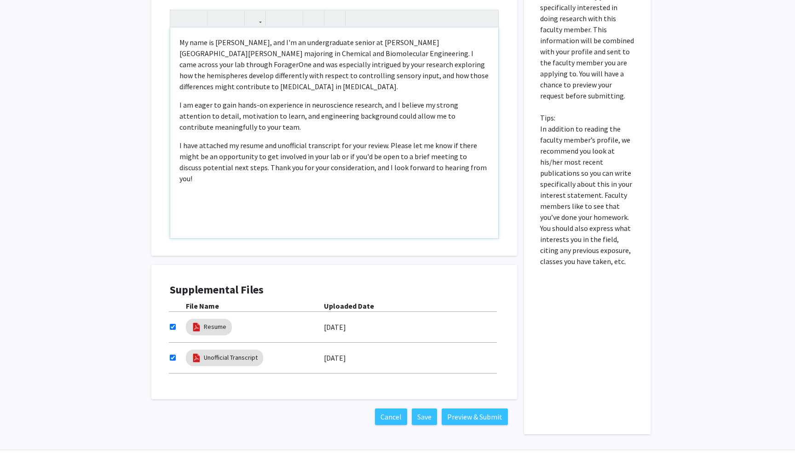
scroll to position [318, 0]
click at [465, 416] on button "Preview & Submit" at bounding box center [475, 416] width 66 height 17
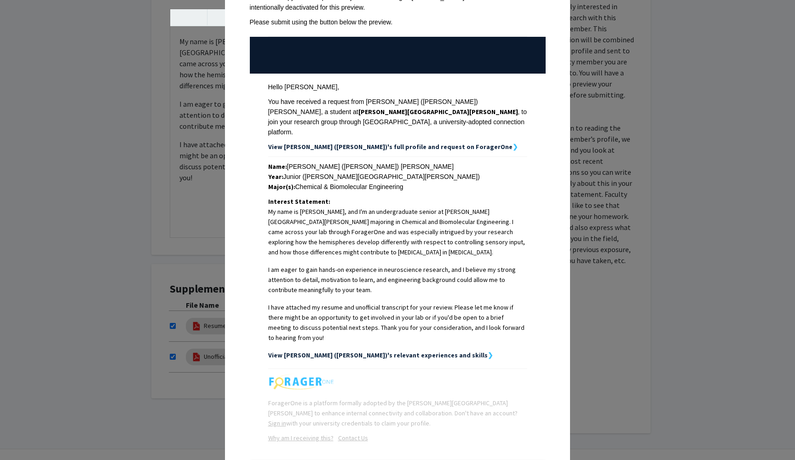
scroll to position [66, 0]
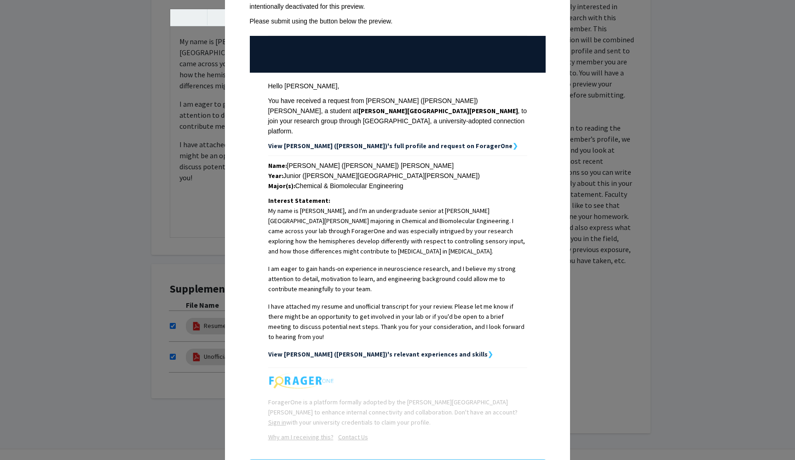
click at [415, 350] on strong "View [PERSON_NAME] ([PERSON_NAME])'s relevant experiences and skills" at bounding box center [377, 354] width 219 height 8
click at [417, 350] on strong "View [PERSON_NAME] ([PERSON_NAME])'s relevant experiences and skills" at bounding box center [377, 354] width 219 height 8
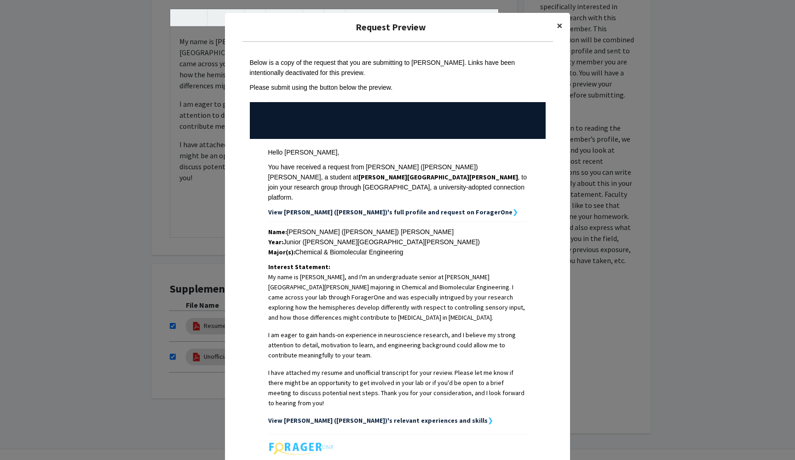
scroll to position [0, 0]
click at [558, 28] on span "×" at bounding box center [560, 25] width 6 height 14
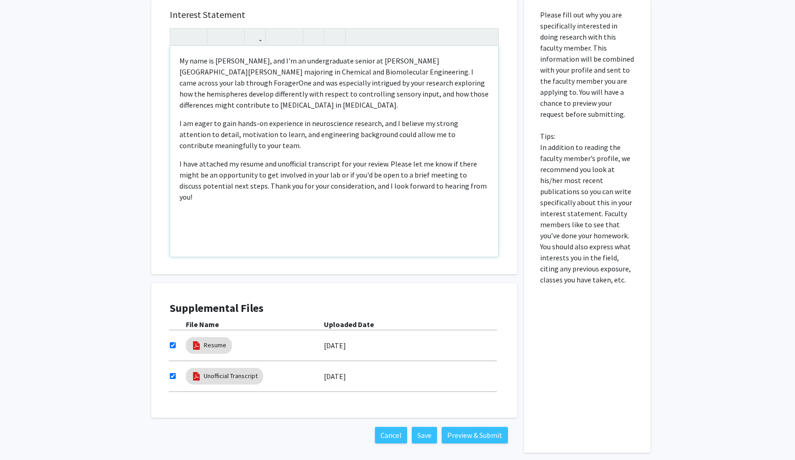
scroll to position [290, 0]
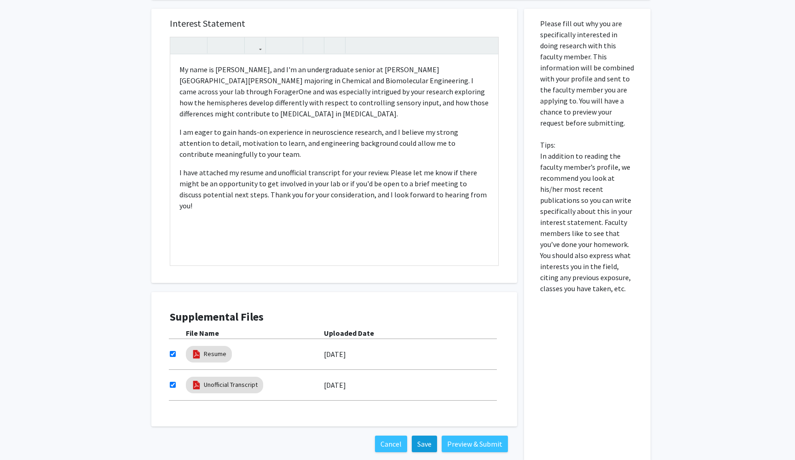
click at [422, 445] on button "Save" at bounding box center [424, 444] width 25 height 17
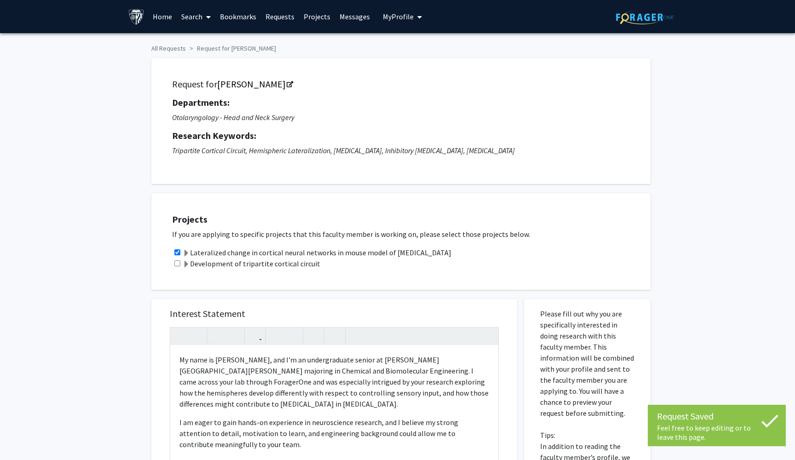
scroll to position [0, 0]
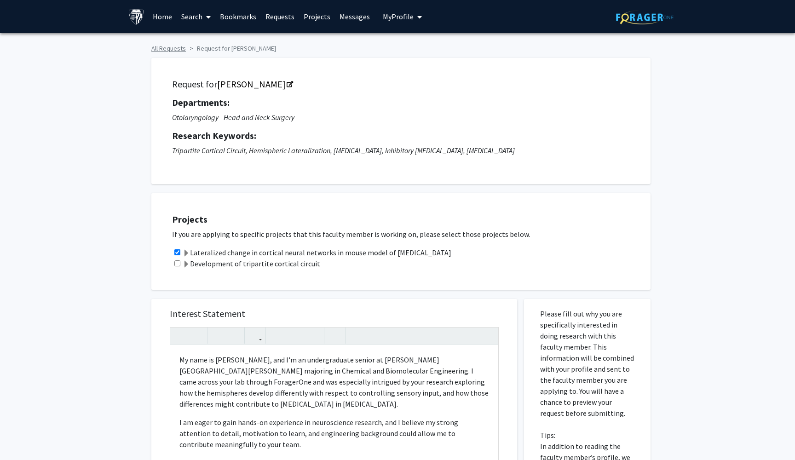
click at [176, 48] on link "All Requests" at bounding box center [168, 48] width 34 height 8
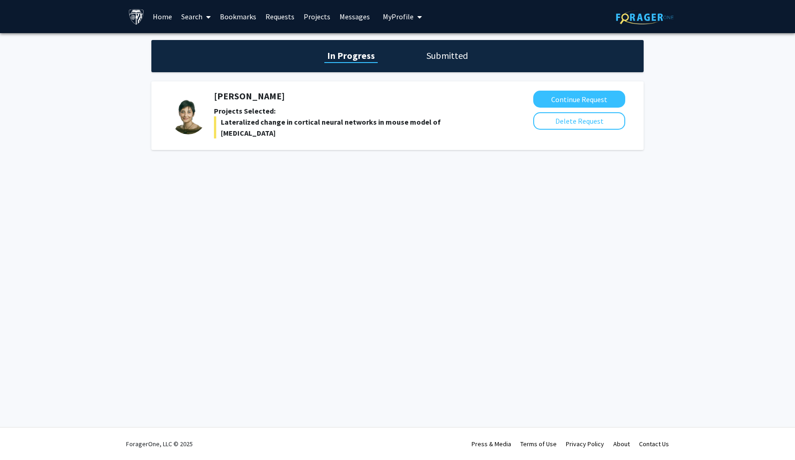
click at [417, 15] on icon "My profile dropdown to access profile and logout" at bounding box center [419, 16] width 5 height 7
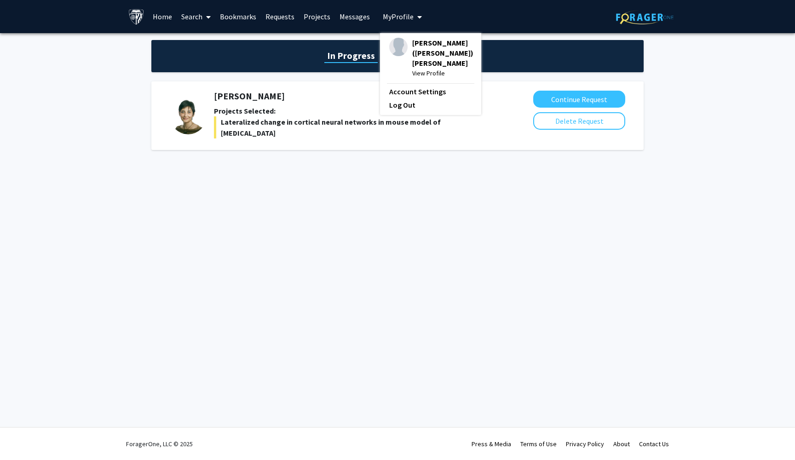
click at [405, 50] on div "Gabriela (Babi) Marques Jones View Profile" at bounding box center [431, 58] width 84 height 40
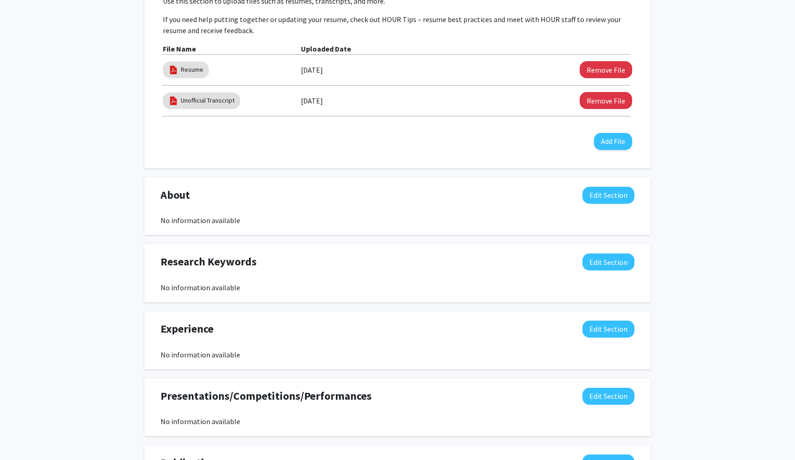
scroll to position [322, 0]
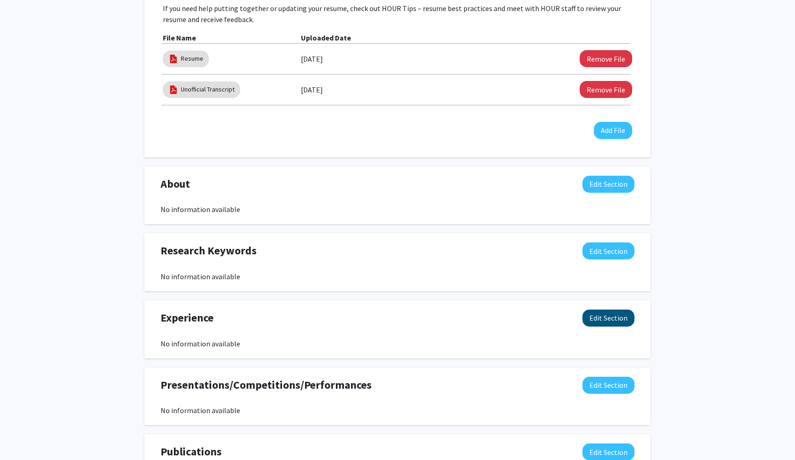
click at [592, 315] on button "Edit Section" at bounding box center [608, 318] width 52 height 17
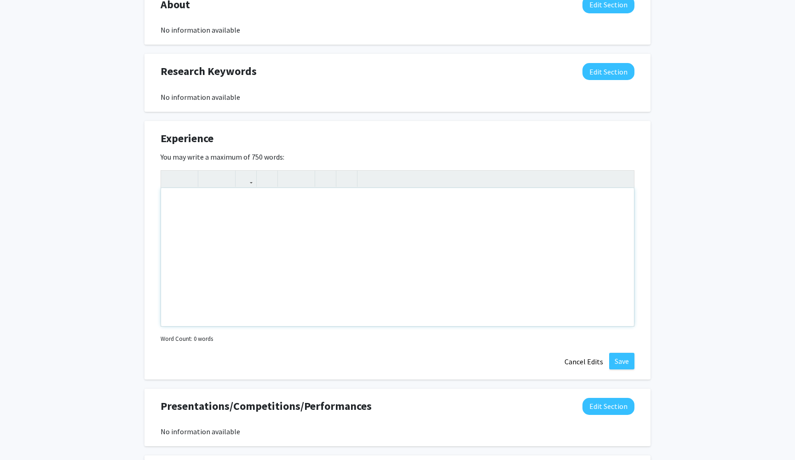
scroll to position [530, 0]
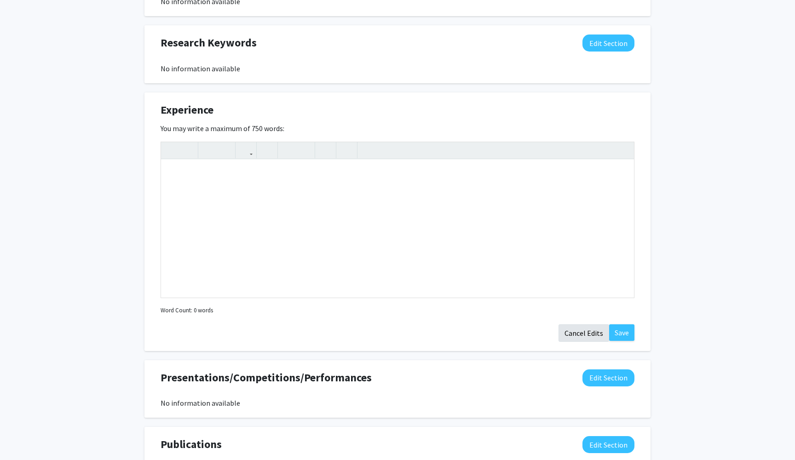
click at [598, 333] on button "Cancel Edits" at bounding box center [583, 332] width 51 height 17
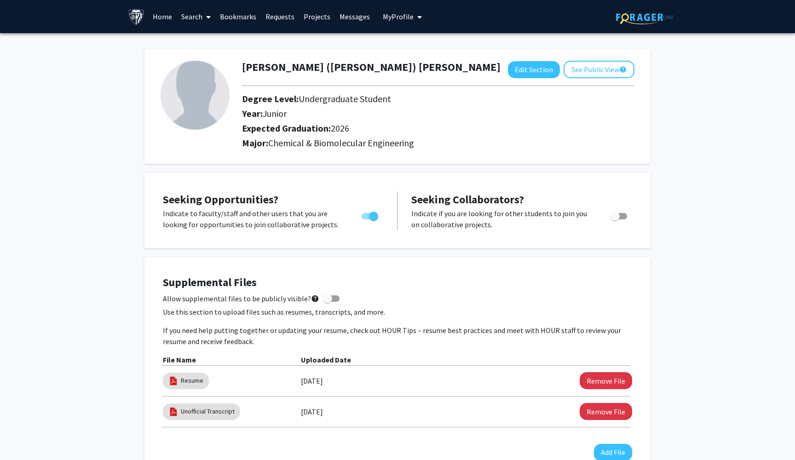
scroll to position [0, 0]
click at [314, 21] on link "Projects" at bounding box center [317, 16] width 36 height 32
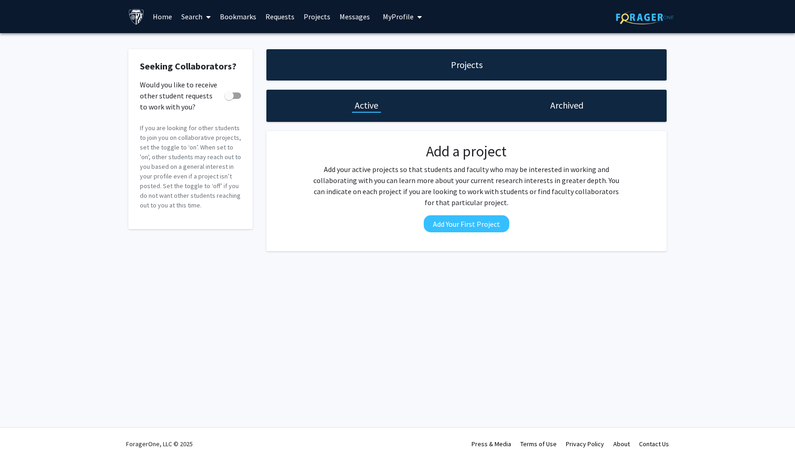
click at [335, 23] on link "Messages" at bounding box center [355, 16] width 40 height 32
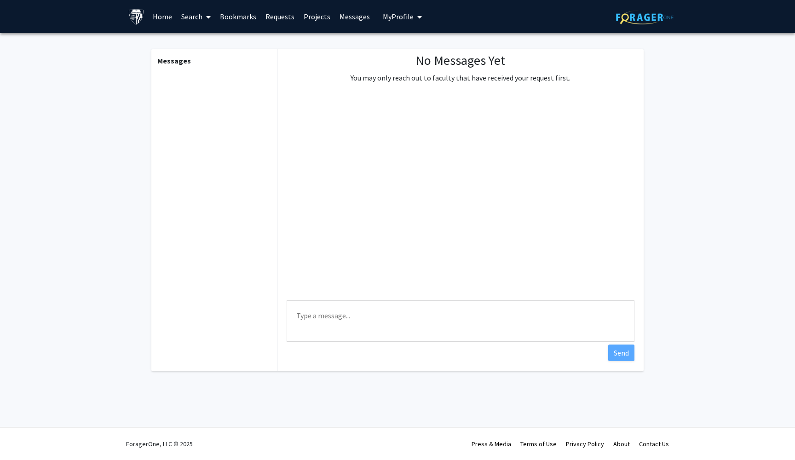
click at [286, 23] on link "Requests" at bounding box center [280, 16] width 38 height 32
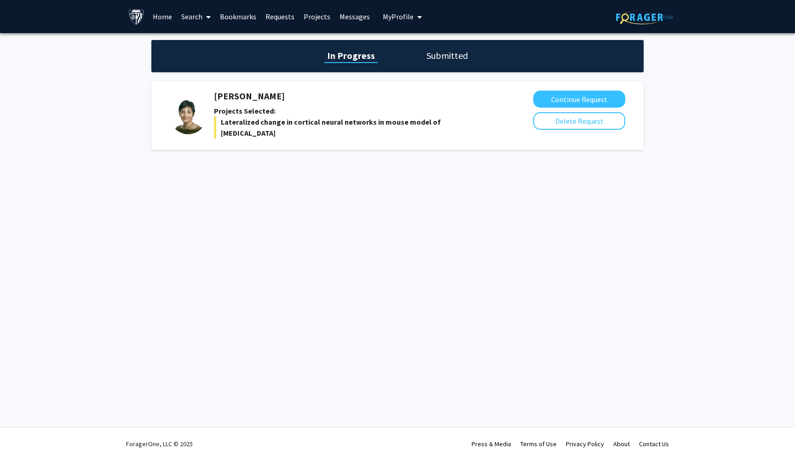
click at [192, 100] on img at bounding box center [188, 116] width 37 height 37
click at [234, 97] on h5 "[PERSON_NAME]" at bounding box center [352, 96] width 277 height 11
click at [194, 17] on link "Search" at bounding box center [196, 16] width 39 height 32
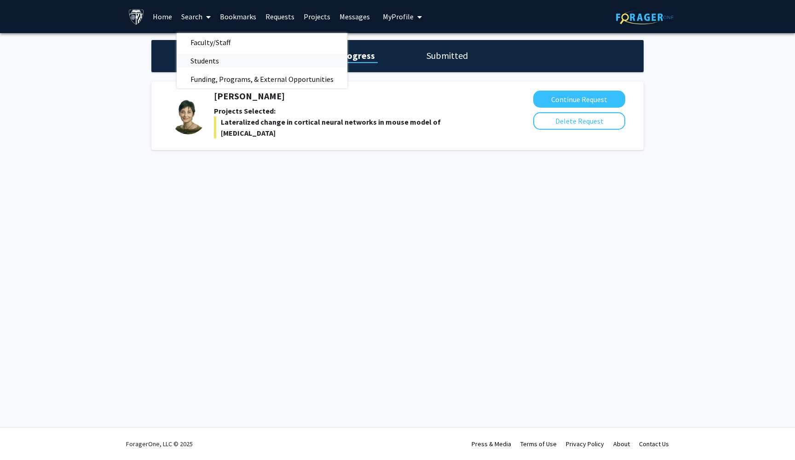
click at [207, 66] on span "Students" at bounding box center [205, 61] width 56 height 18
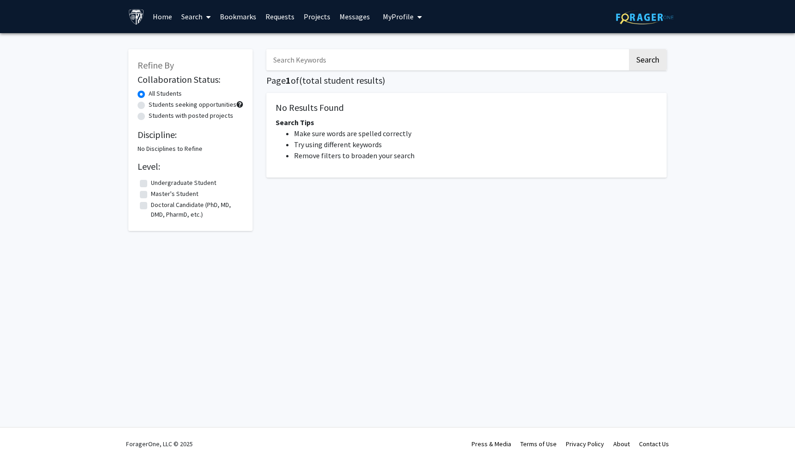
click at [314, 68] on input "Search Keywords" at bounding box center [446, 59] width 361 height 21
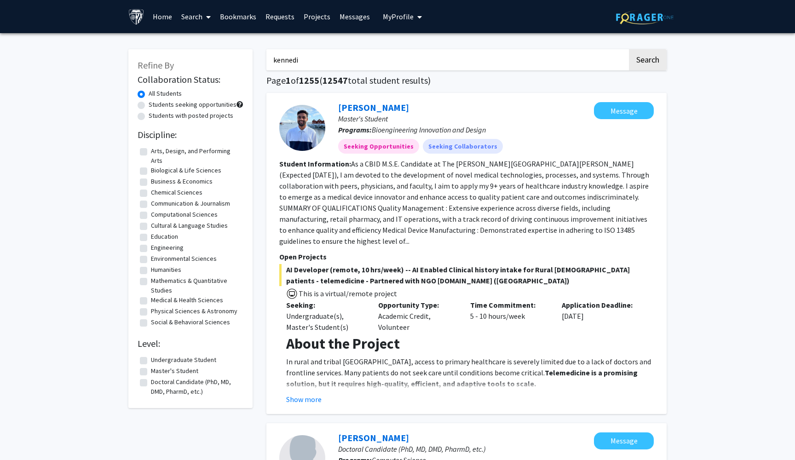
type input "kennedi"
click at [647, 61] on button "Search" at bounding box center [648, 59] width 38 height 21
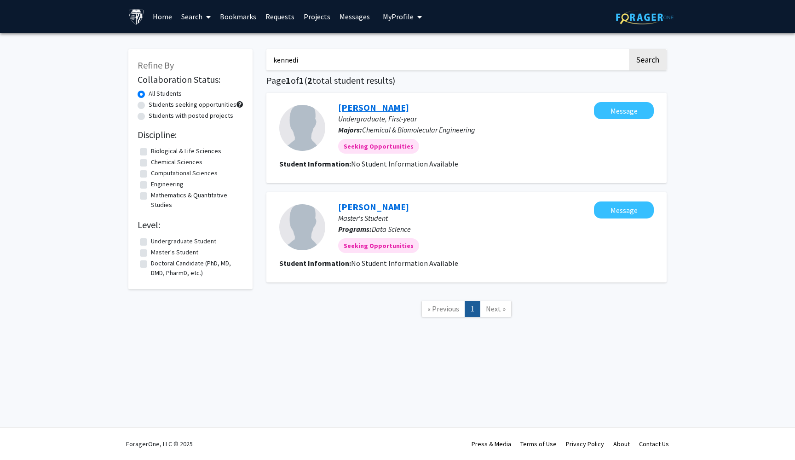
click at [348, 108] on link "Kennedi Woods" at bounding box center [373, 107] width 71 height 11
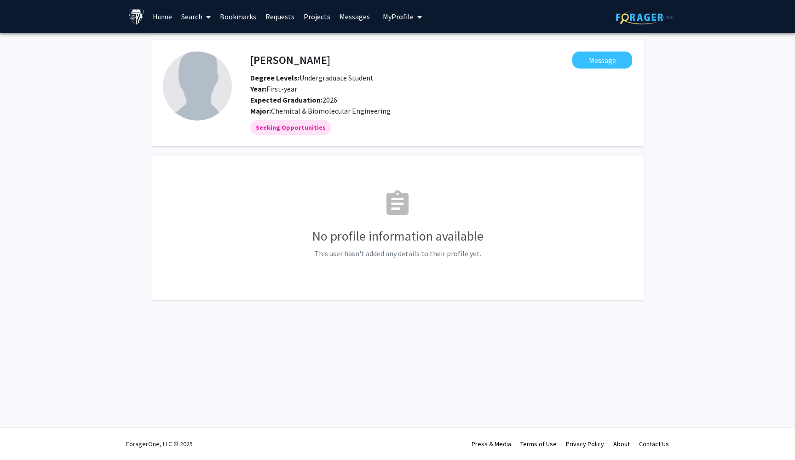
click at [207, 15] on icon at bounding box center [208, 16] width 5 height 7
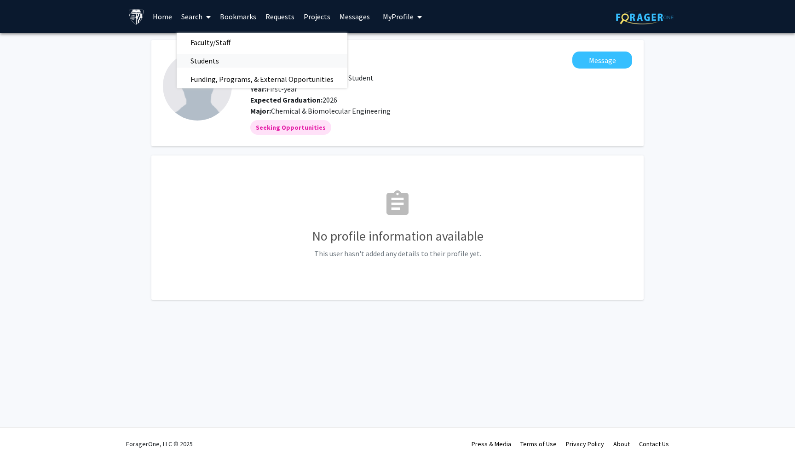
click at [209, 58] on span "Students" at bounding box center [205, 61] width 56 height 18
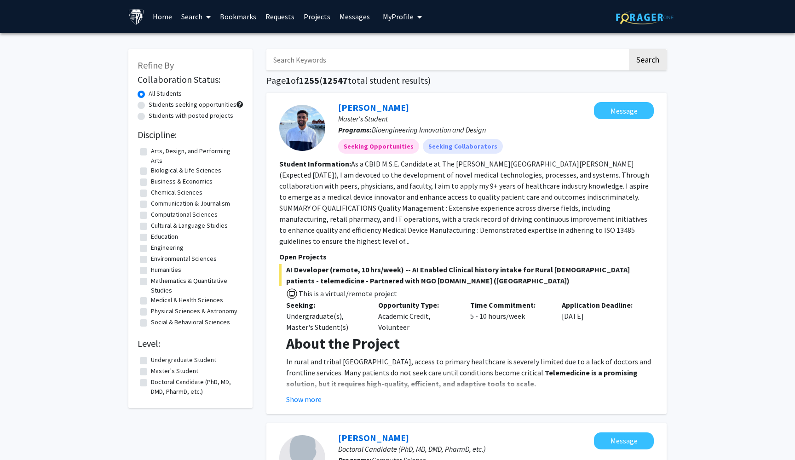
click at [342, 64] on input "Search Keywords" at bounding box center [446, 59] width 361 height 21
type input "kennedi"
click at [647, 61] on button "Search" at bounding box center [648, 59] width 38 height 21
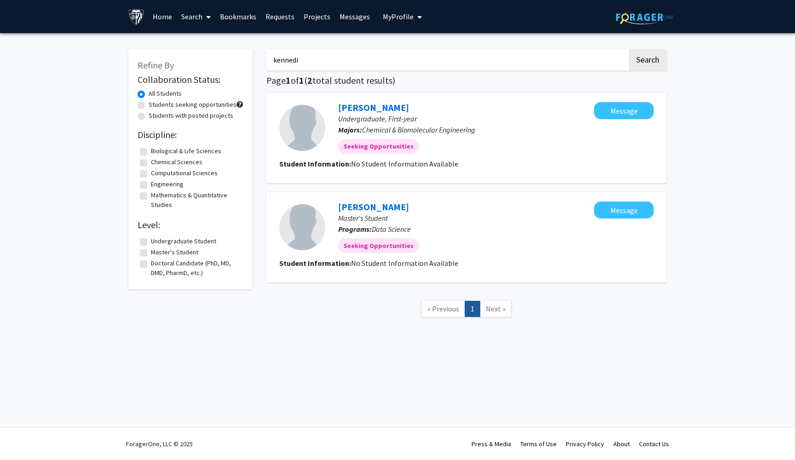
drag, startPoint x: 348, startPoint y: 62, endPoint x: 227, endPoint y: 60, distance: 120.5
click at [227, 60] on div "Refine By Collaboration Status: All Students Students seeking opportunities Stu…" at bounding box center [397, 188] width 552 height 296
type input "ibelle"
click at [647, 61] on button "Search" at bounding box center [648, 59] width 38 height 21
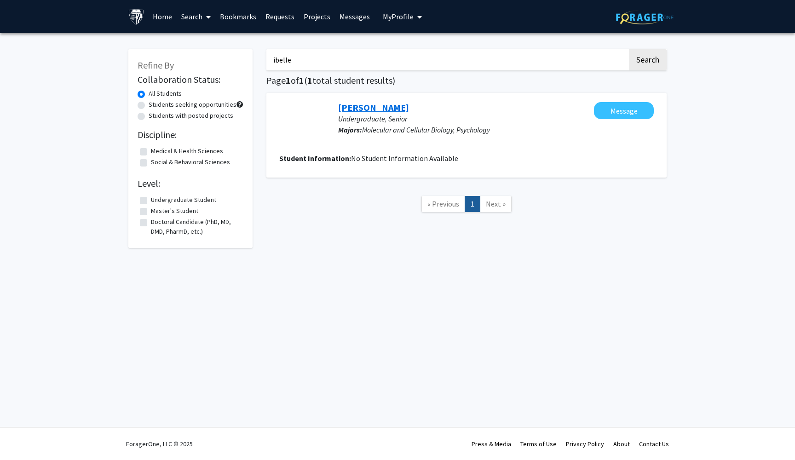
click at [354, 104] on link "Ibelle Madera" at bounding box center [373, 107] width 71 height 11
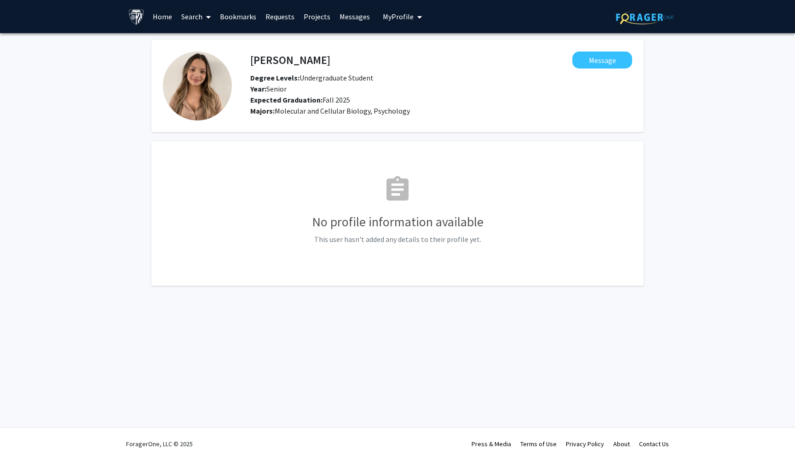
click at [409, 17] on span "My Profile" at bounding box center [398, 16] width 31 height 9
click at [406, 54] on div "Gabriela (Babi) Marques Jones View Profile" at bounding box center [431, 58] width 84 height 40
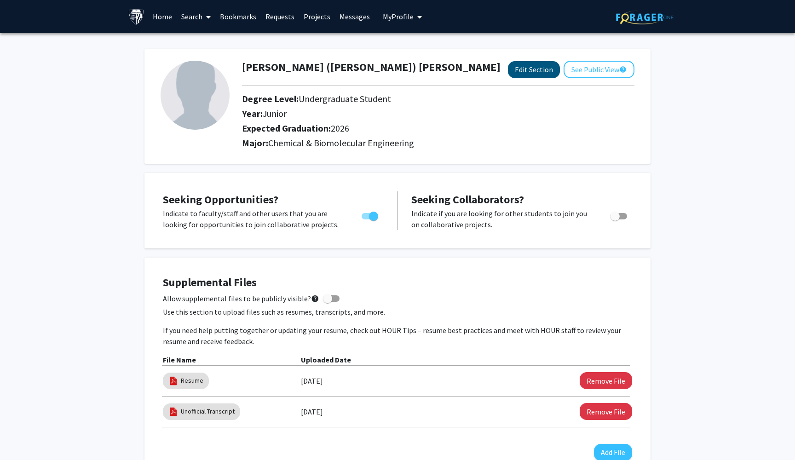
click at [530, 75] on button "Edit Section" at bounding box center [534, 69] width 52 height 17
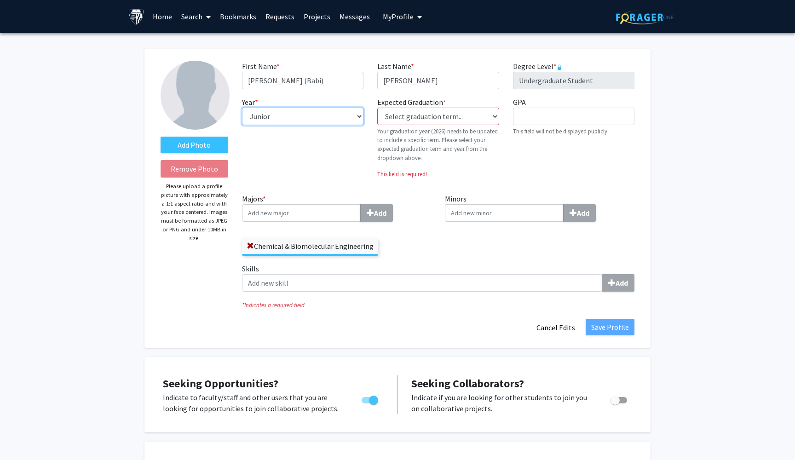
select select "senior"
select select "34: spring_2026"
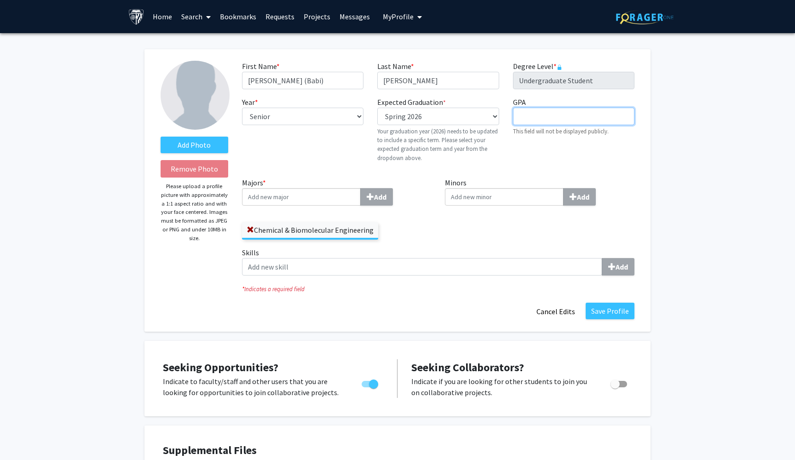
click at [543, 114] on input "GPA required" at bounding box center [573, 116] width 121 height 17
type input "3.86"
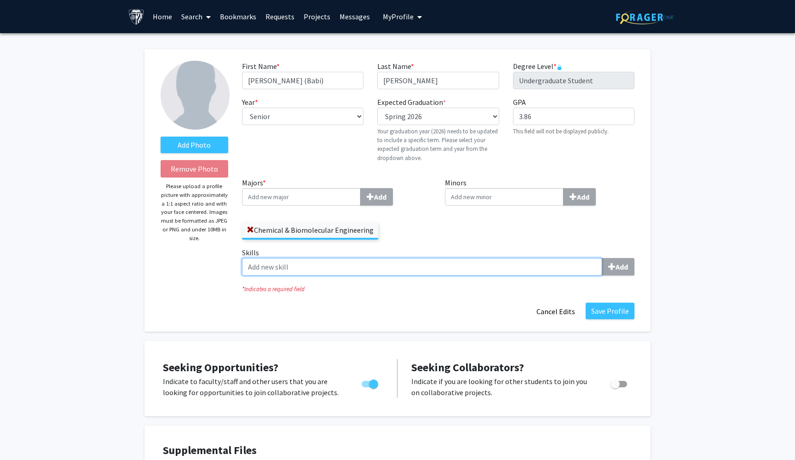
click at [570, 267] on input "Skills Add" at bounding box center [422, 266] width 360 height 17
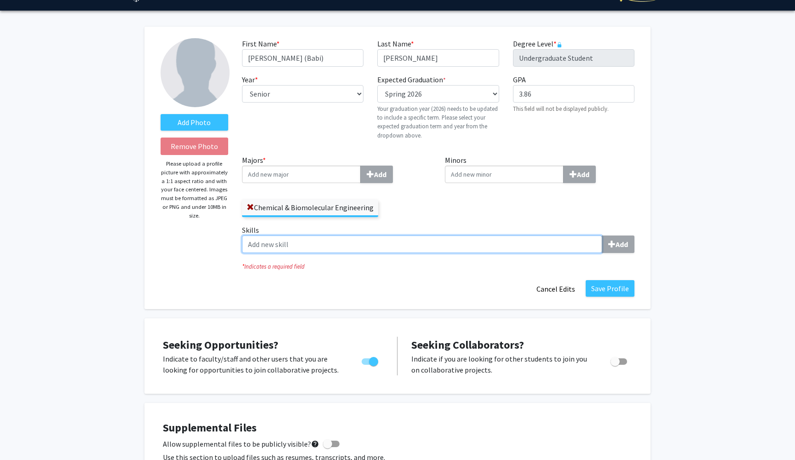
scroll to position [38, 0]
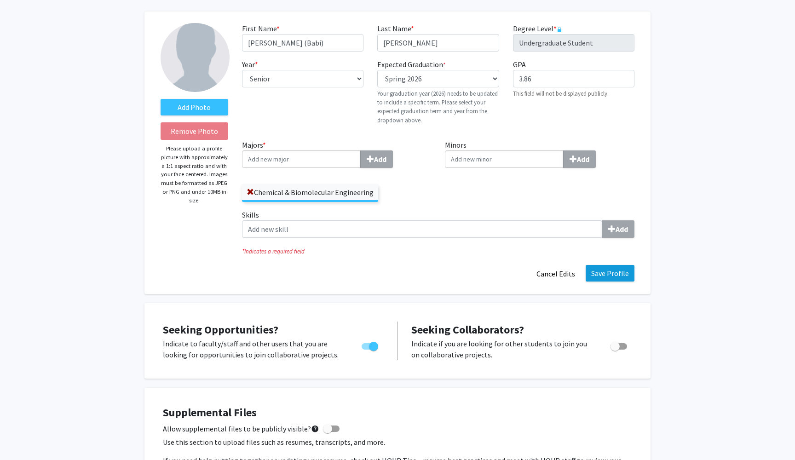
click at [610, 269] on button "Save Profile" at bounding box center [610, 273] width 49 height 17
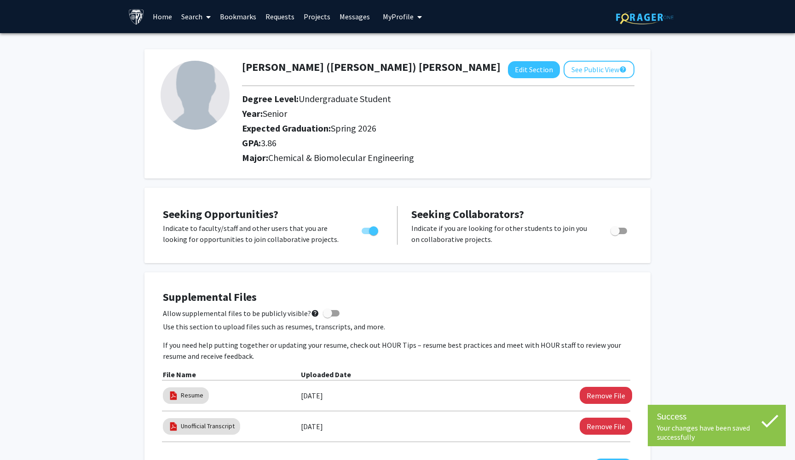
scroll to position [0, 0]
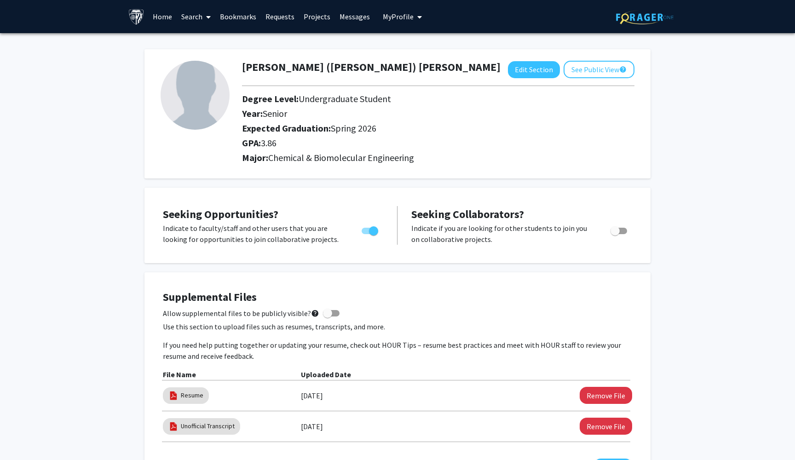
click at [323, 17] on link "Projects" at bounding box center [317, 16] width 36 height 32
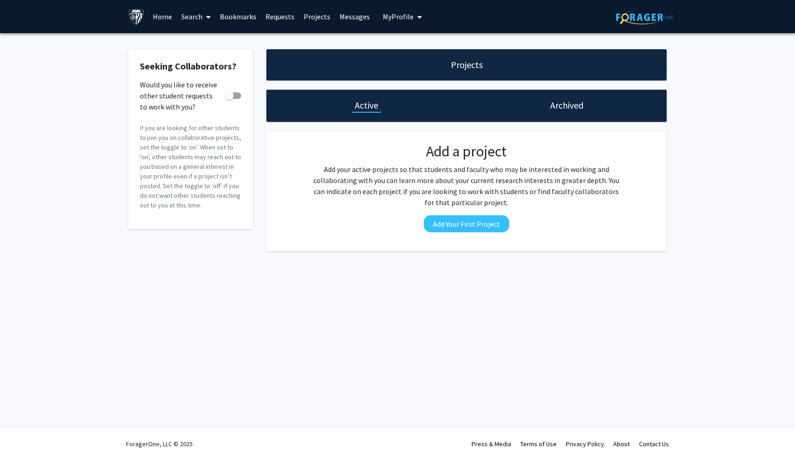
click at [199, 17] on link "Search" at bounding box center [196, 16] width 39 height 32
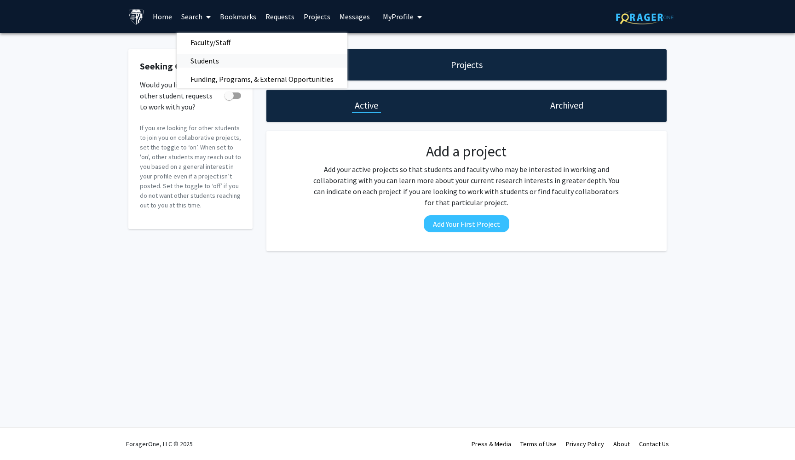
click at [206, 55] on span "Students" at bounding box center [205, 61] width 56 height 18
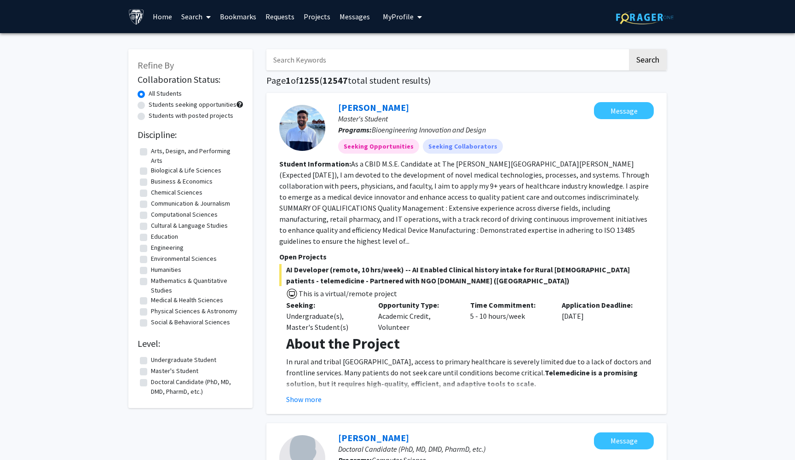
click at [287, 57] on input "Search Keywords" at bounding box center [446, 59] width 361 height 21
click at [201, 19] on link "Search" at bounding box center [196, 16] width 39 height 32
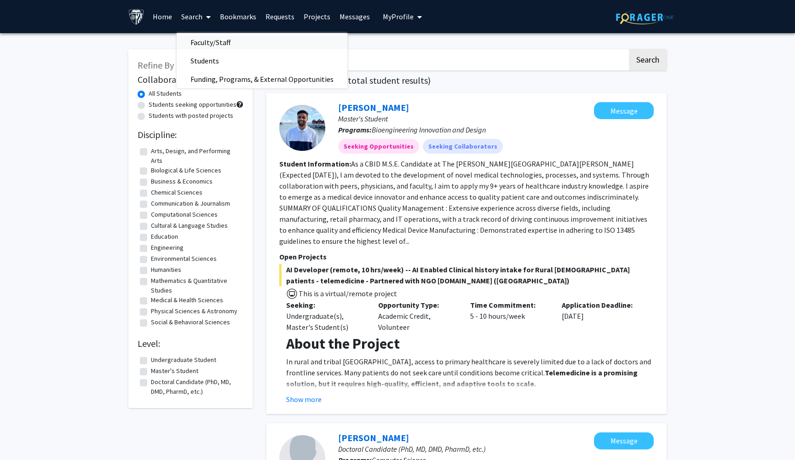
click at [206, 39] on span "Faculty/Staff" at bounding box center [211, 42] width 68 height 18
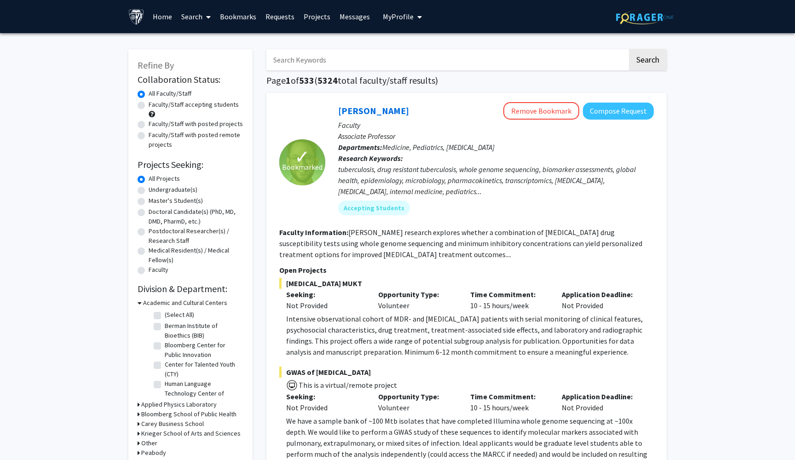
click at [318, 63] on input "Search Keywords" at bounding box center [446, 59] width 361 height 21
click at [647, 61] on button "Search" at bounding box center [648, 59] width 38 height 21
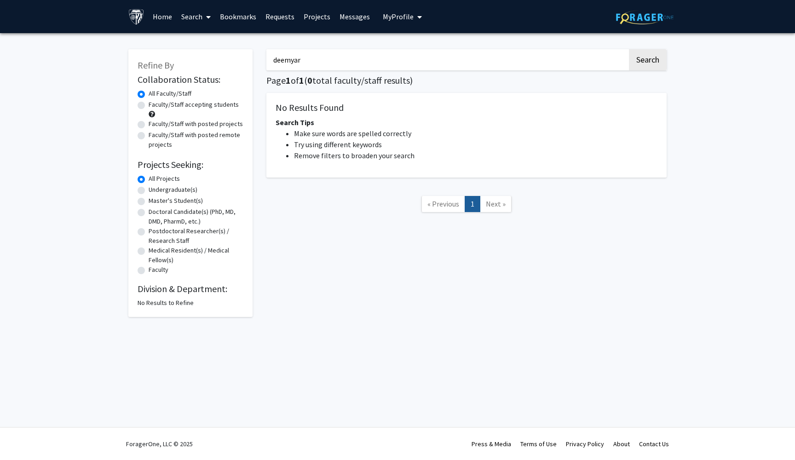
drag, startPoint x: 316, startPoint y: 63, endPoint x: 282, endPoint y: 63, distance: 34.0
click at [281, 63] on input "deemyar" at bounding box center [446, 59] width 361 height 21
click at [647, 61] on button "Search" at bounding box center [648, 59] width 38 height 21
type input "d"
type input "tara"
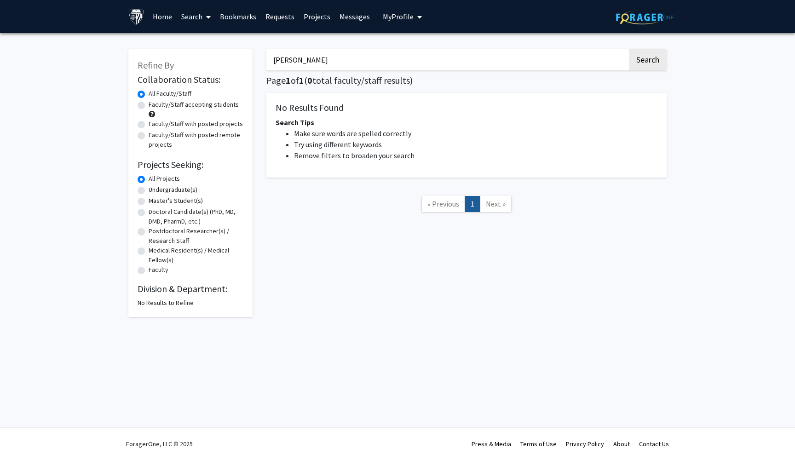
click at [647, 61] on button "Search" at bounding box center [648, 59] width 38 height 21
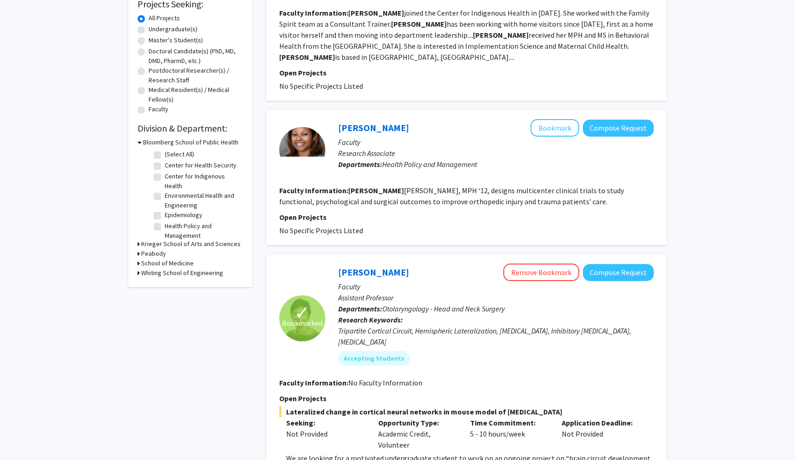
scroll to position [167, 0]
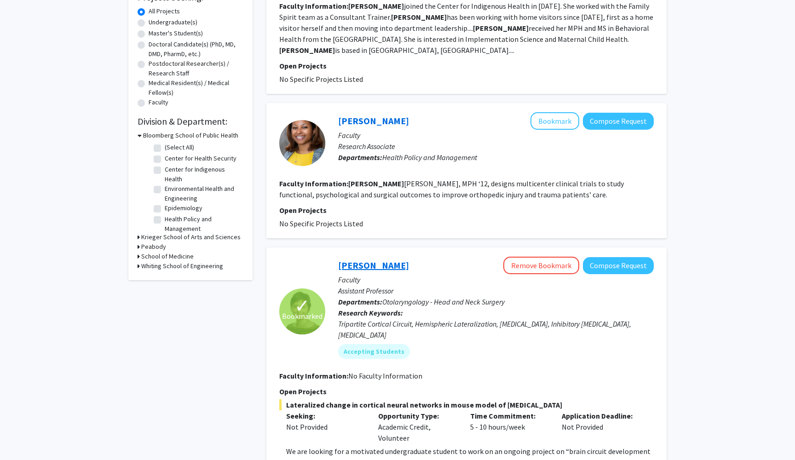
click at [359, 260] on link "[PERSON_NAME]" at bounding box center [373, 264] width 71 height 11
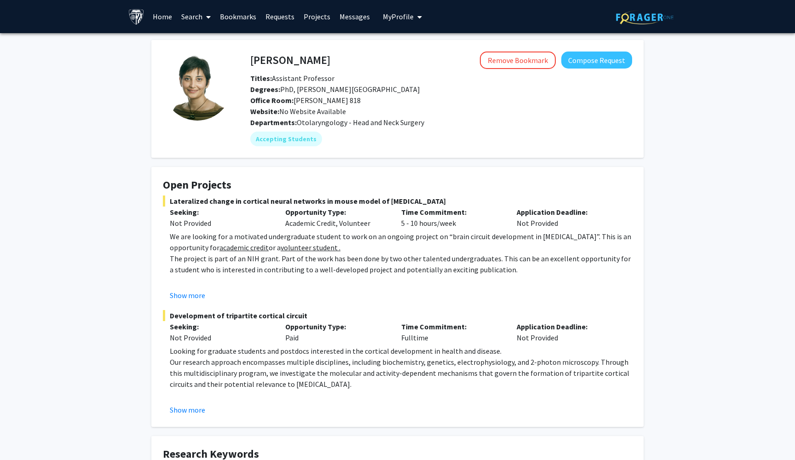
click at [197, 18] on link "Search" at bounding box center [196, 16] width 39 height 32
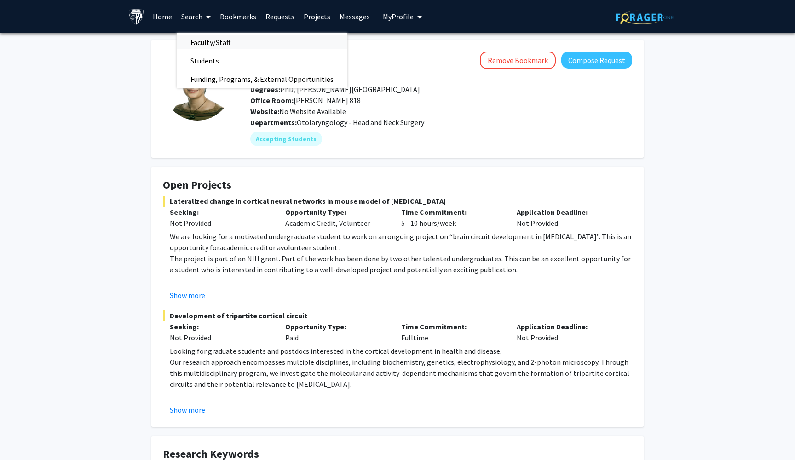
click at [199, 41] on span "Faculty/Staff" at bounding box center [211, 42] width 68 height 18
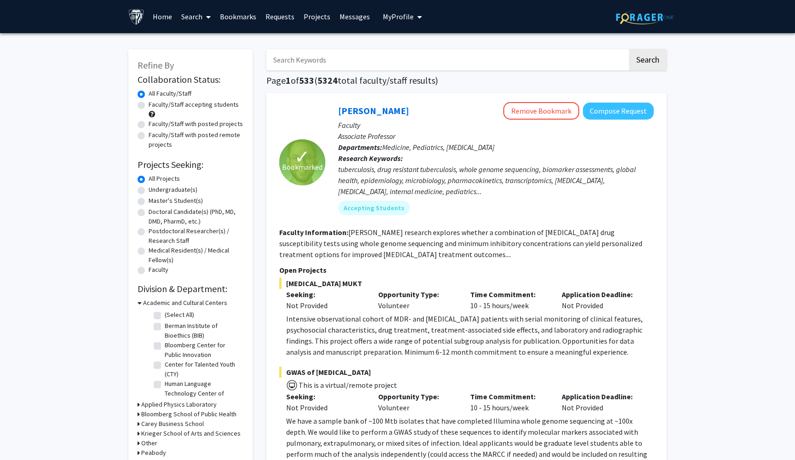
click at [300, 52] on input "Search Keywords" at bounding box center [446, 59] width 361 height 21
type input "t"
type input "deemyad"
click at [647, 61] on button "Search" at bounding box center [648, 59] width 38 height 21
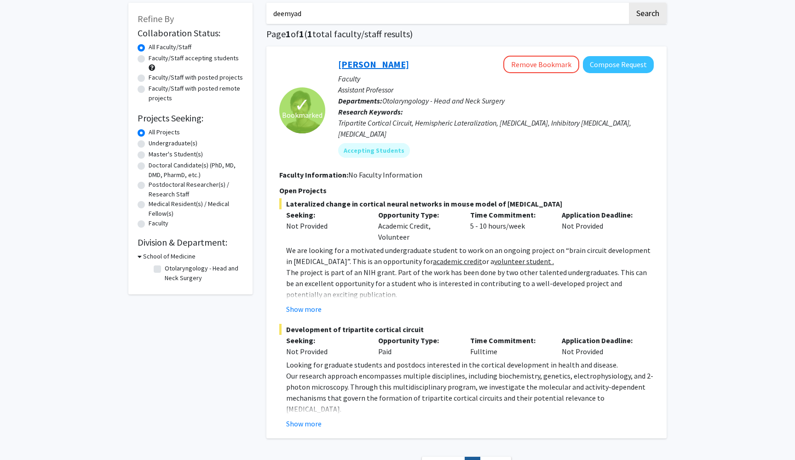
scroll to position [36, 0]
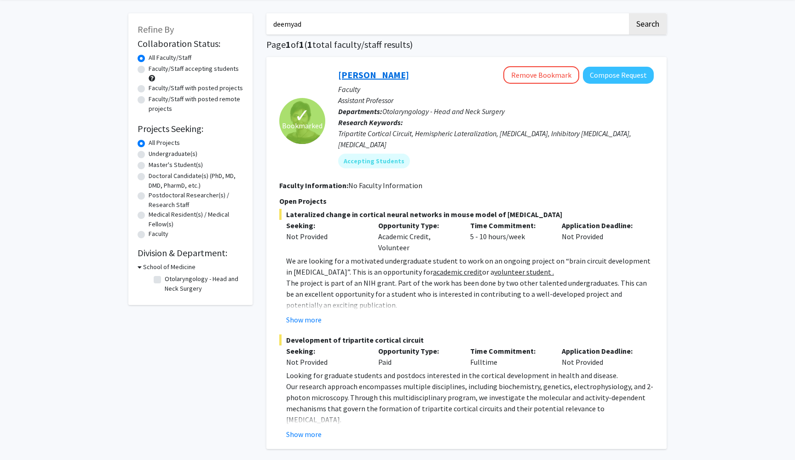
click at [377, 78] on link "[PERSON_NAME]" at bounding box center [373, 74] width 71 height 11
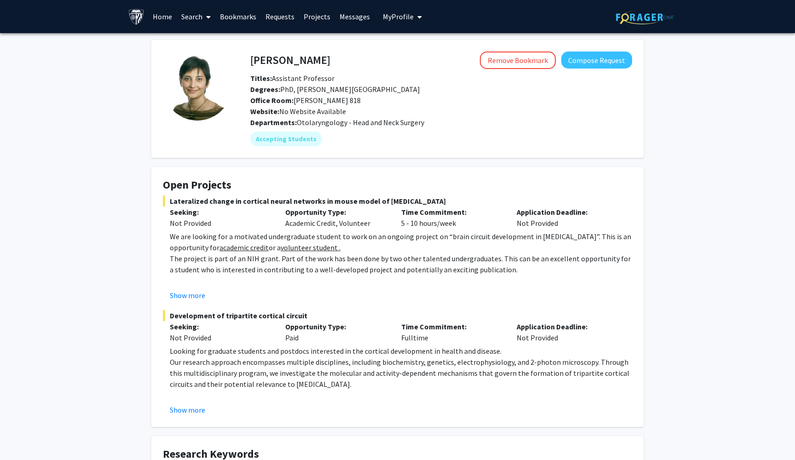
click at [200, 18] on link "Search" at bounding box center [196, 16] width 39 height 32
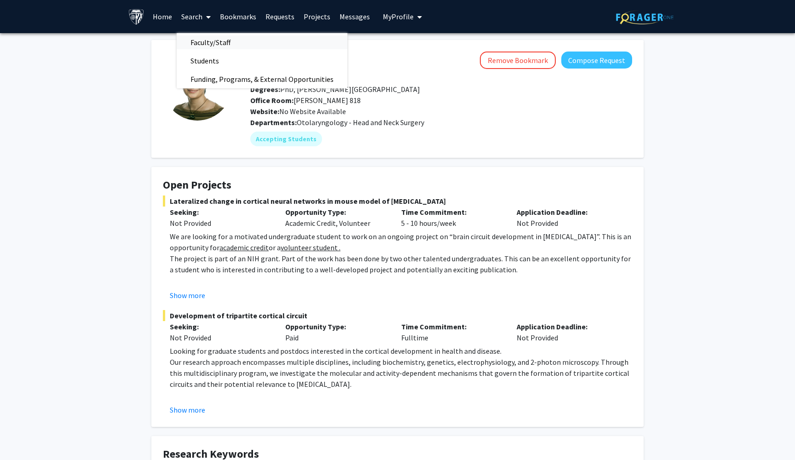
click at [220, 43] on span "Faculty/Staff" at bounding box center [211, 42] width 68 height 18
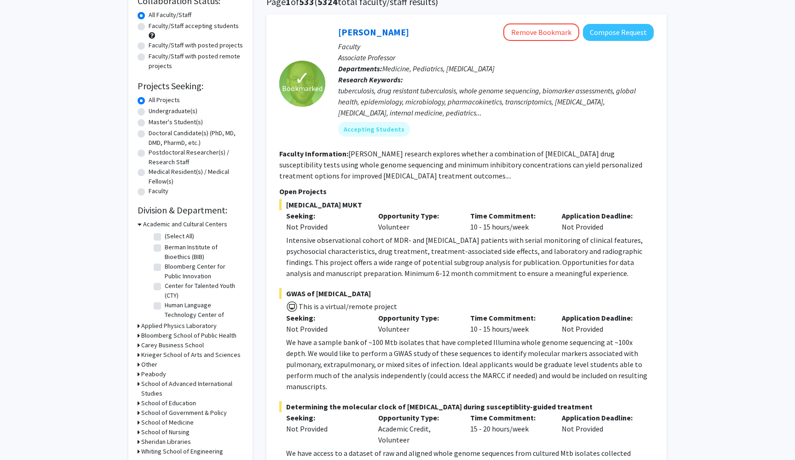
scroll to position [80, 0]
